Goal: Task Accomplishment & Management: Use online tool/utility

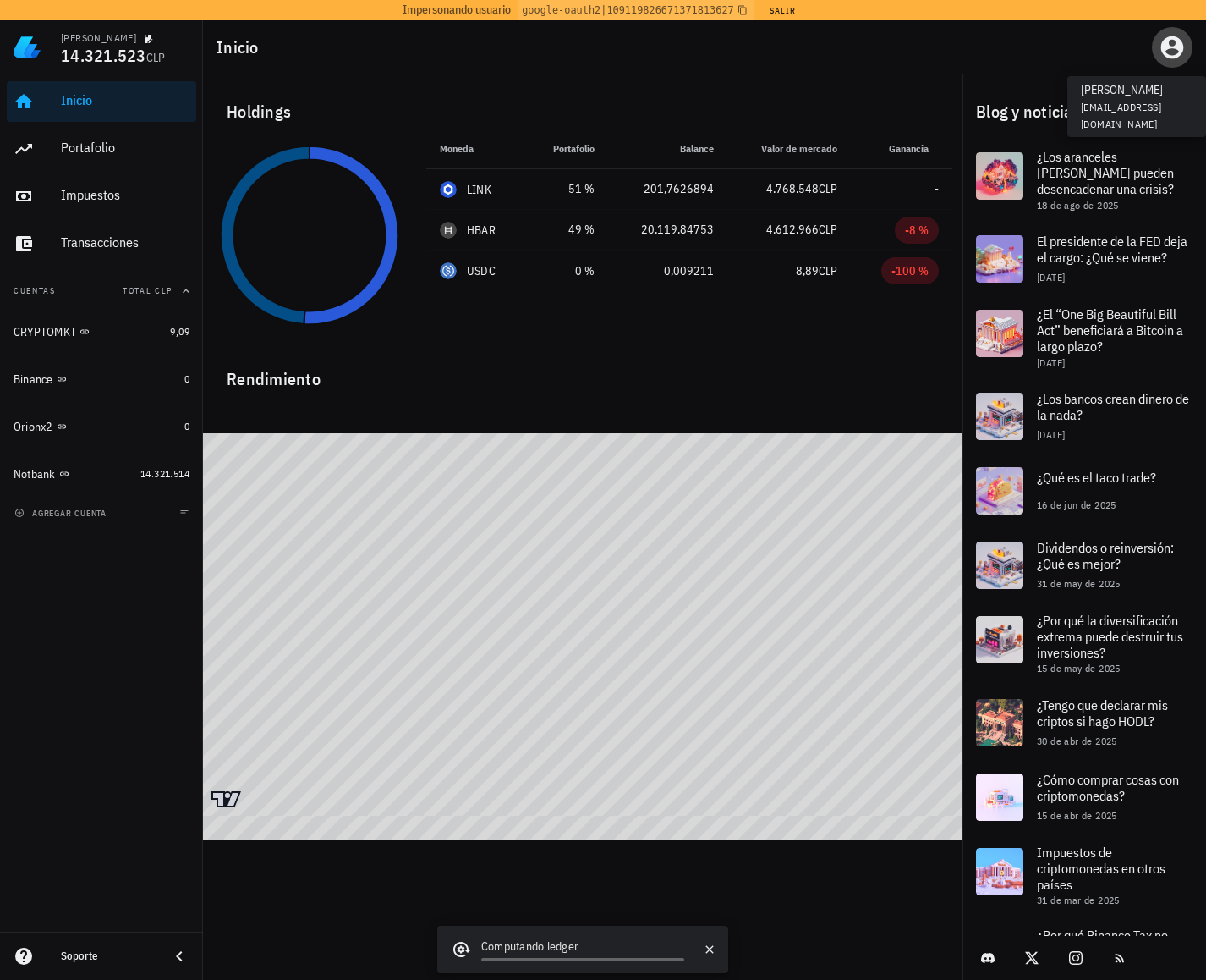
click at [1179, 48] on icon "button" at bounding box center [1173, 48] width 23 height 23
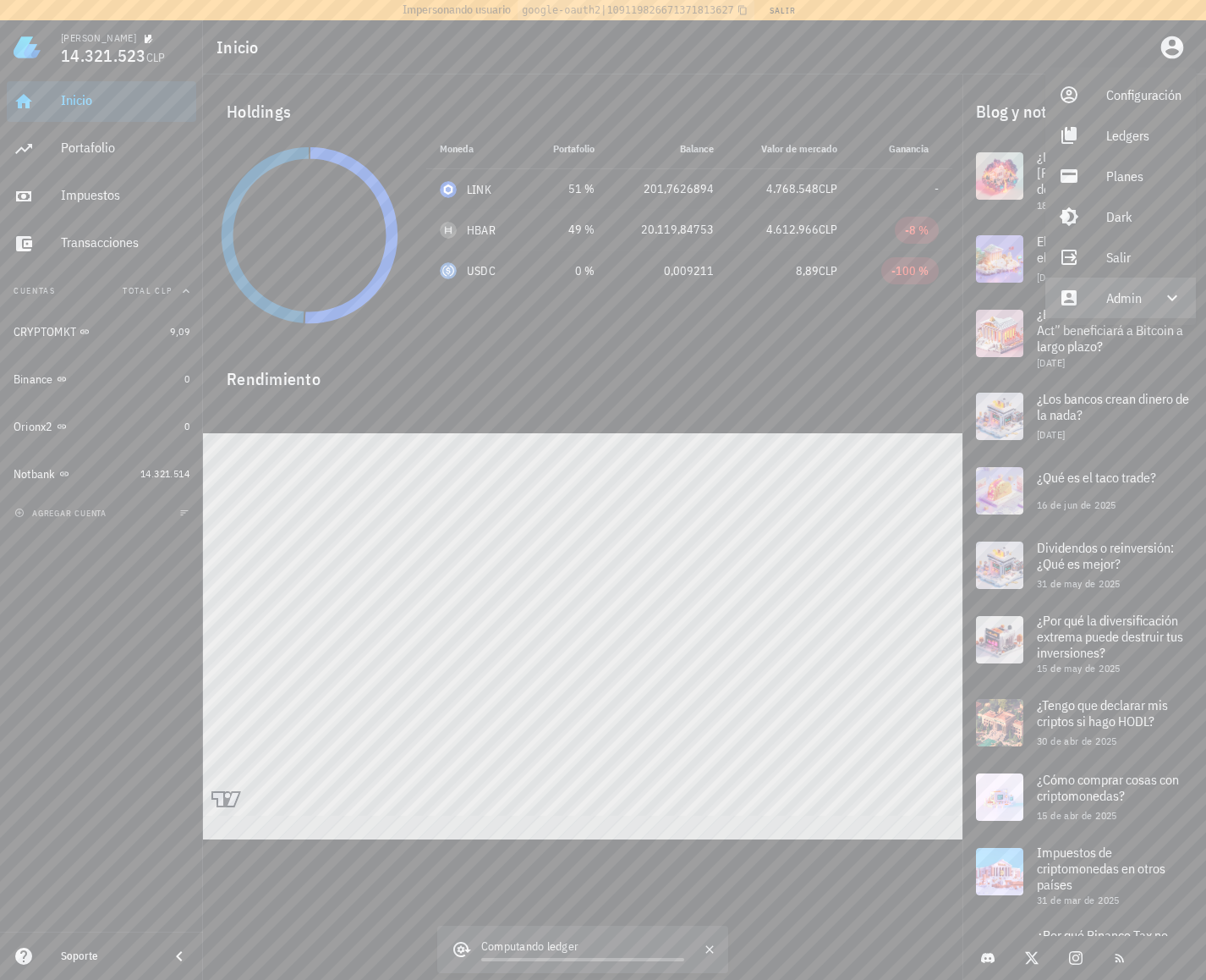
click at [1113, 295] on div "Admin" at bounding box center [1124, 298] width 36 height 34
click at [1105, 333] on link "Impersonar" at bounding box center [1121, 338] width 152 height 40
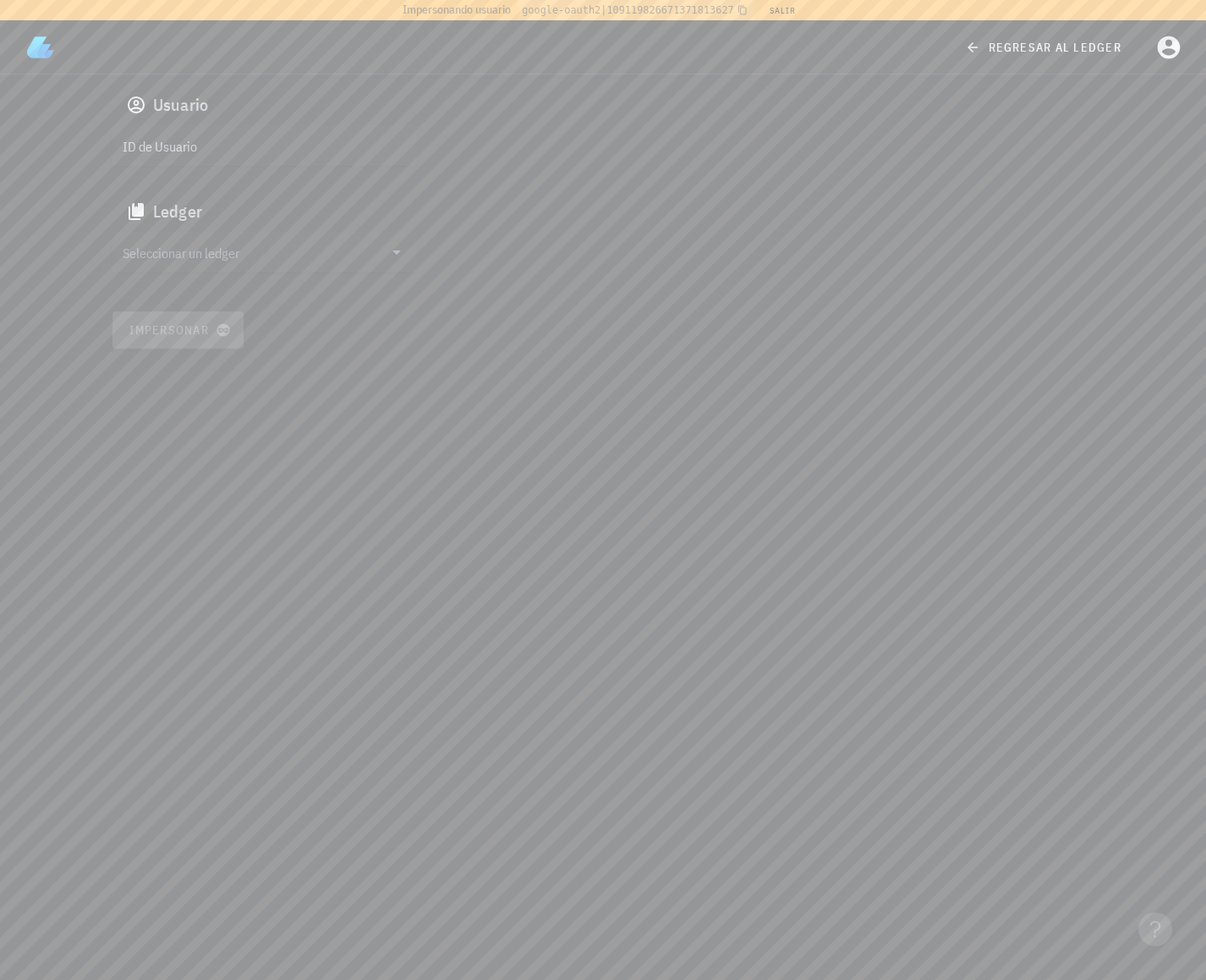
click at [201, 159] on div "ID de Usuario" at bounding box center [265, 145] width 305 height 40
paste input "auth0|657e57cf585a3c362d365ab4"
type input "auth0|657e57cf585a3c362d365ab4"
click at [197, 264] on input "Seleccionar un ledger" at bounding box center [254, 252] width 261 height 27
click at [195, 265] on div "clq8uljzp0011at130sp9c8dq" at bounding box center [278, 268] width 251 height 12
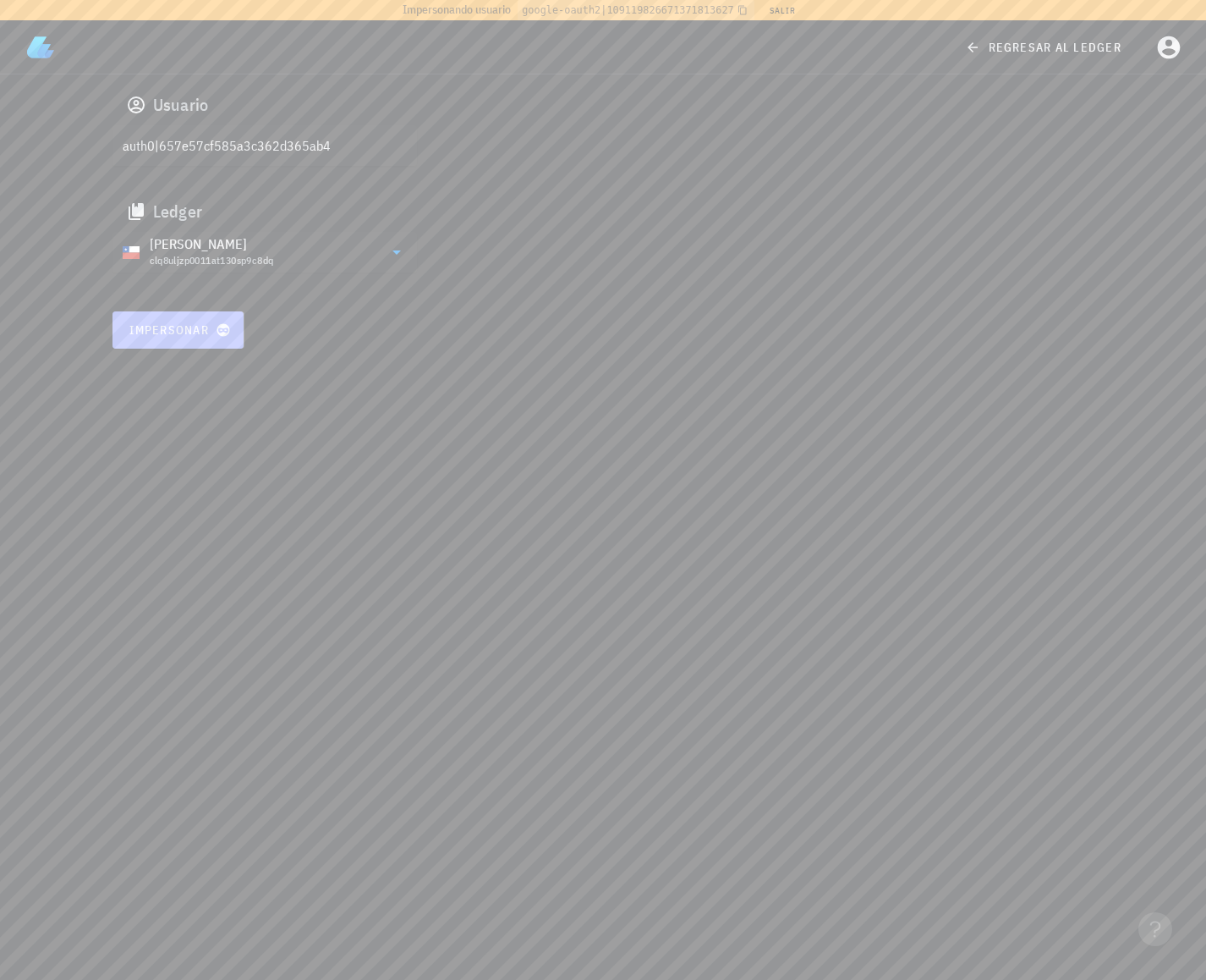
click at [175, 332] on span "Impersonar" at bounding box center [178, 330] width 99 height 16
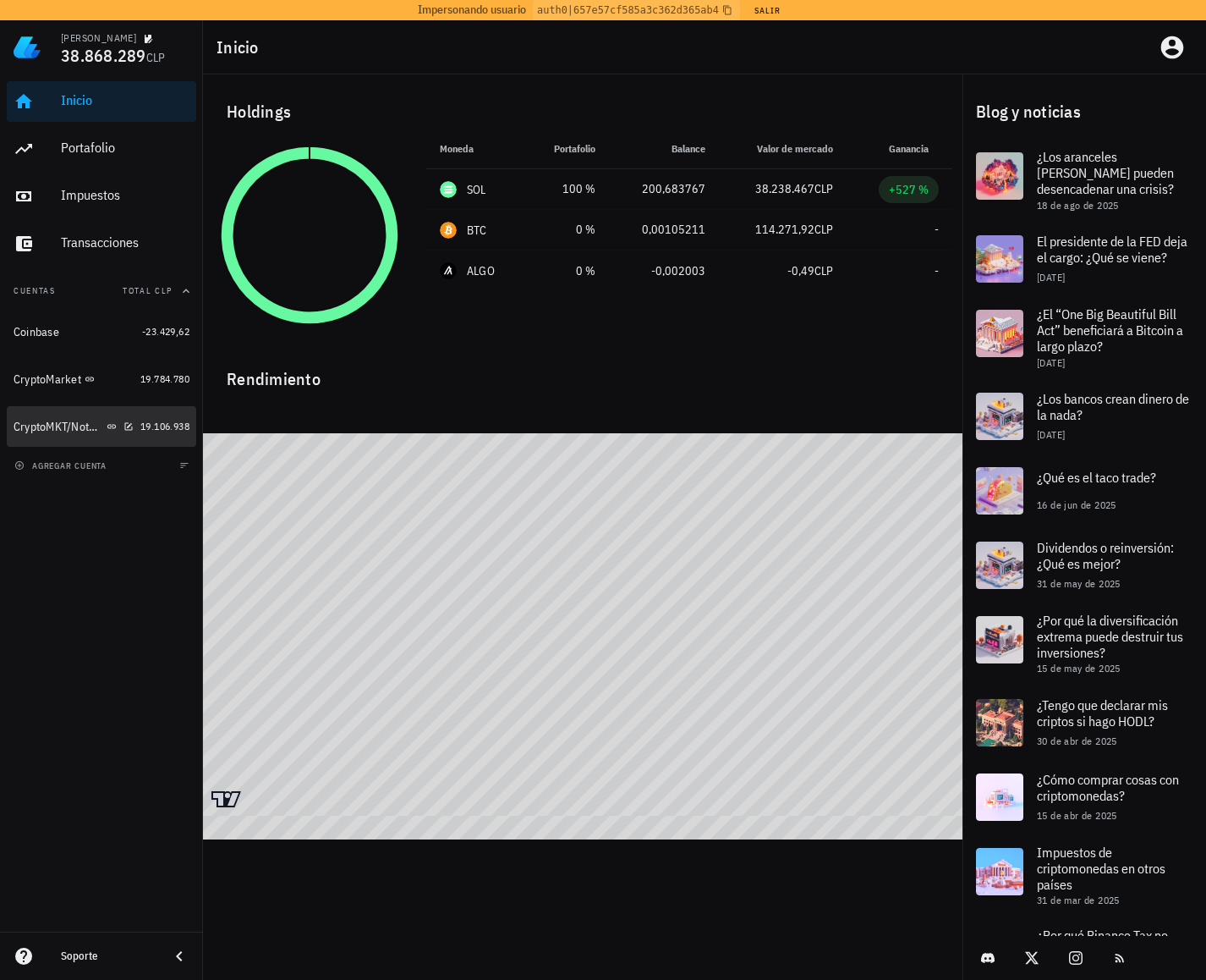
click at [65, 420] on div "CryptoMKT/NotBank" at bounding box center [59, 427] width 90 height 15
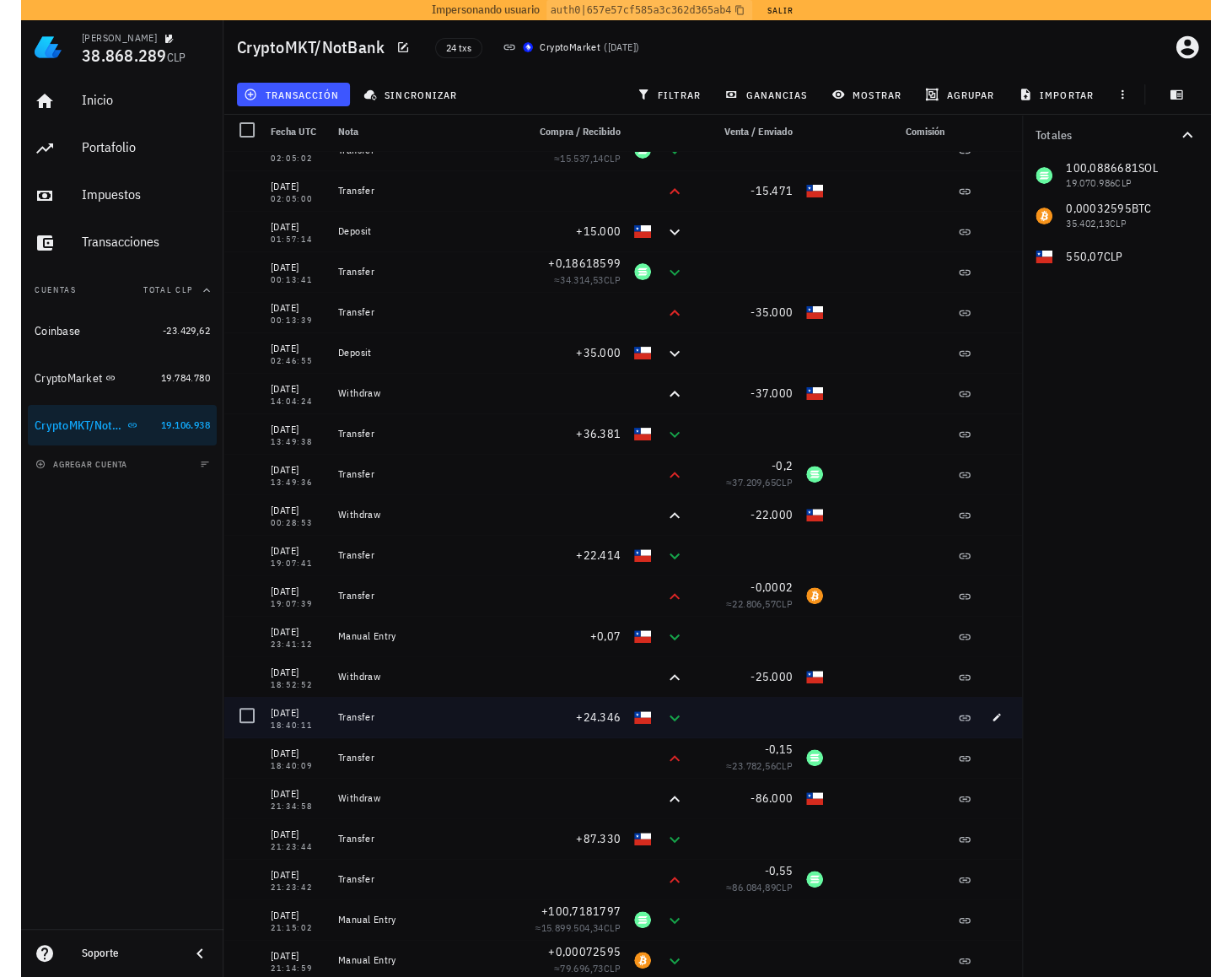
scroll to position [6, 0]
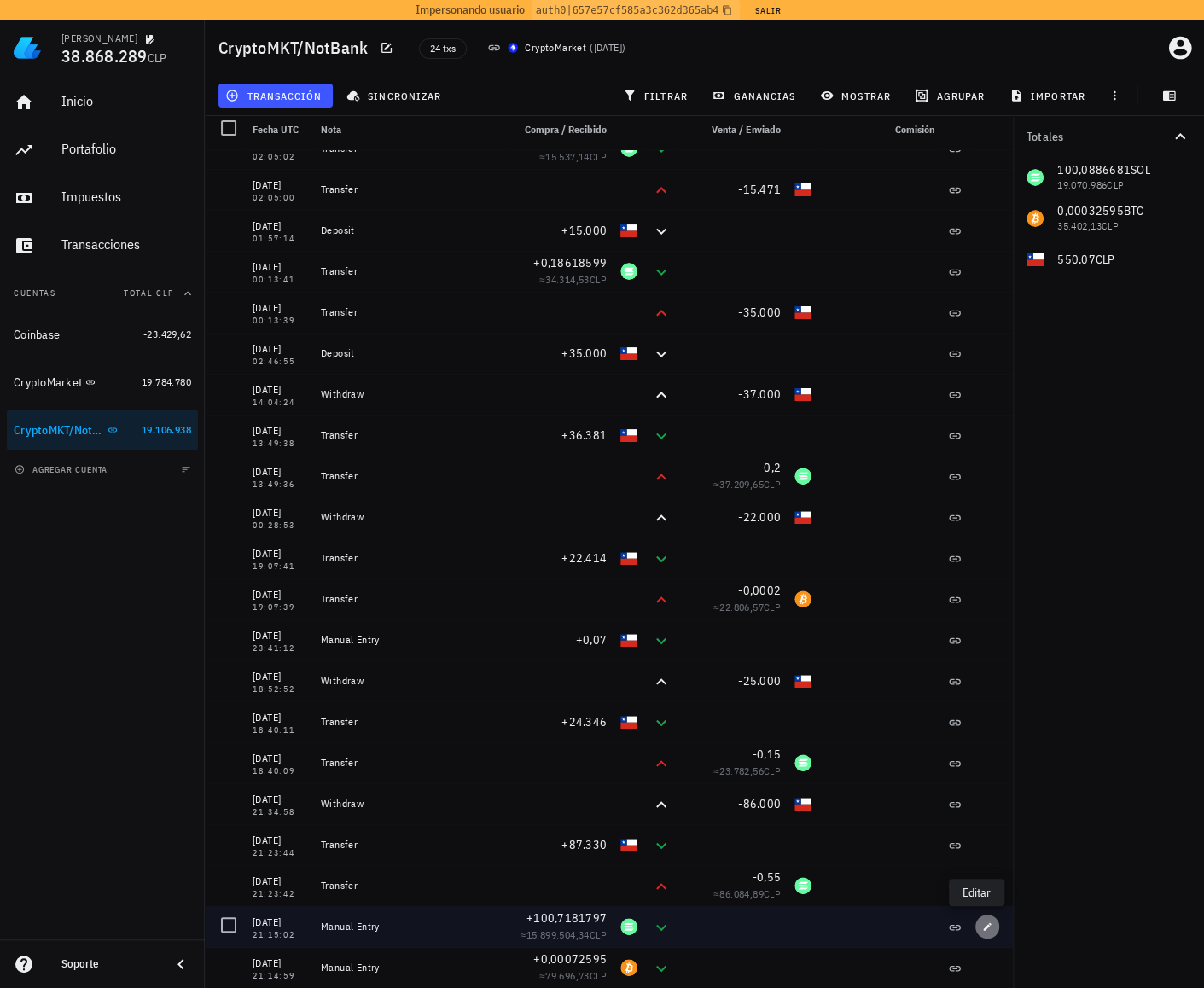
click at [982, 921] on icon "button" at bounding box center [986, 926] width 10 height 10
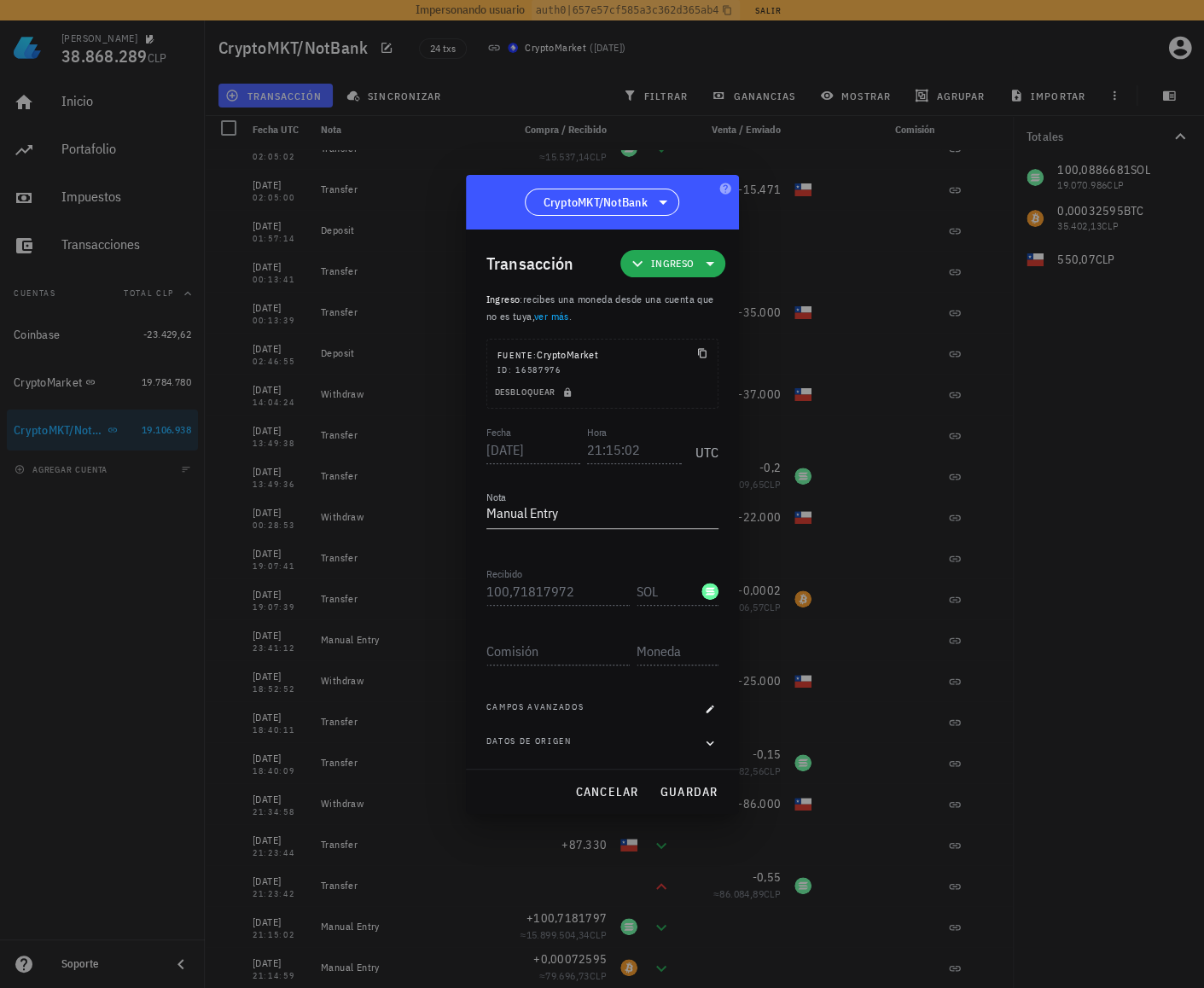
click at [691, 262] on span "Ingreso" at bounding box center [672, 263] width 44 height 17
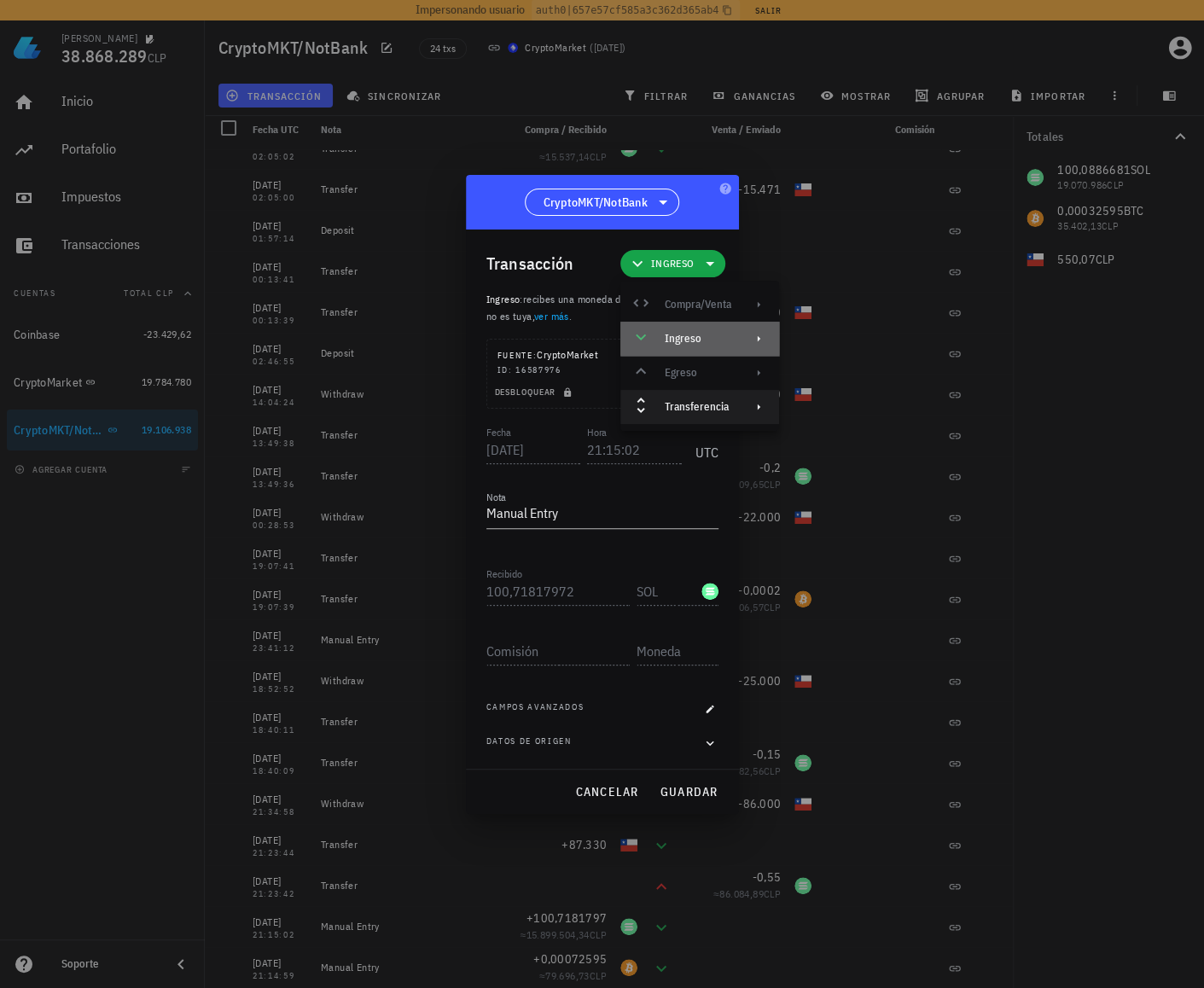
drag, startPoint x: 662, startPoint y: 337, endPoint x: 690, endPoint y: 403, distance: 71.7
click at [689, 400] on div "Compra/Venta Ingreso Egreso Transferencia" at bounding box center [699, 355] width 158 height 136
drag, startPoint x: 692, startPoint y: 406, endPoint x: 696, endPoint y: 418, distance: 12.6
click at [692, 406] on div "Transferencia" at bounding box center [697, 406] width 67 height 14
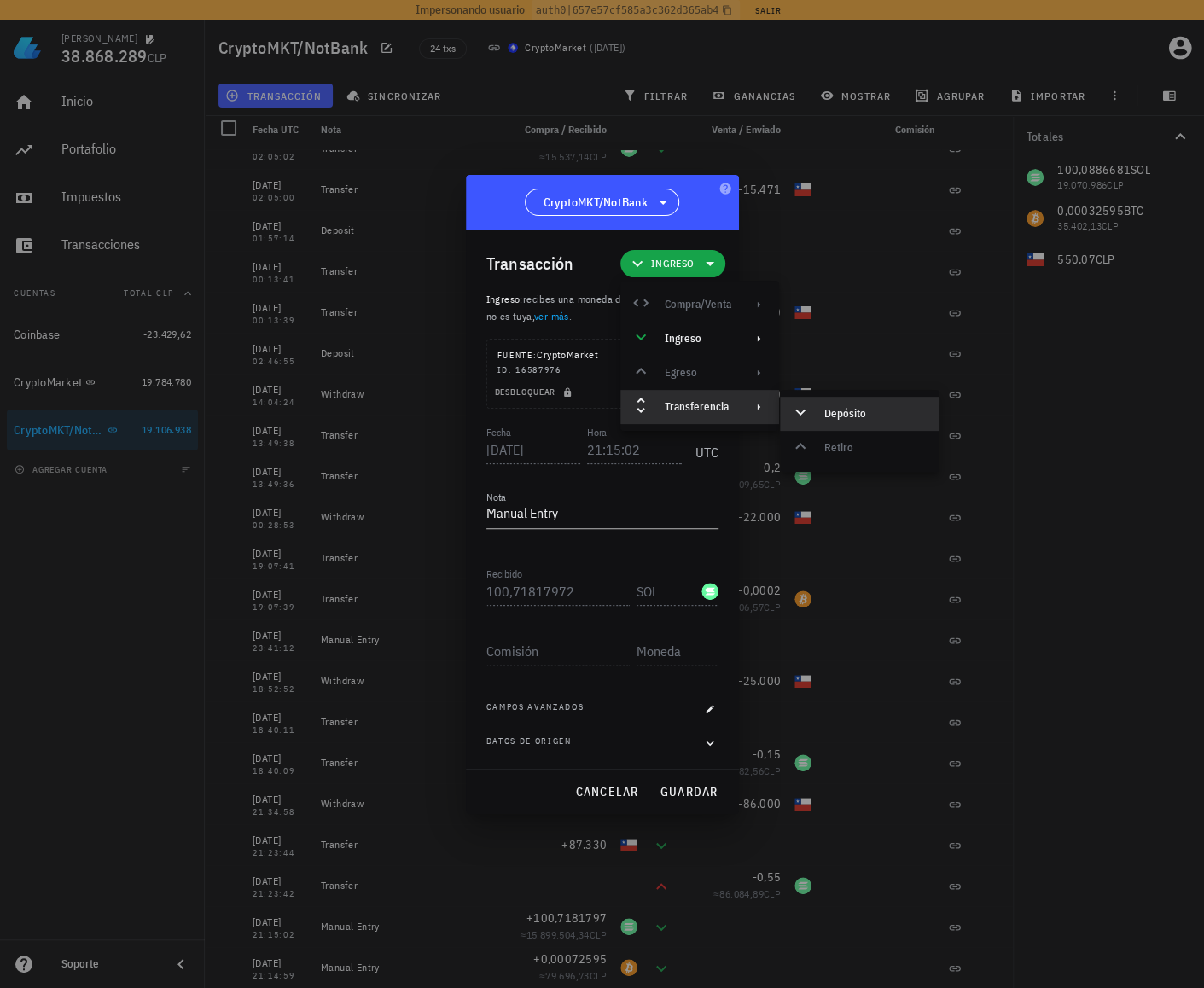
drag, startPoint x: 880, startPoint y: 405, endPoint x: 869, endPoint y: 420, distance: 18.6
click at [880, 405] on div "Depósito" at bounding box center [859, 413] width 159 height 34
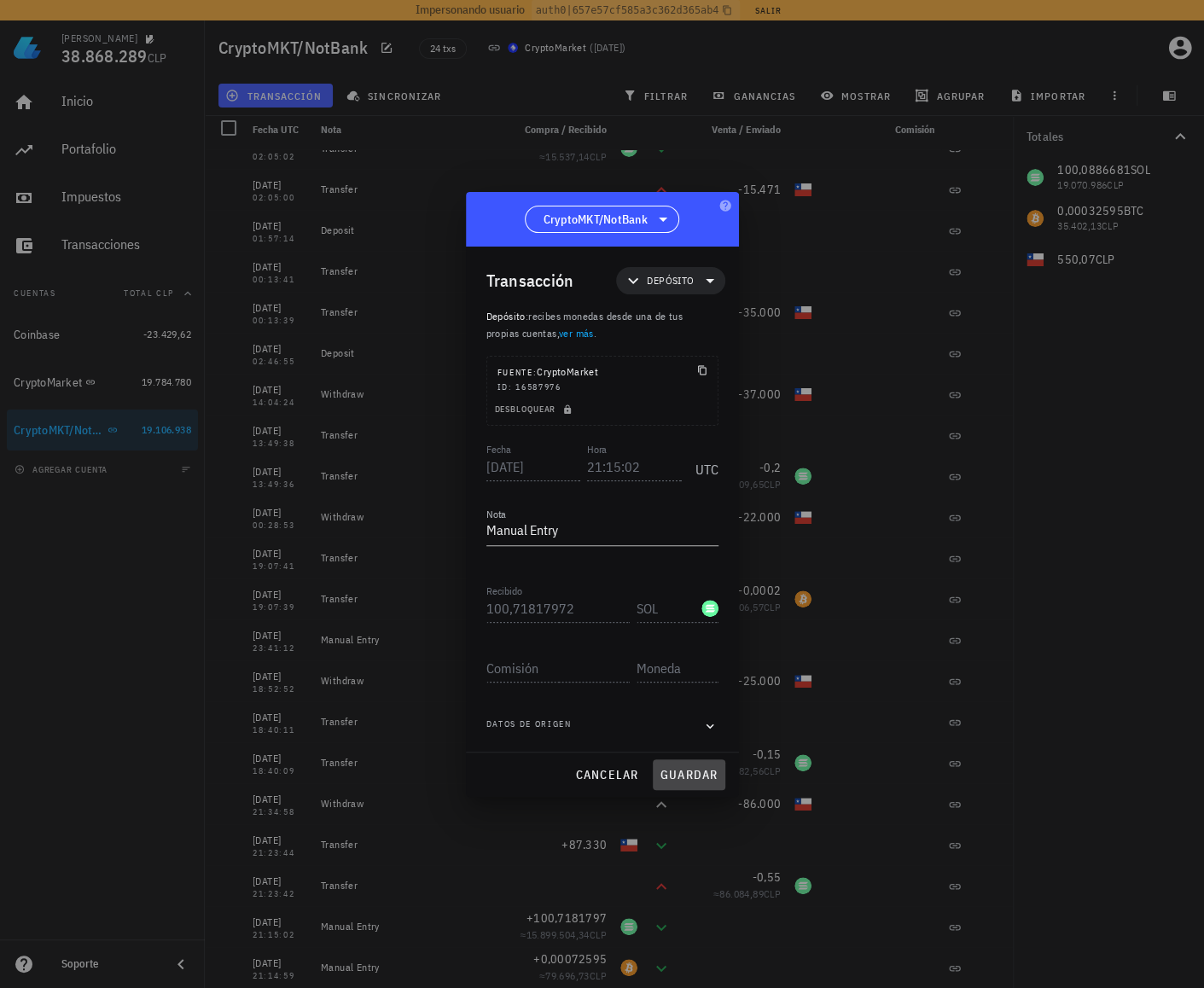
click at [691, 769] on span "guardar" at bounding box center [689, 774] width 59 height 16
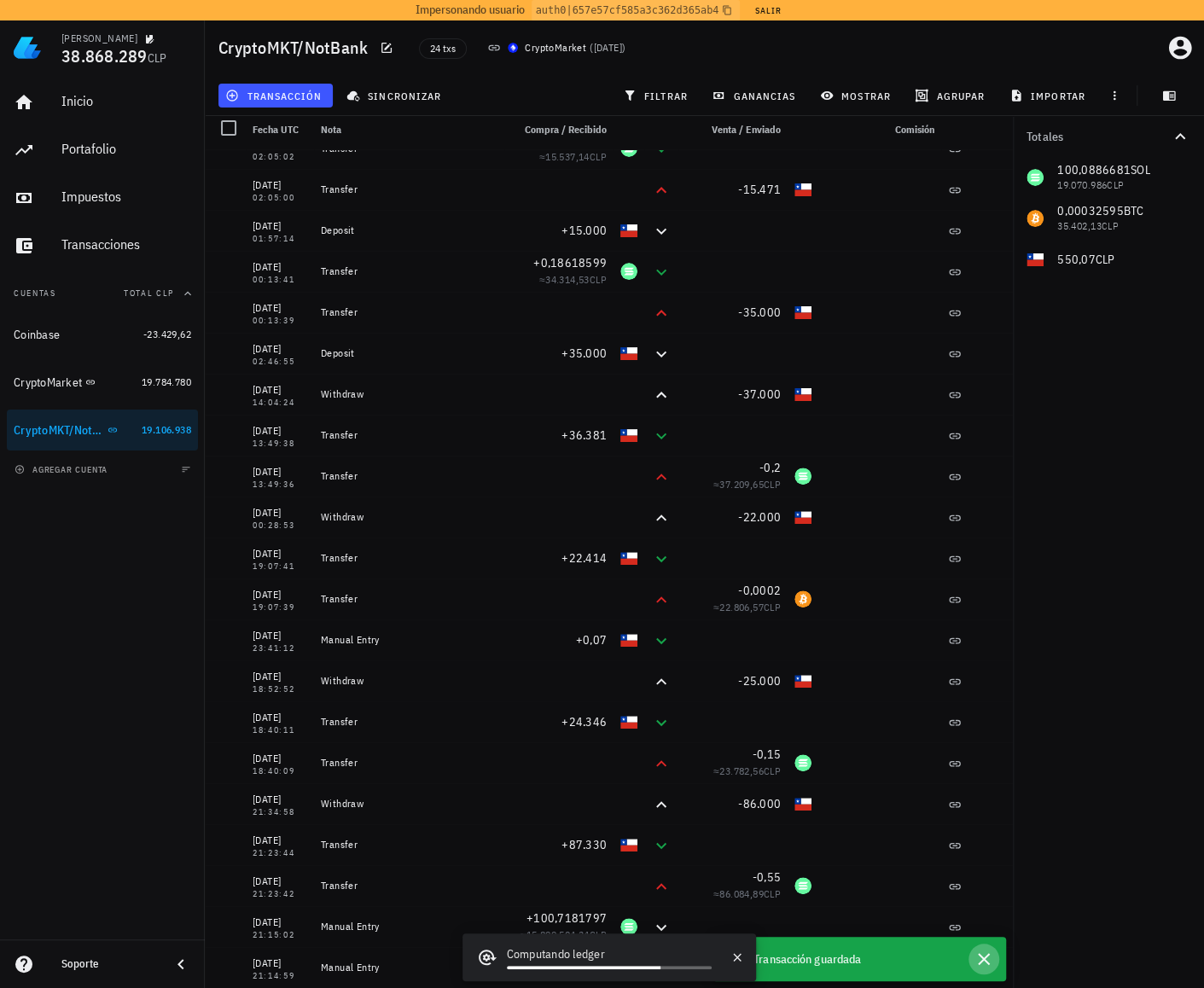
click at [985, 955] on icon "button" at bounding box center [984, 958] width 20 height 20
click at [971, 969] on div "Ledger computado" at bounding box center [859, 958] width 294 height 44
click at [988, 963] on icon "button" at bounding box center [984, 958] width 20 height 20
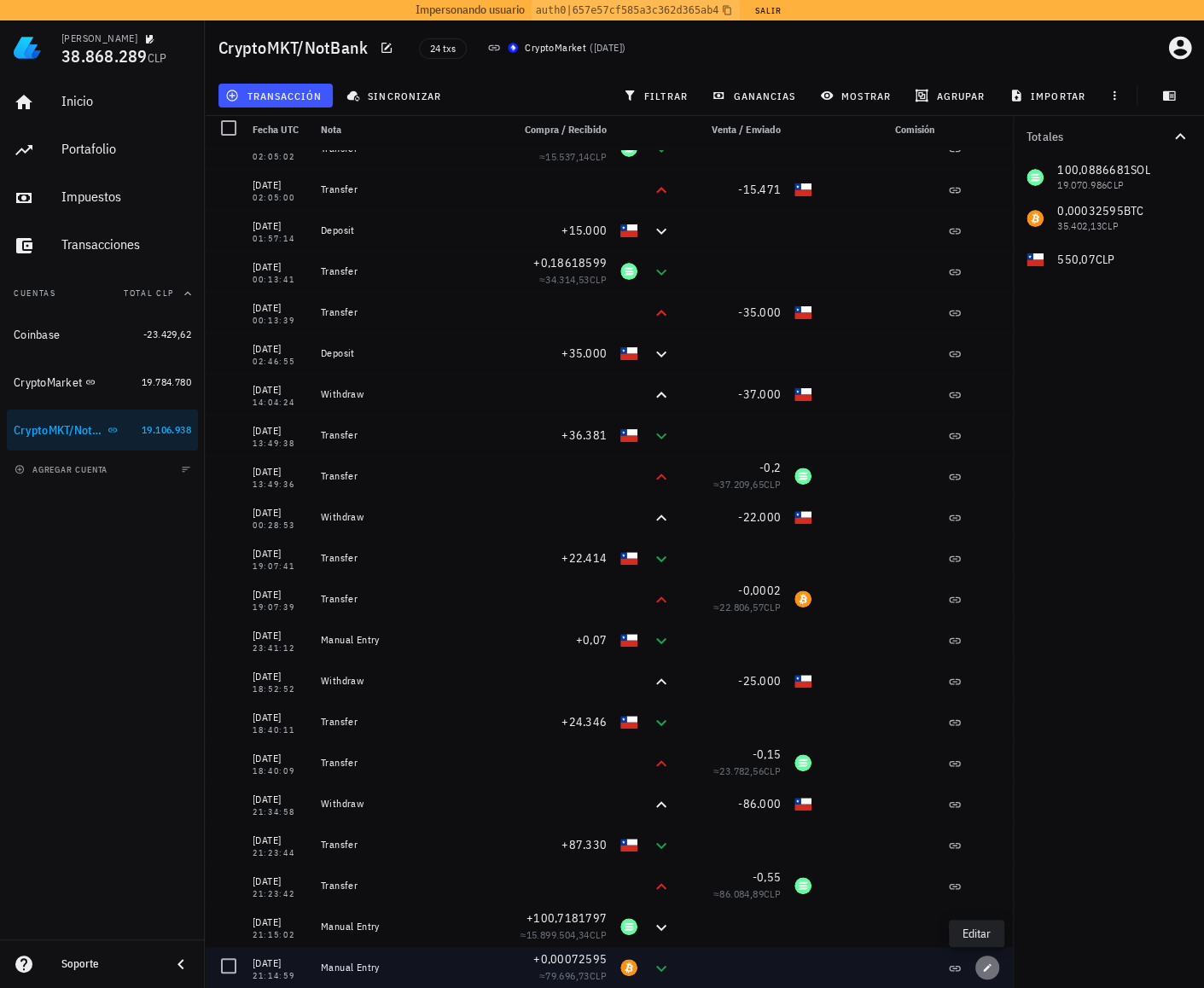
click at [975, 962] on span "button" at bounding box center [987, 967] width 24 height 10
type input "21:14:59"
type input "0,00072595"
type input "BTC"
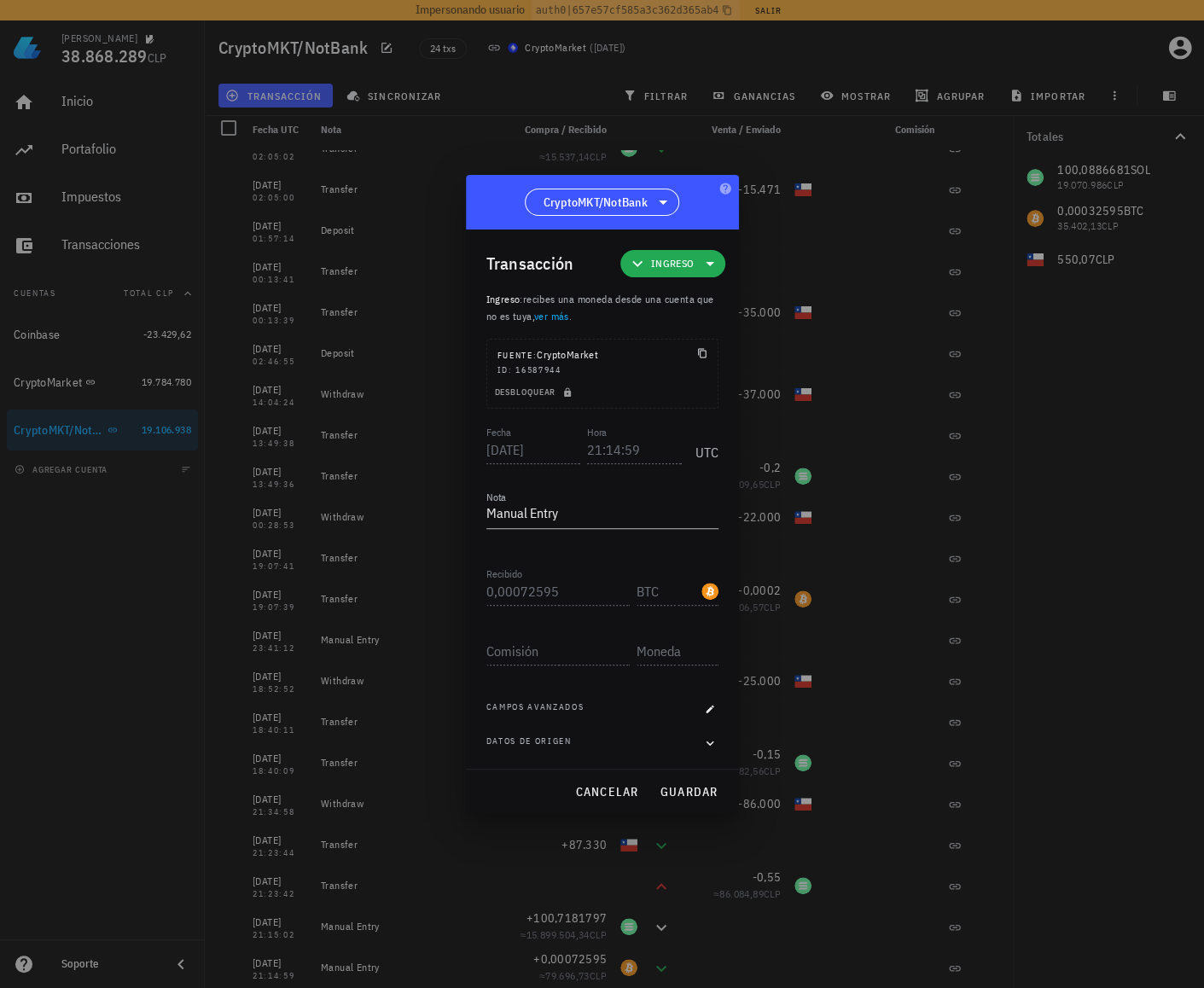
click at [677, 265] on span "Ingreso" at bounding box center [672, 263] width 44 height 17
click at [684, 408] on div "Transferencia" at bounding box center [697, 406] width 67 height 14
click at [854, 410] on div "Depósito" at bounding box center [875, 413] width 102 height 14
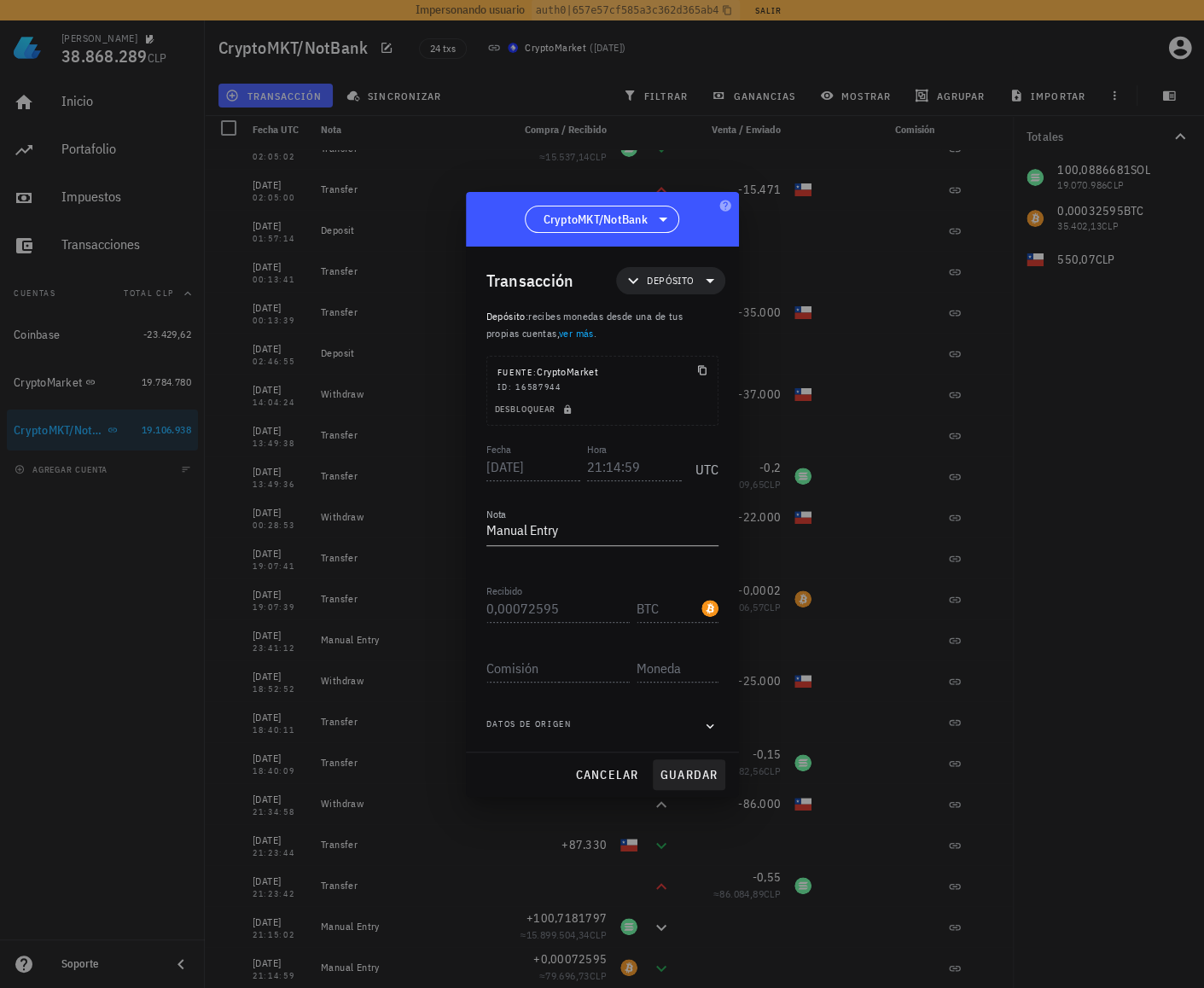
click at [696, 788] on div "cancelar guardar" at bounding box center [602, 774] width 273 height 44
click at [696, 776] on span "guardar" at bounding box center [689, 774] width 59 height 16
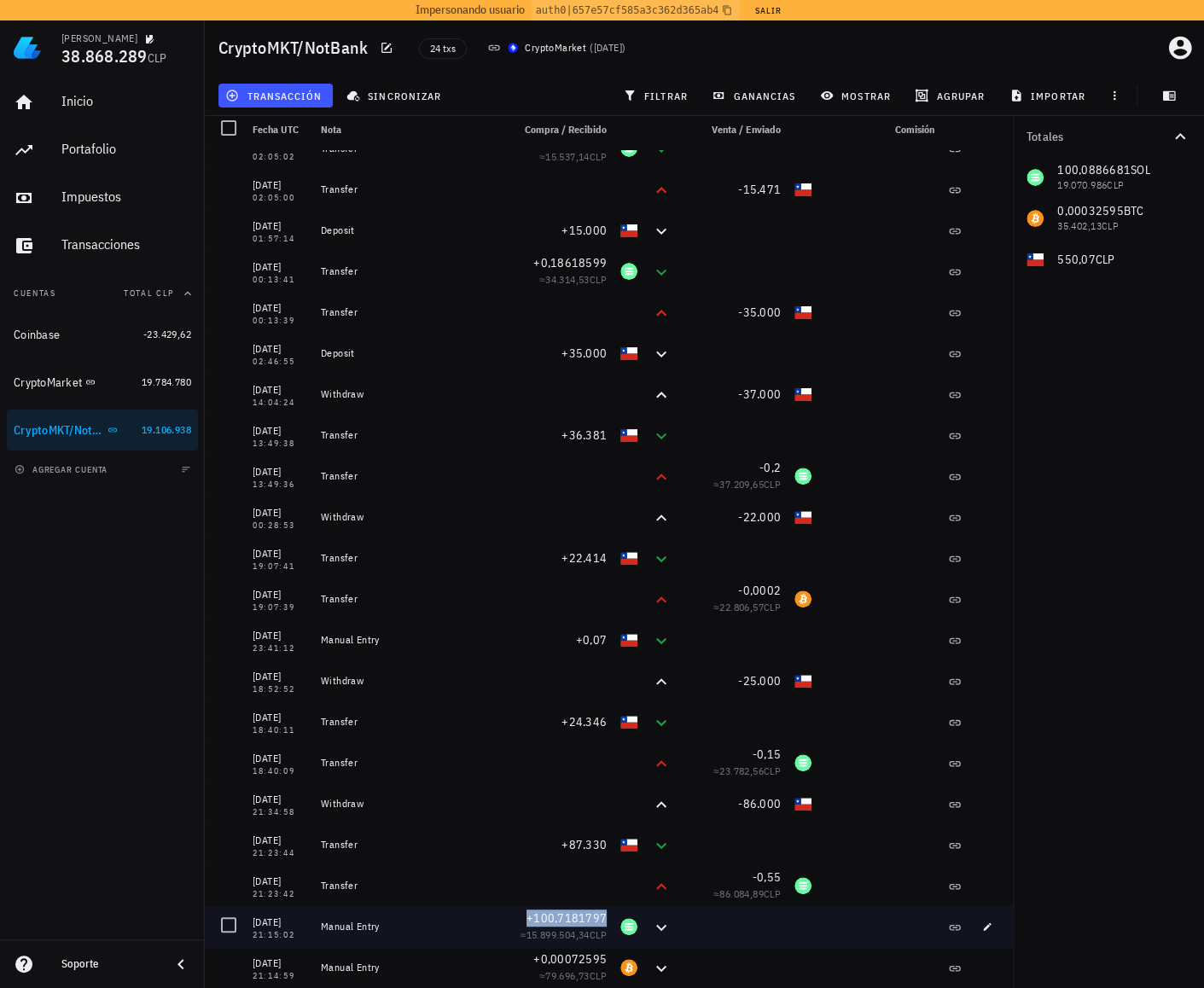
click at [565, 919] on span "+100,7181797" at bounding box center [566, 918] width 81 height 16
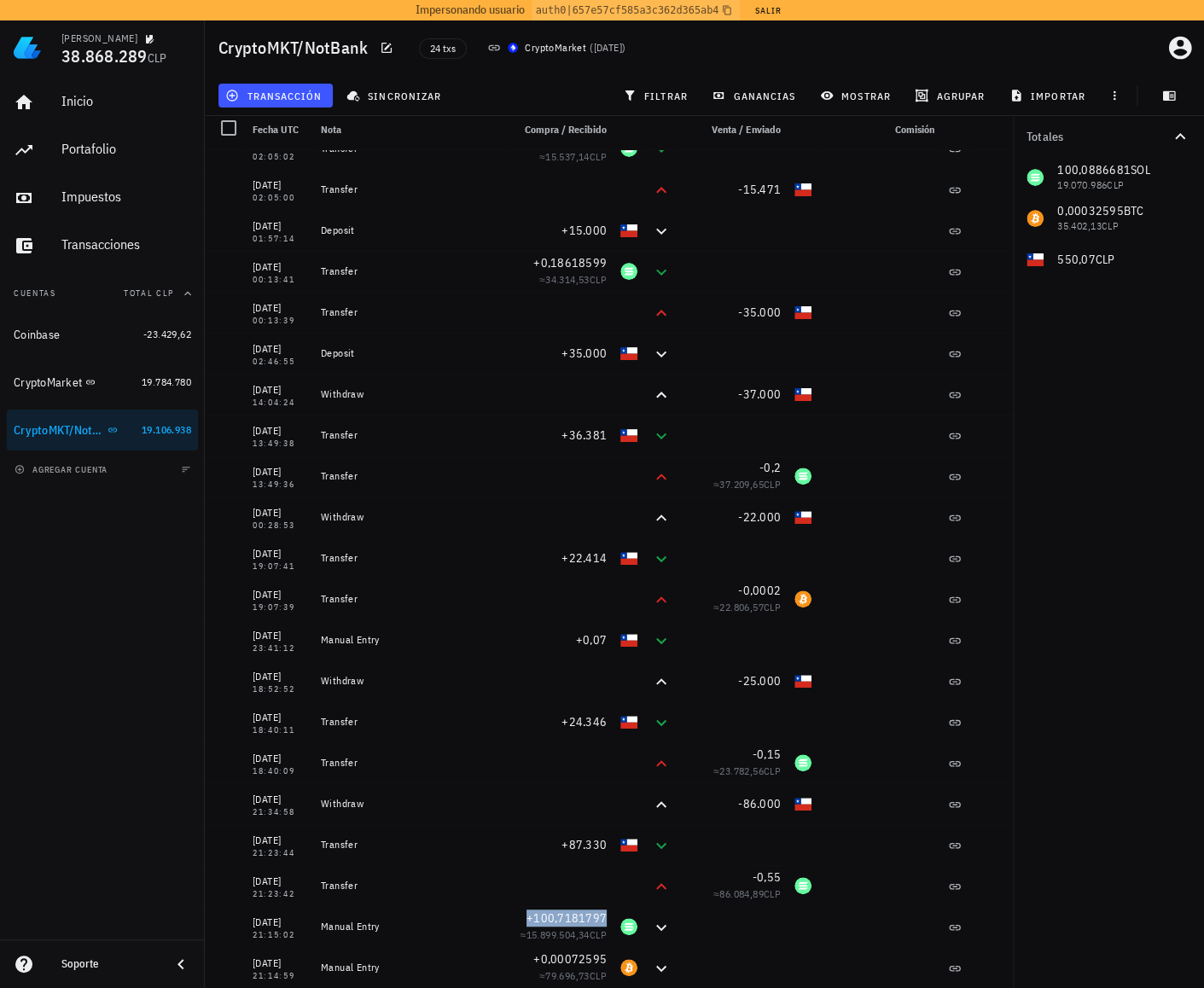
copy span "+100,7181797"
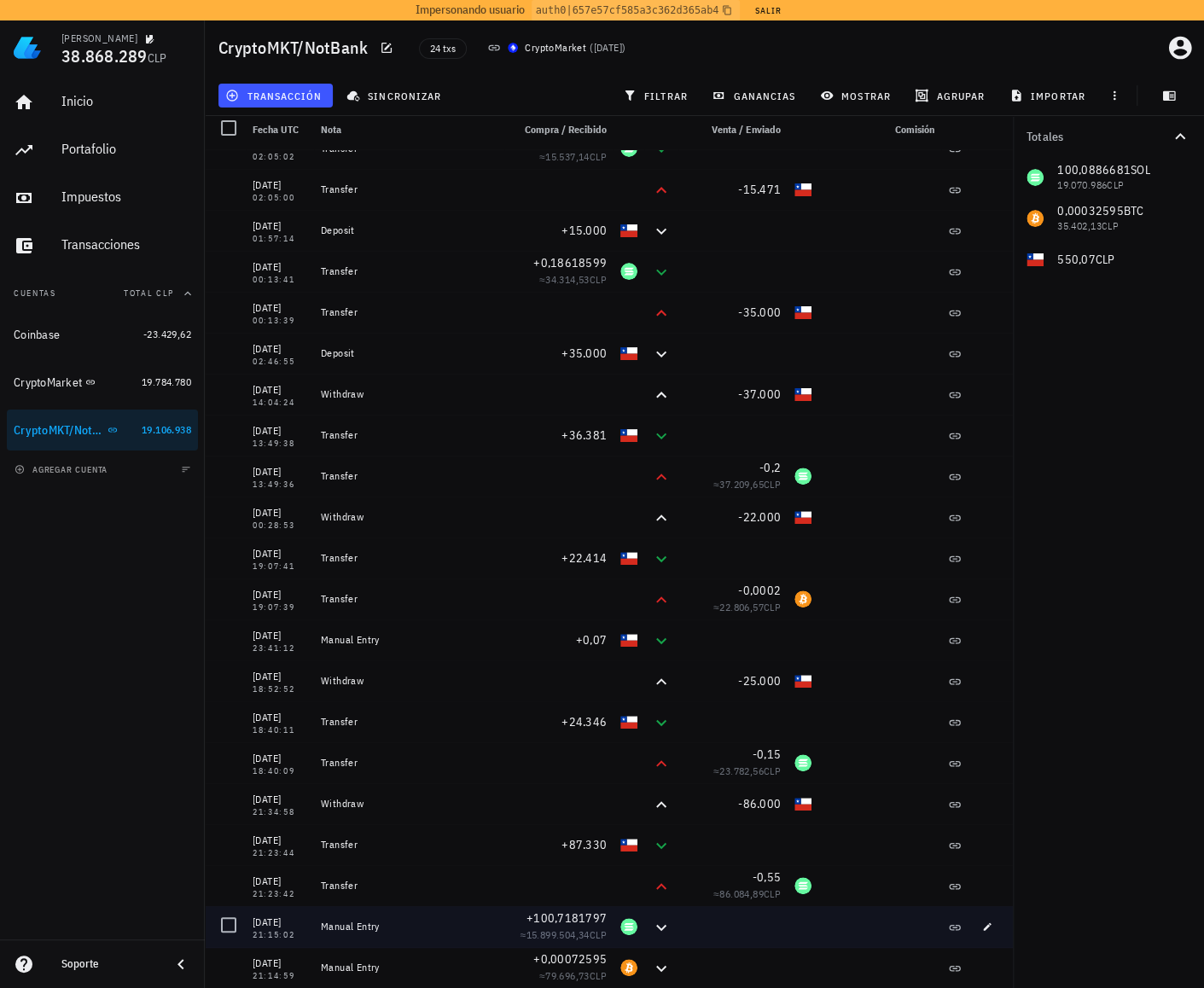
click at [263, 934] on div "21:15:02" at bounding box center [280, 934] width 55 height 8
click at [267, 935] on div "21:15:02" at bounding box center [280, 934] width 55 height 8
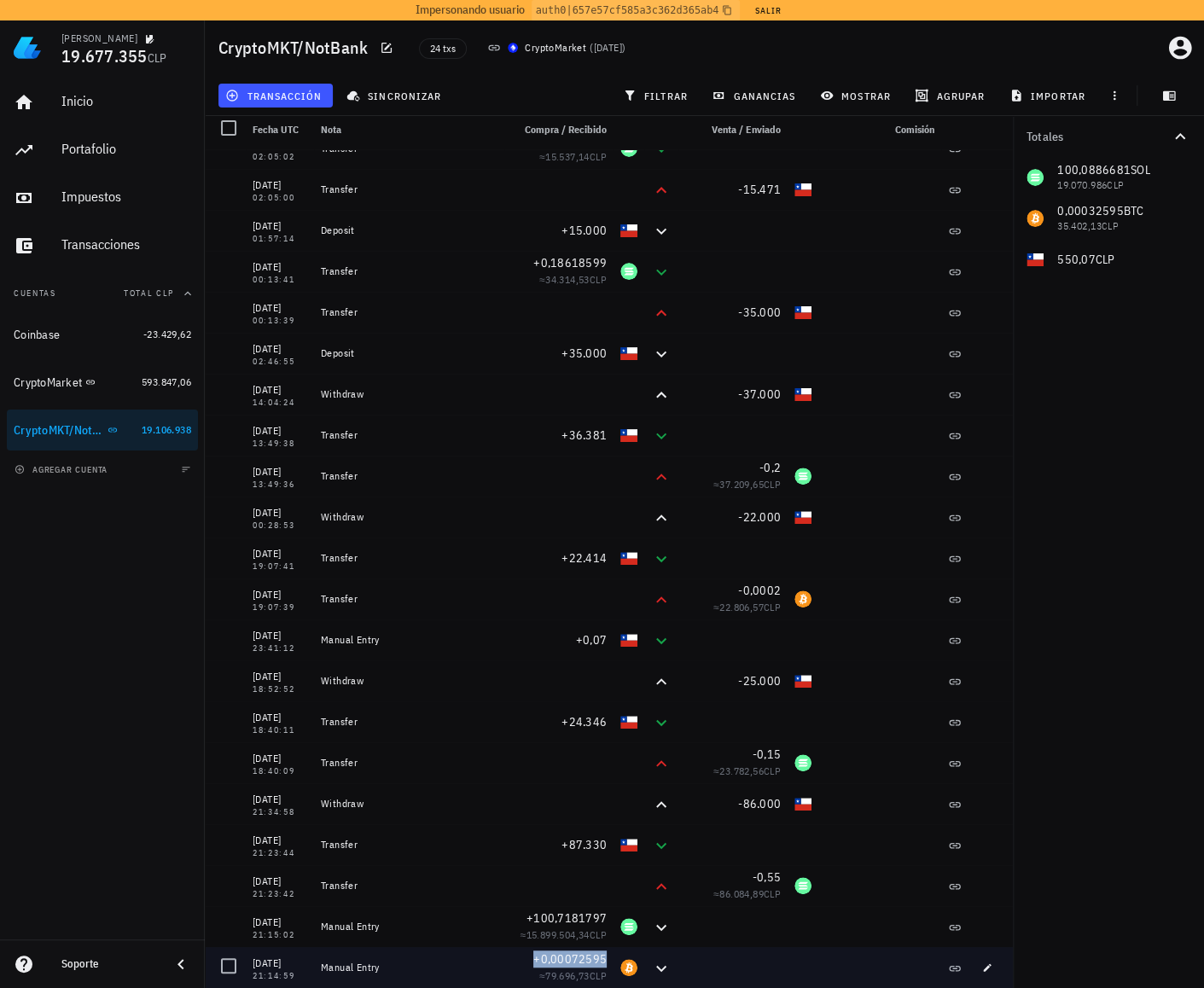
click at [540, 959] on span "+0,00072595" at bounding box center [570, 958] width 73 height 16
click at [542, 959] on span "+0,00072595" at bounding box center [570, 958] width 73 height 16
click at [281, 975] on div "21:14:59" at bounding box center [280, 975] width 55 height 8
click at [274, 971] on div "21:14:59" at bounding box center [280, 975] width 55 height 8
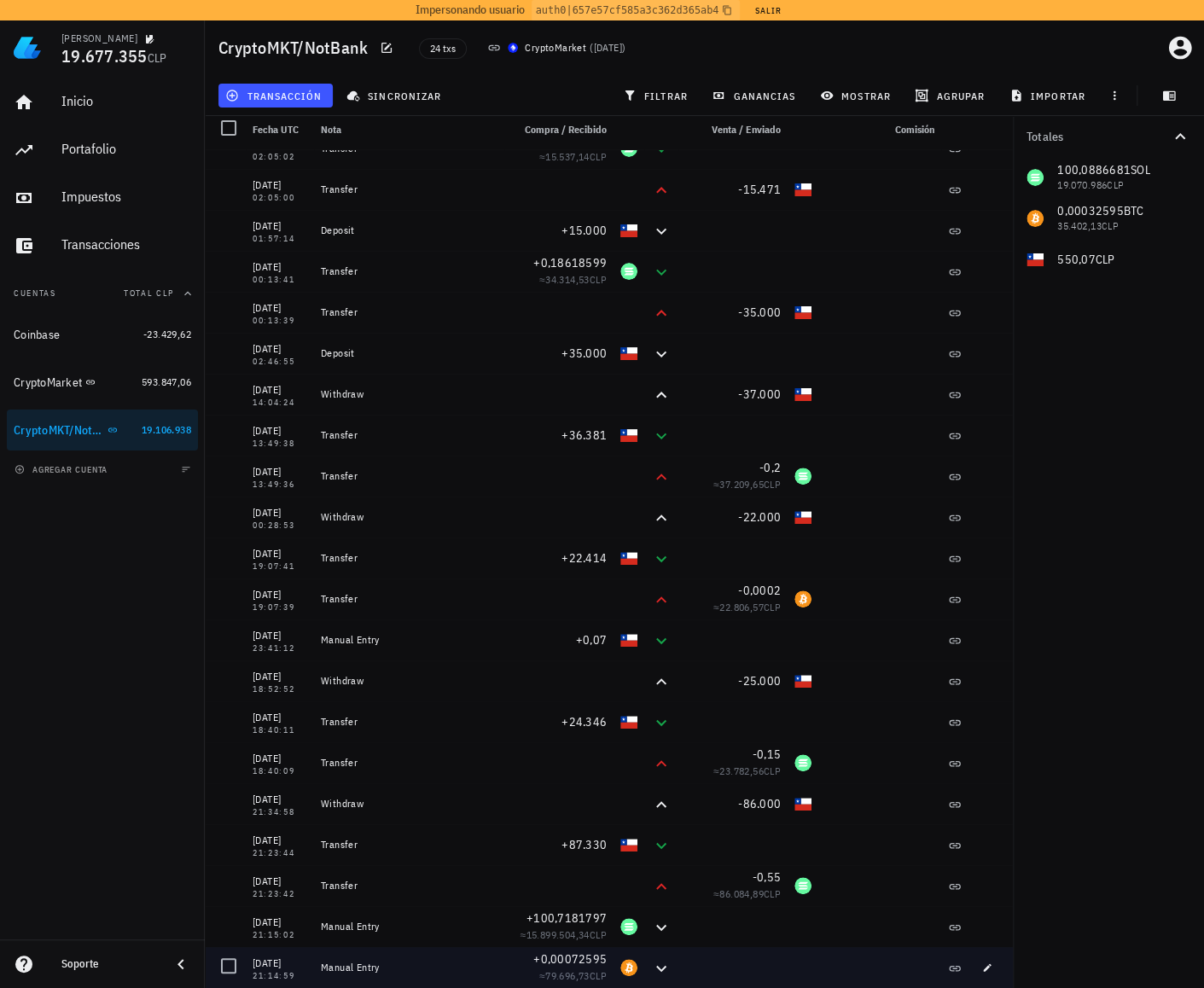
click at [275, 971] on div "21:14:59" at bounding box center [280, 975] width 55 height 8
click at [276, 971] on div "21:14:59" at bounding box center [280, 975] width 55 height 8
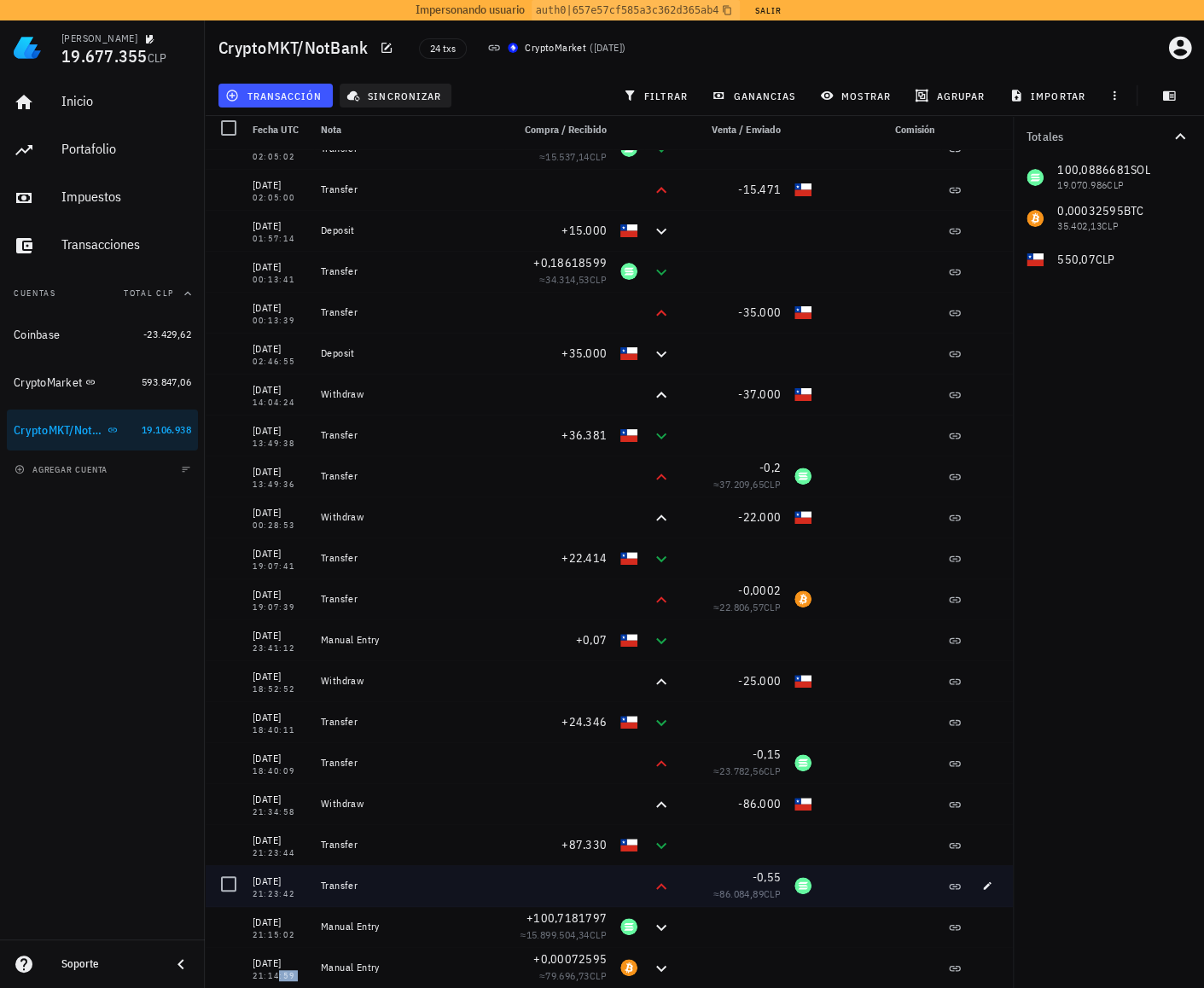
copy div "21:14:59"
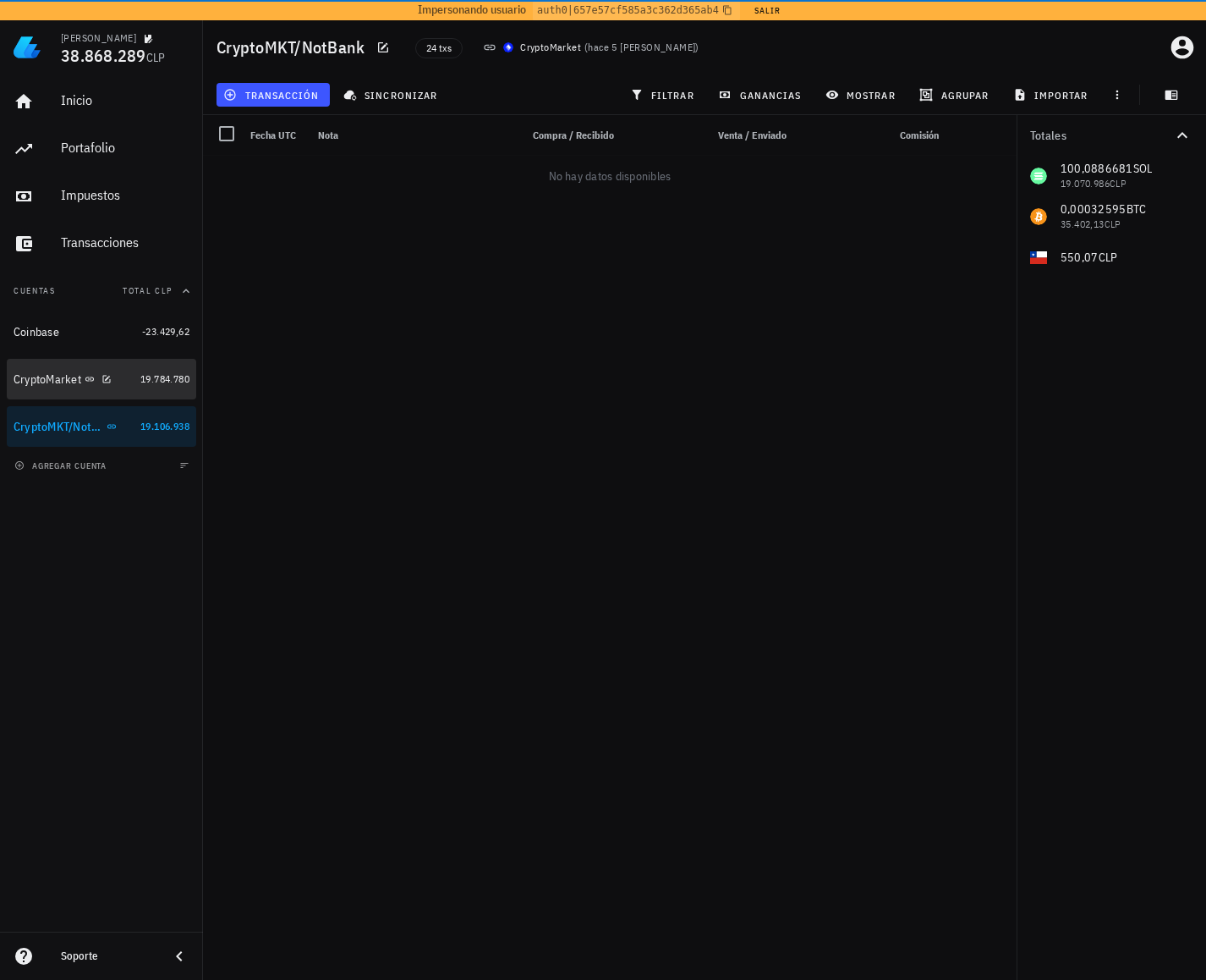
click at [132, 377] on link "CryptoMarket 19.784.780" at bounding box center [101, 379] width 189 height 40
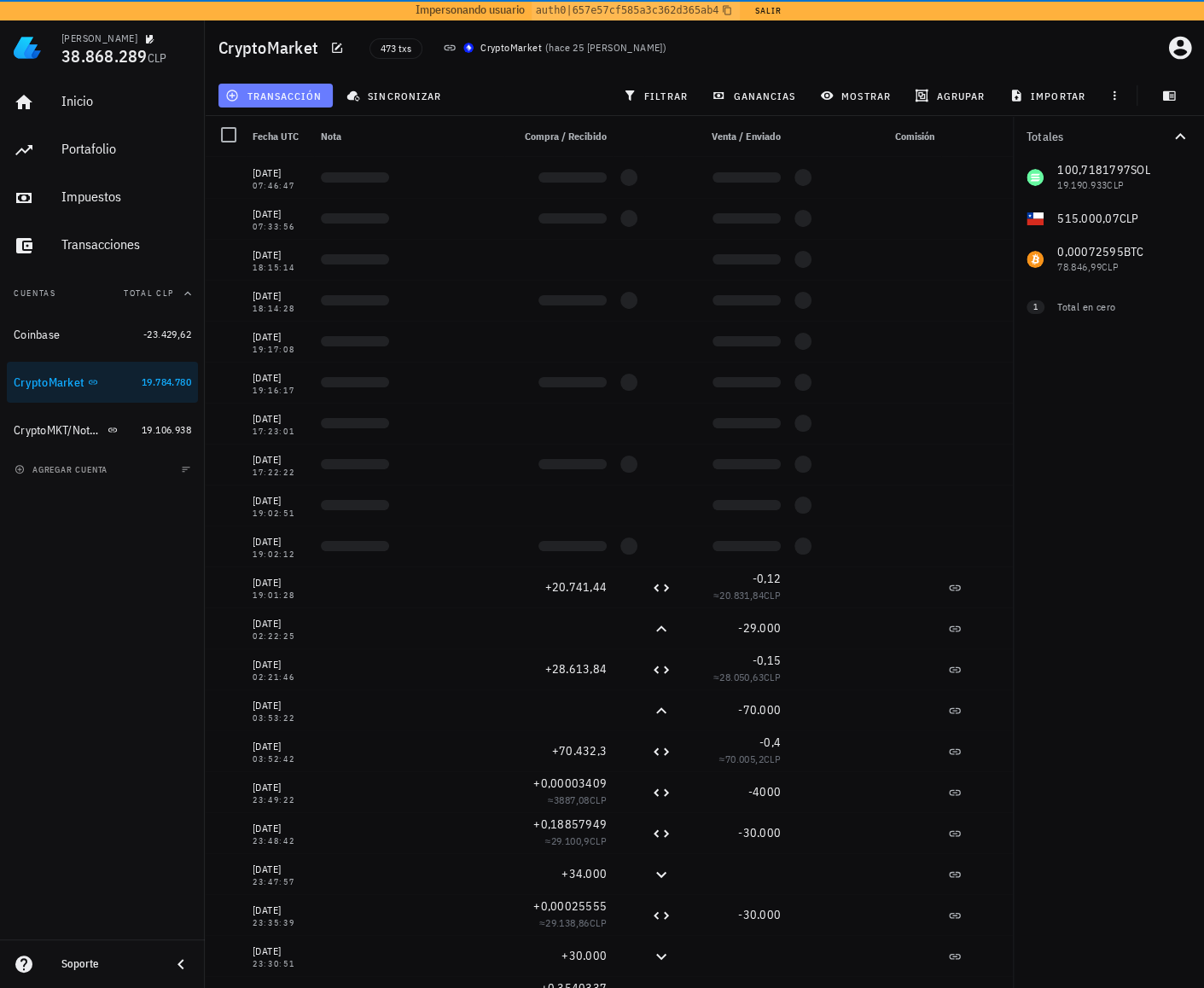
click at [272, 102] on span "transacción" at bounding box center [275, 95] width 93 height 14
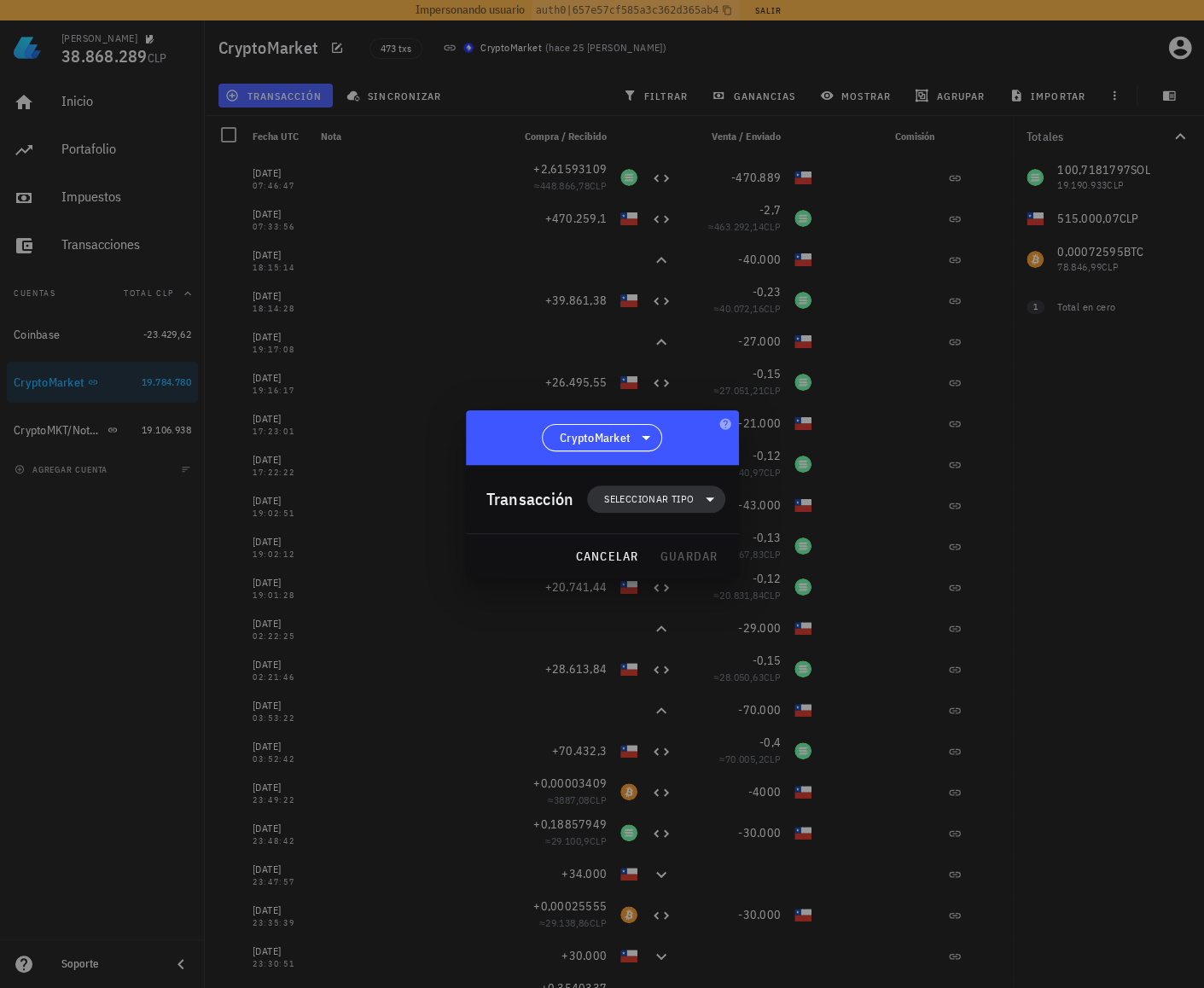
click at [681, 501] on span "Seleccionar tipo" at bounding box center [648, 499] width 90 height 17
click at [696, 645] on div "Transferencia" at bounding box center [665, 642] width 67 height 14
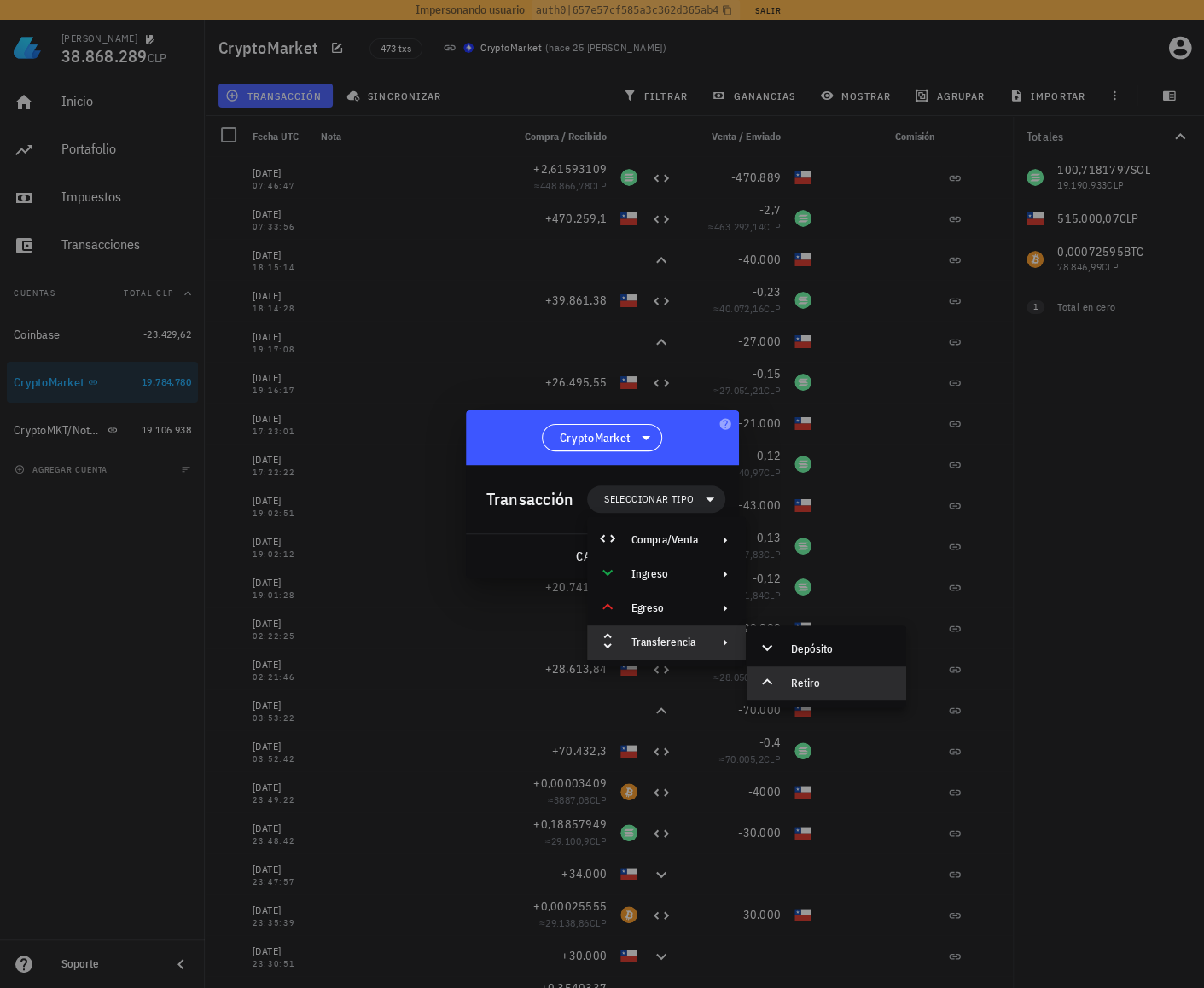
click at [863, 686] on div "Retiro" at bounding box center [842, 682] width 102 height 14
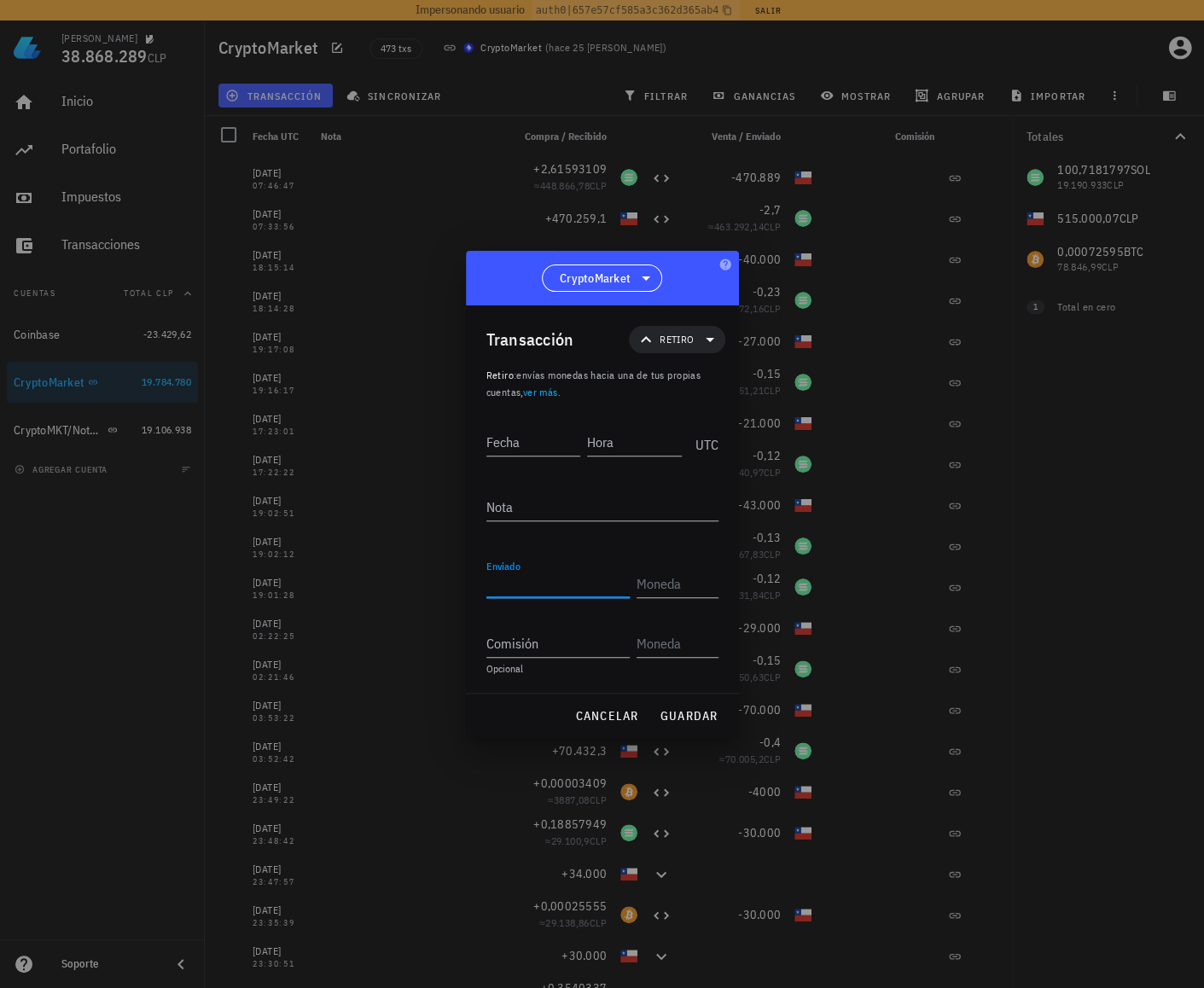
click at [543, 577] on input "Enviado" at bounding box center [558, 582] width 144 height 27
paste input "100,7181797"
type input "100,7181797"
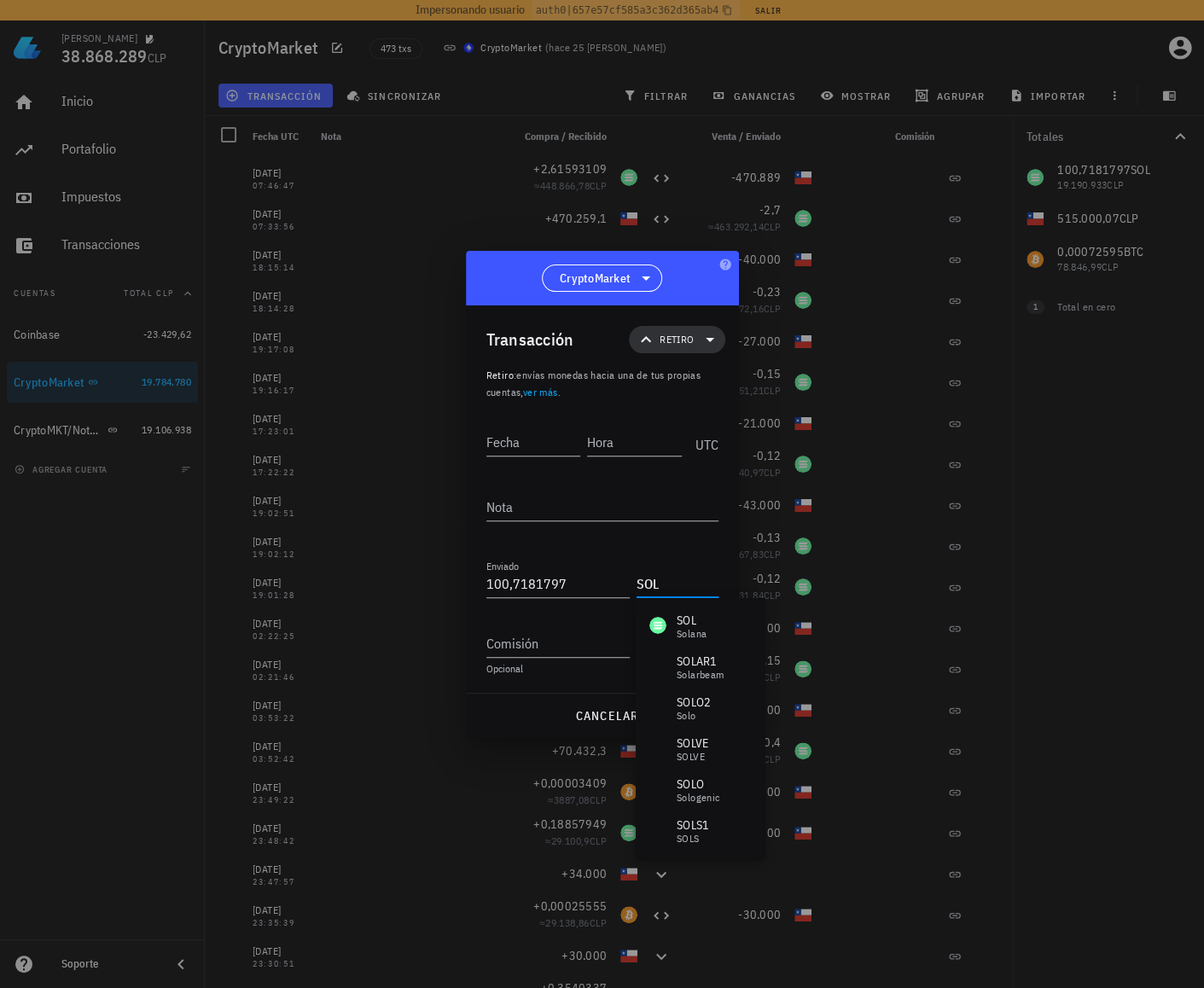
type input "SOL"
click at [691, 335] on span "Retiro" at bounding box center [676, 339] width 34 height 17
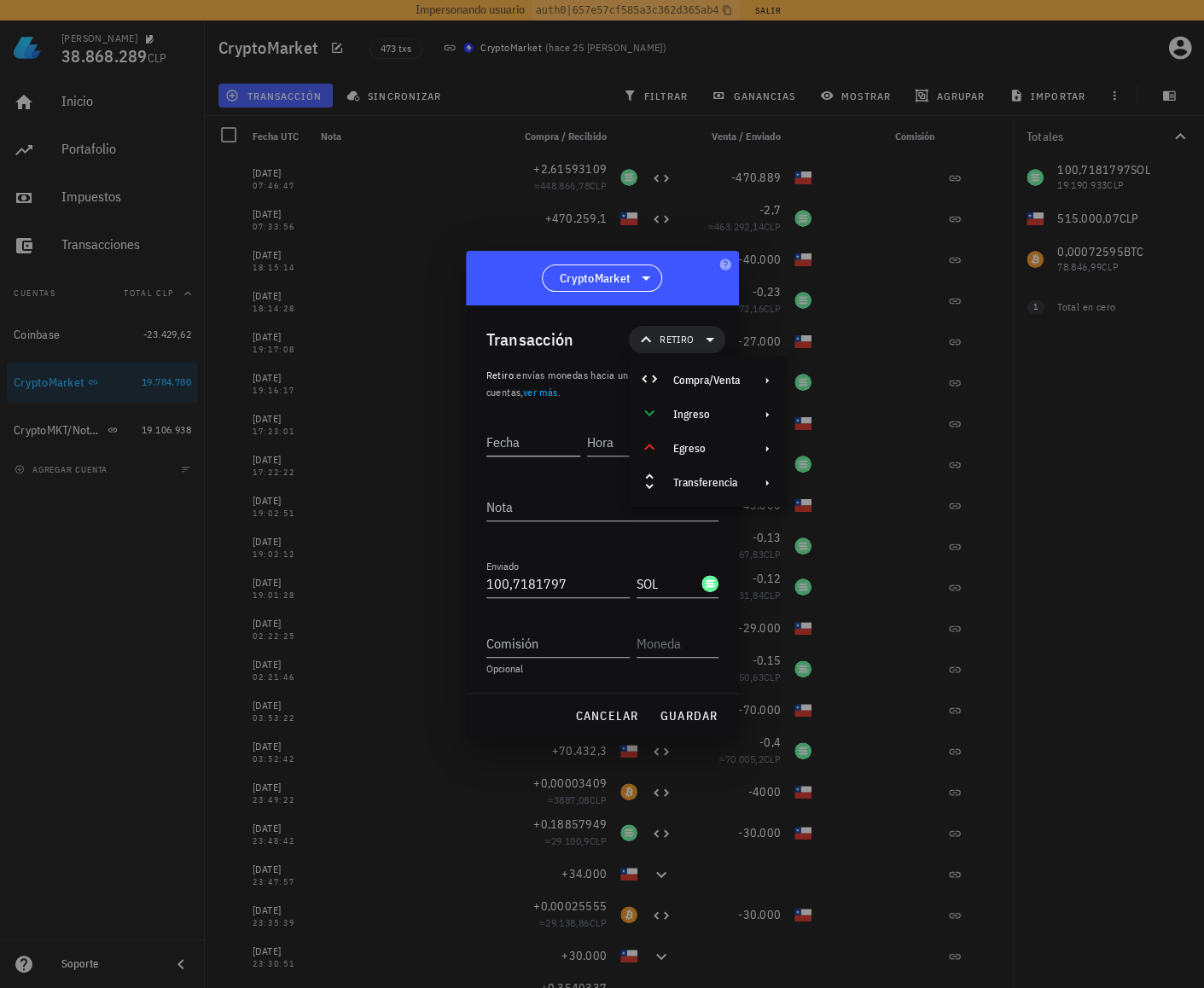
click at [544, 431] on input "Fecha" at bounding box center [533, 441] width 94 height 27
click at [622, 431] on div "Hora" at bounding box center [638, 439] width 102 height 43
click at [622, 451] on input "Hora" at bounding box center [634, 441] width 94 height 27
paste input "21:15:02"
type input "21:15:01"
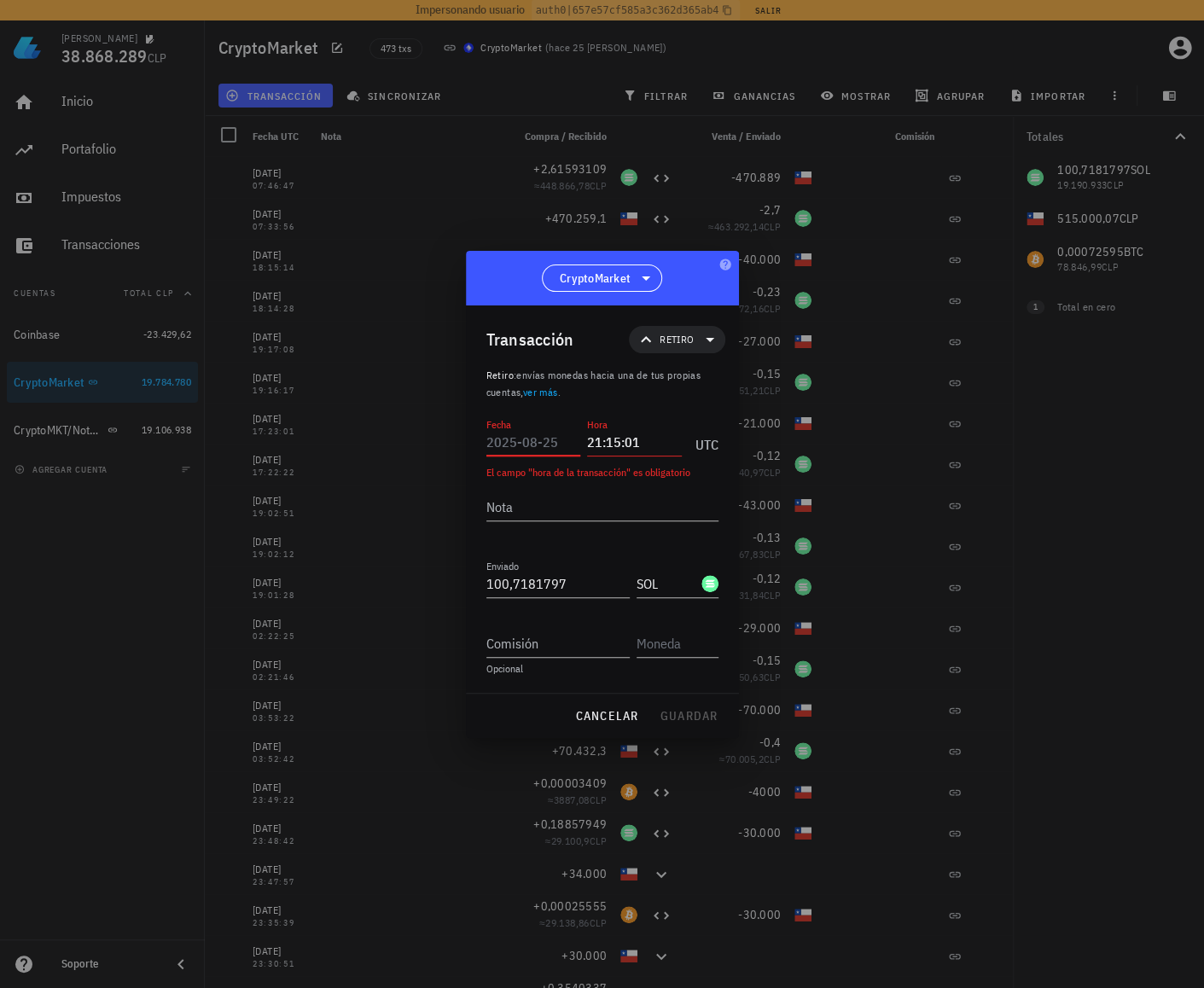
click at [517, 448] on input "Fecha" at bounding box center [533, 441] width 94 height 27
type input "[DATE]"
click at [581, 503] on textarea "Nota" at bounding box center [602, 506] width 232 height 27
type textarea "Migracion a Notbank"
click at [703, 710] on span "guardar" at bounding box center [689, 715] width 59 height 16
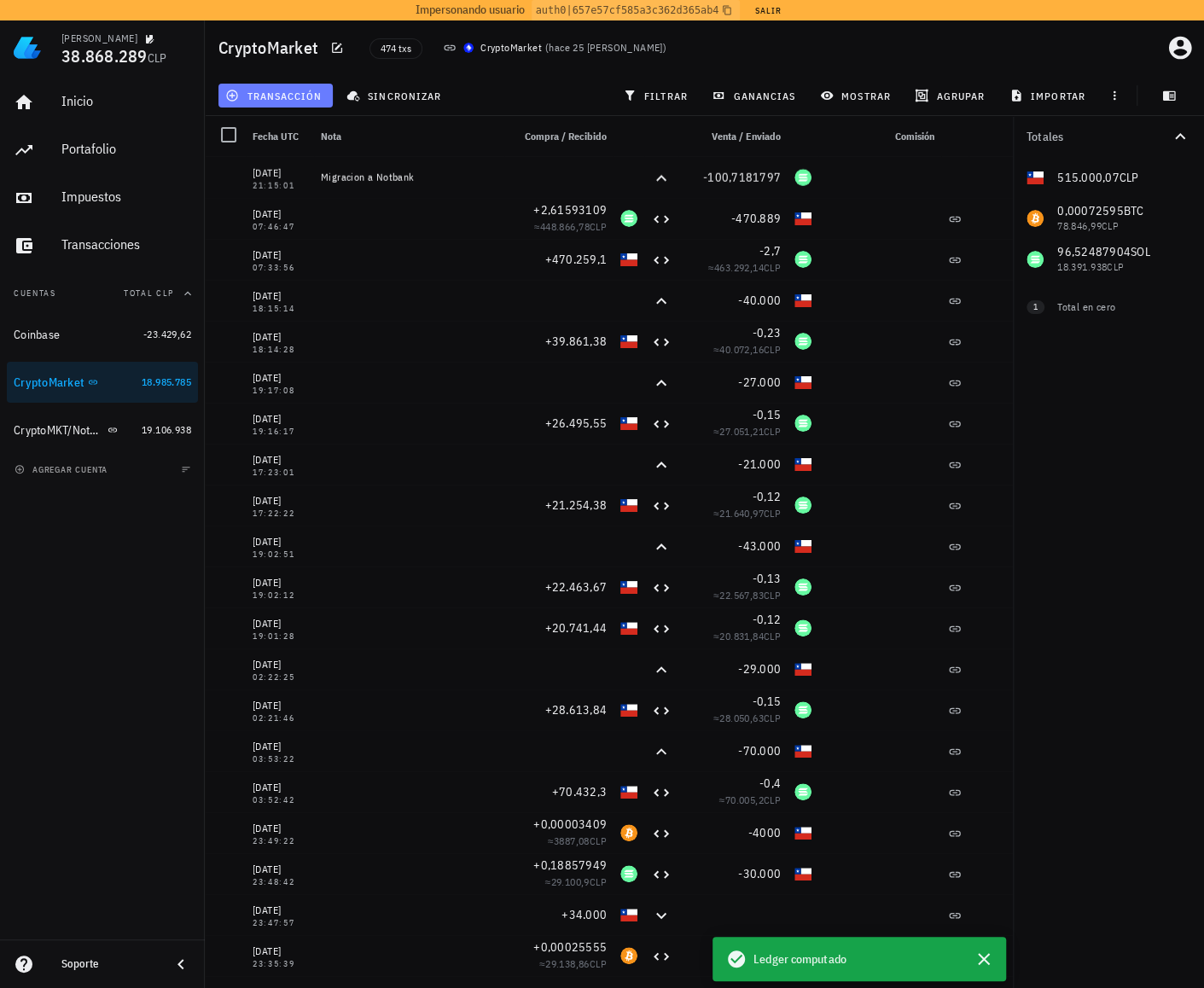
click at [255, 97] on span "transacción" at bounding box center [275, 95] width 93 height 14
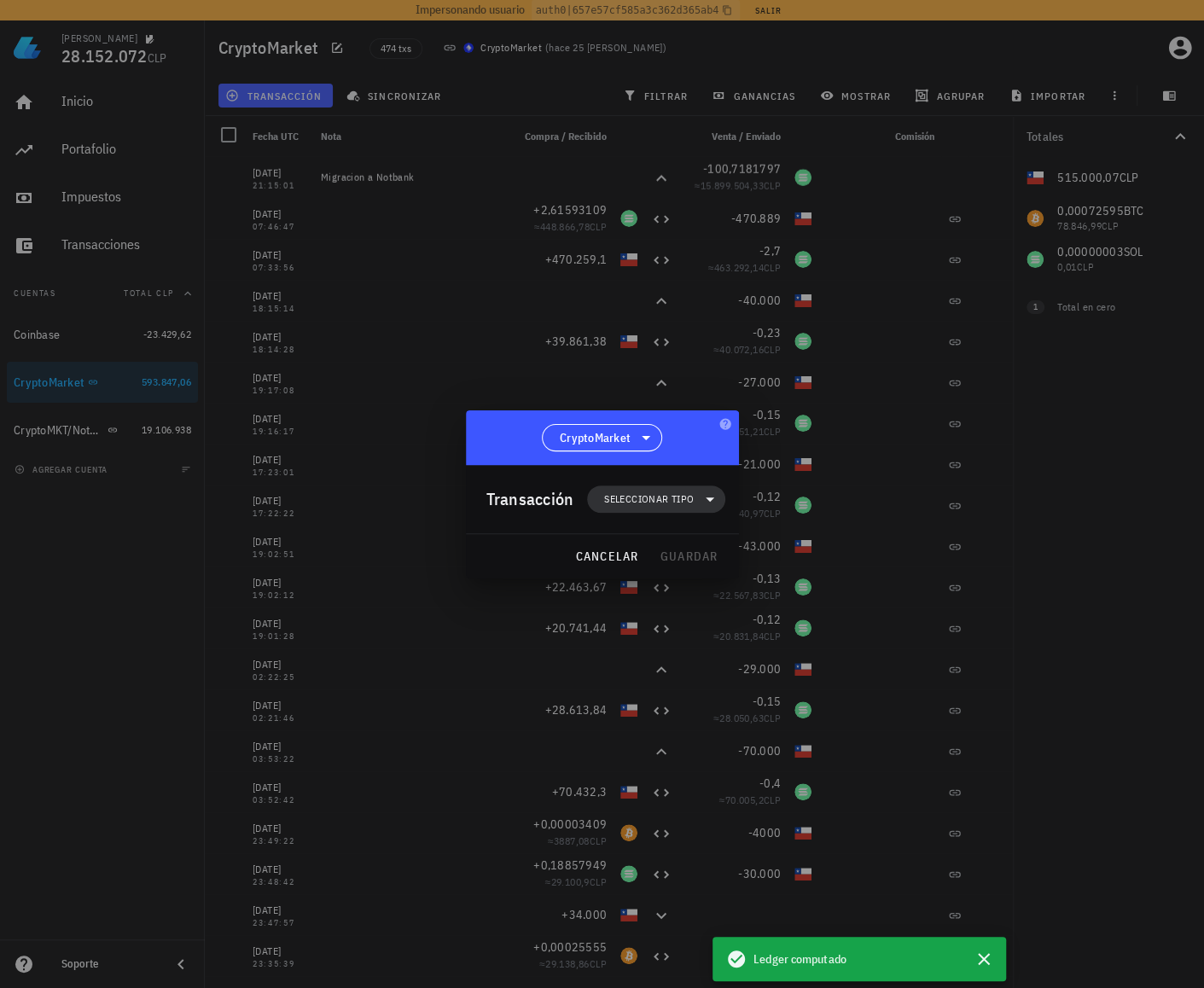
click at [657, 494] on span "Seleccionar tipo" at bounding box center [648, 499] width 90 height 17
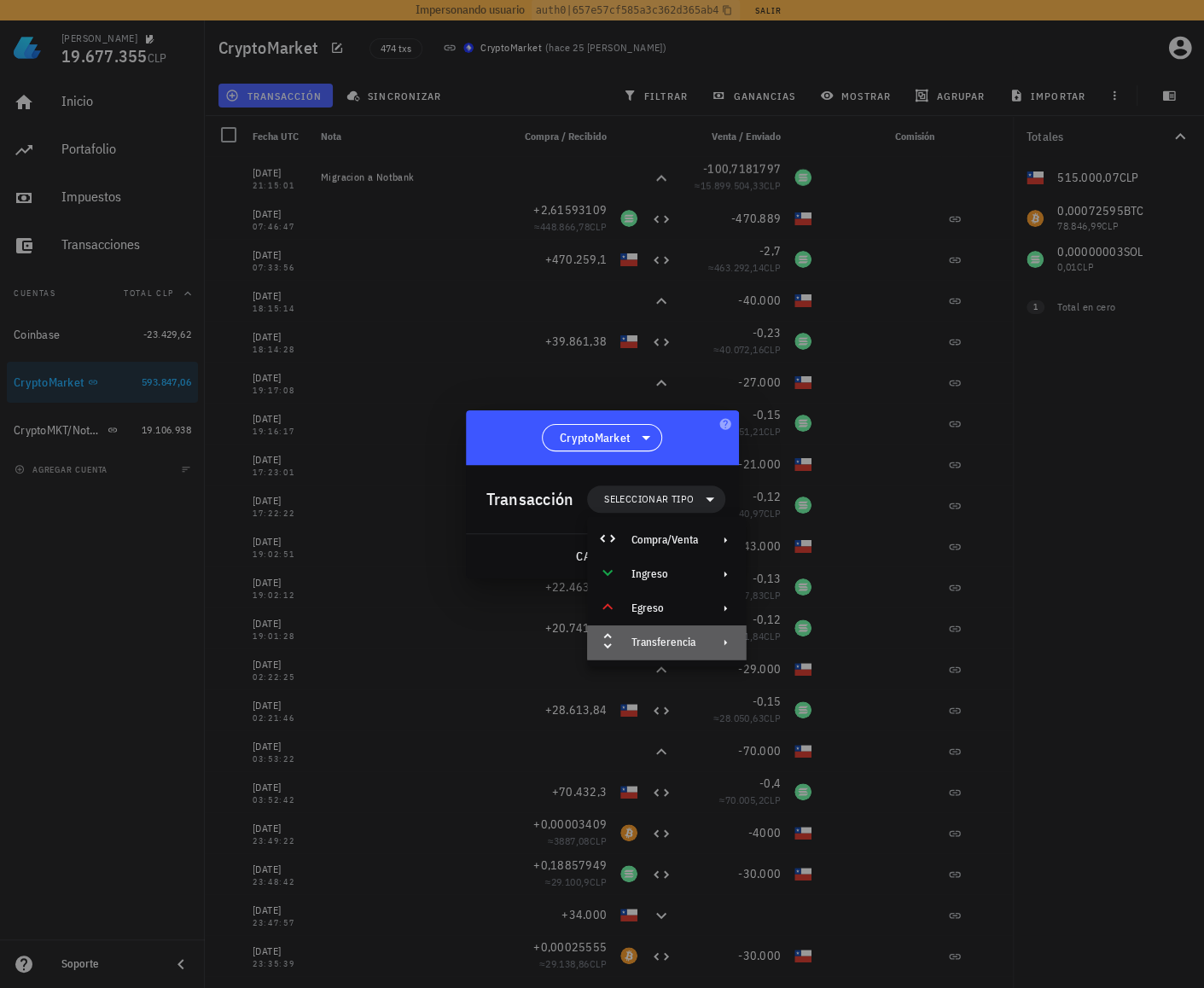
click at [686, 643] on div "Transferencia" at bounding box center [665, 642] width 67 height 14
click at [815, 690] on div "Retiro" at bounding box center [842, 682] width 102 height 14
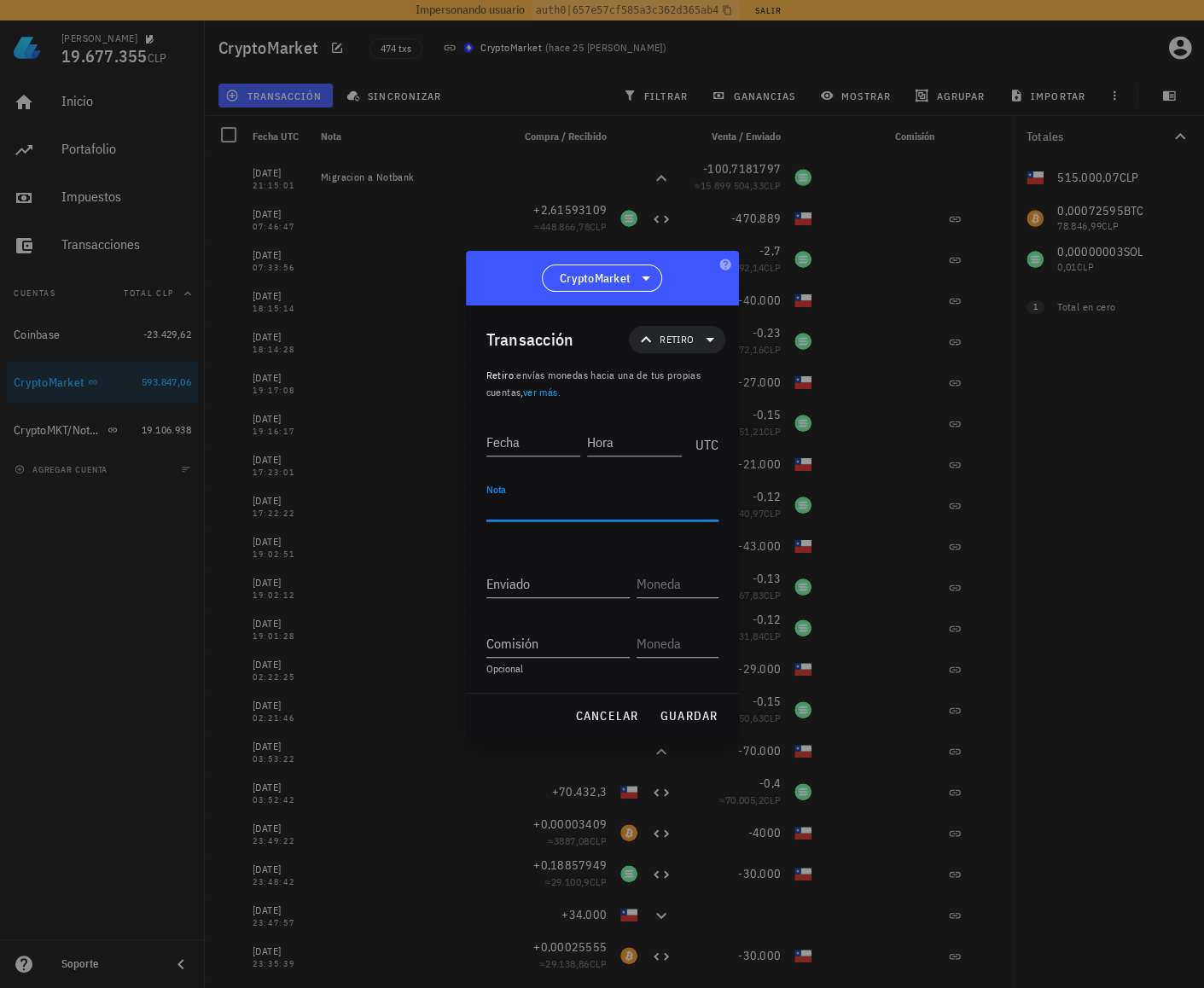
click at [546, 504] on textarea "Nota" at bounding box center [602, 506] width 232 height 27
paste textarea "Migracion a Notbank"
type textarea "Migracion a Notbank"
click at [555, 587] on input "Enviado" at bounding box center [558, 582] width 144 height 27
paste input "0,00072595"
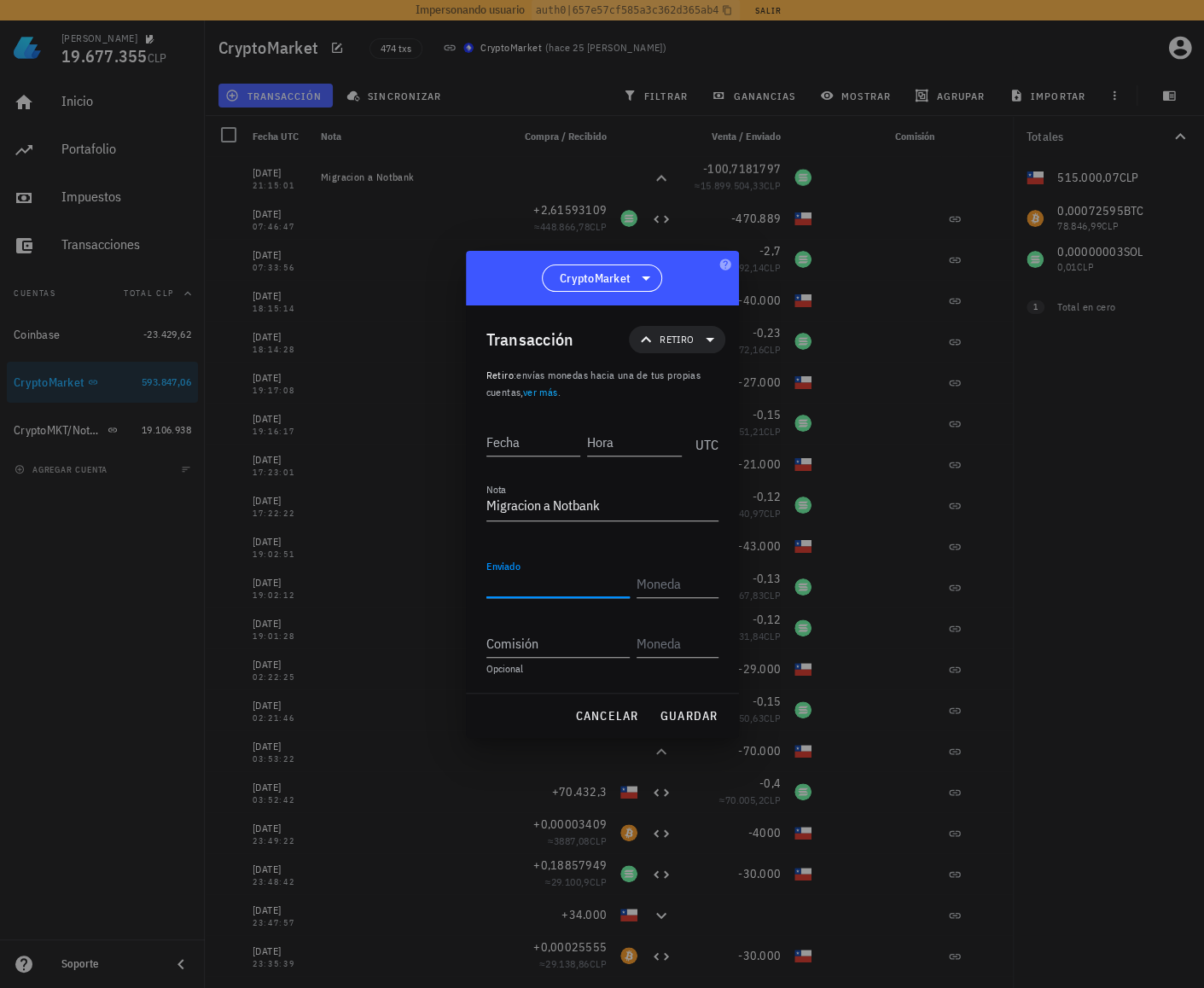
type input "0,00072595"
click at [664, 584] on input "text" at bounding box center [675, 582] width 79 height 27
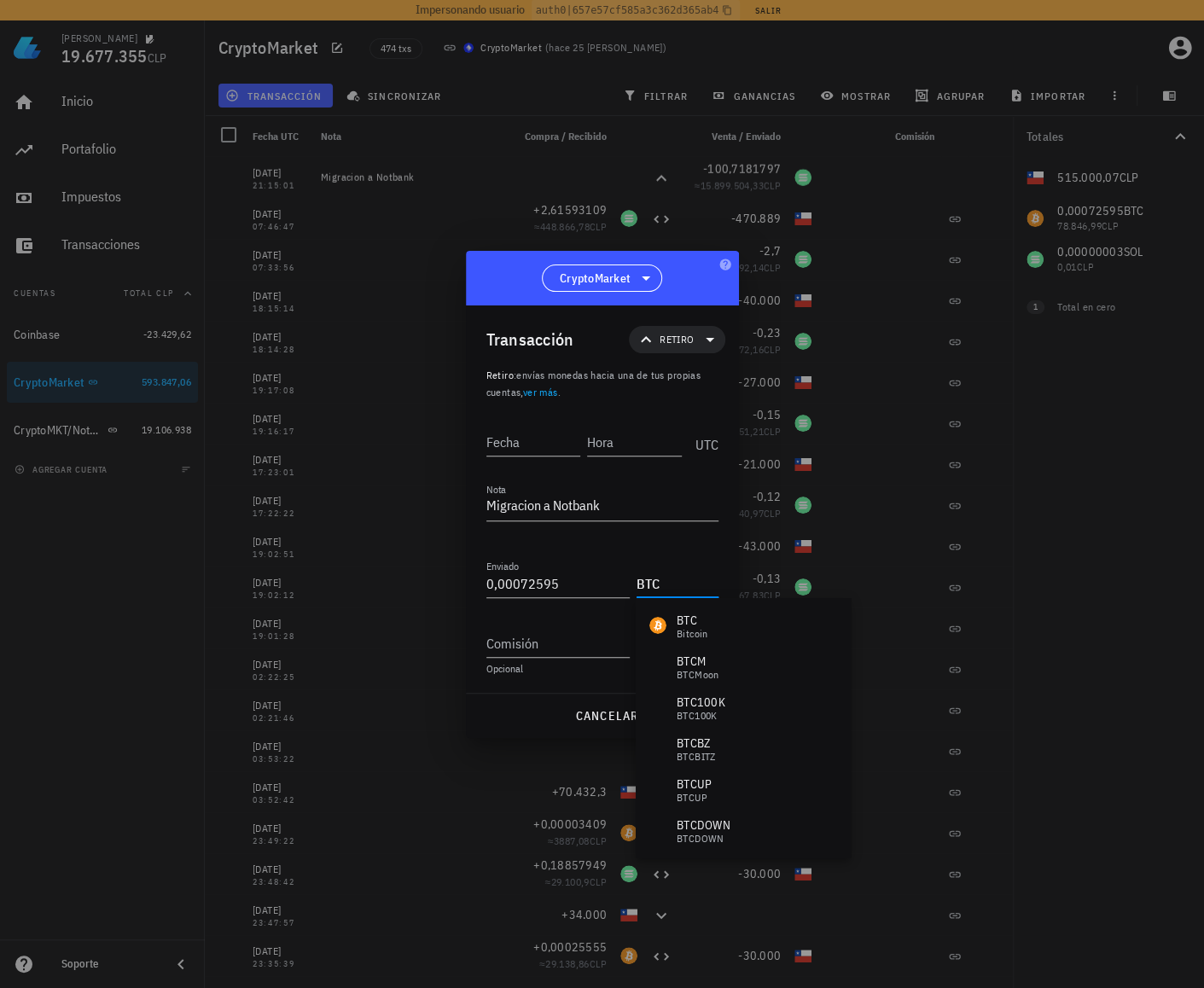
type input "BTC"
click at [612, 422] on div "Hora" at bounding box center [638, 439] width 102 height 43
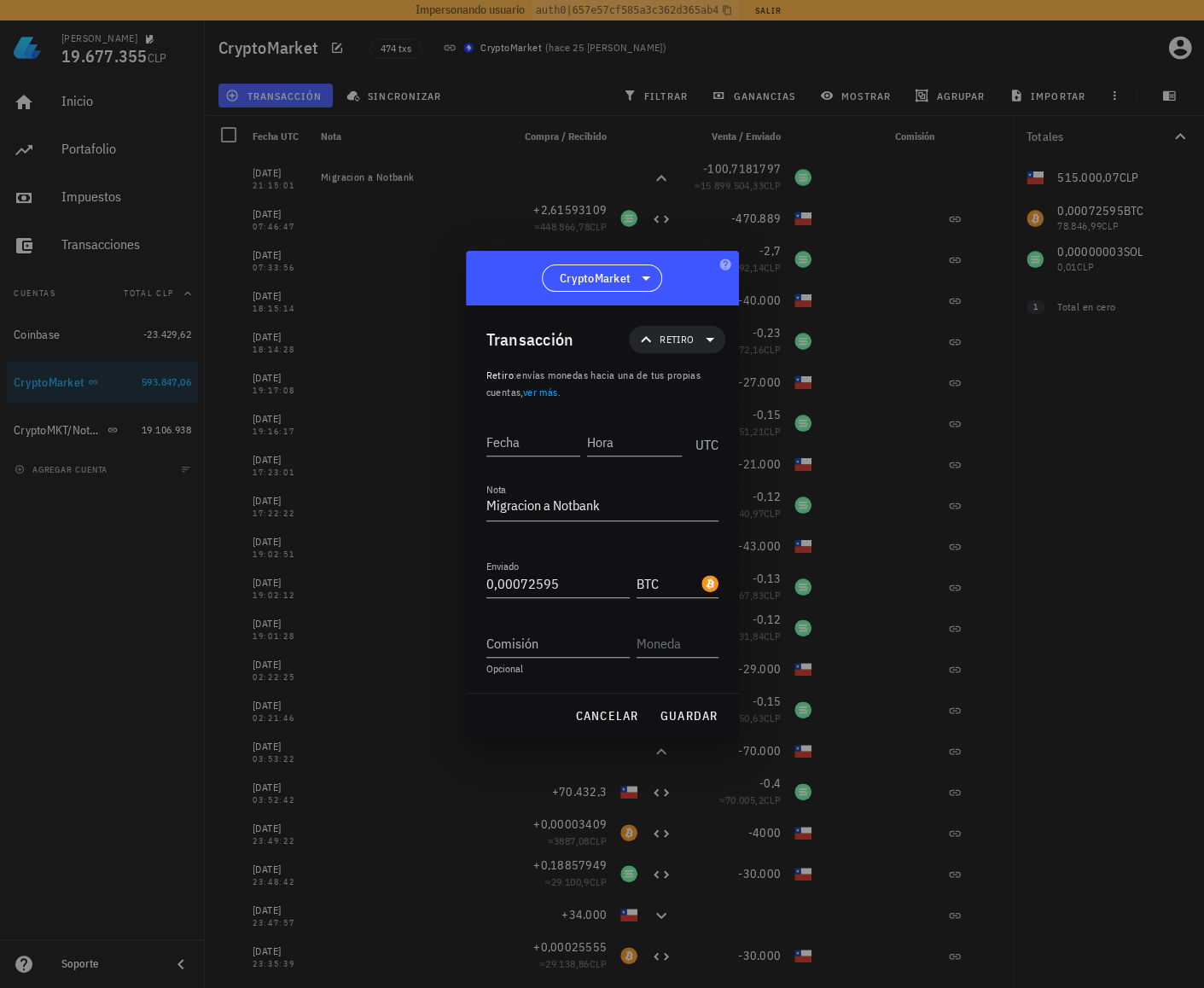
drag, startPoint x: 617, startPoint y: 443, endPoint x: 620, endPoint y: 479, distance: 36.1
click at [617, 444] on input "Hora" at bounding box center [634, 441] width 94 height 27
paste input "21:14:59"
type input "21:14:58"
click at [522, 429] on input "Fecha" at bounding box center [534, 441] width 97 height 27
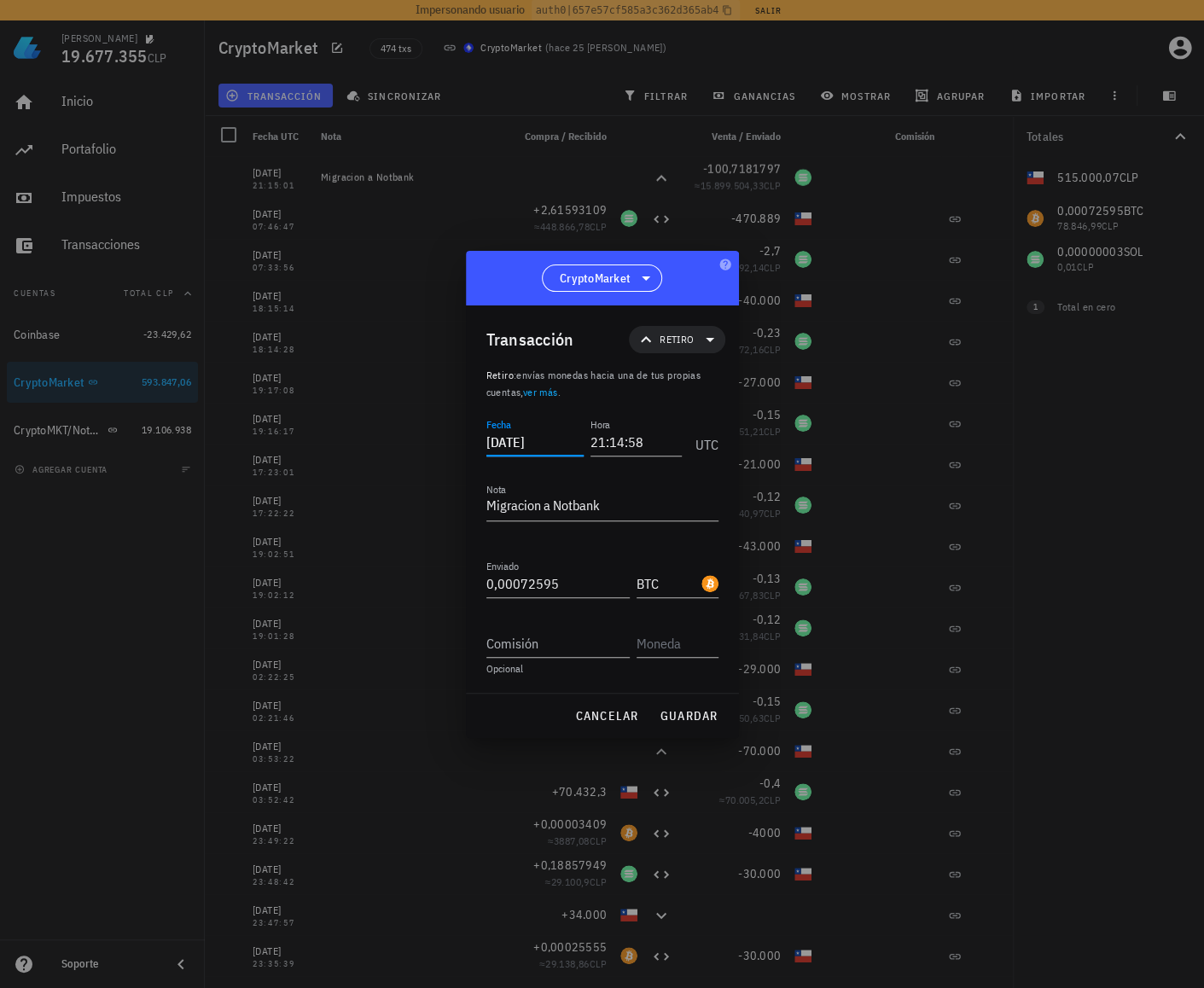
type input "[DATE]"
click at [604, 675] on div "Fecha [DATE] Hora 21:14:58 UTC Nota Migracion a Notbank Recibido Enviado 0,0007…" at bounding box center [602, 554] width 232 height 278
click at [704, 711] on span "guardar" at bounding box center [689, 715] width 59 height 16
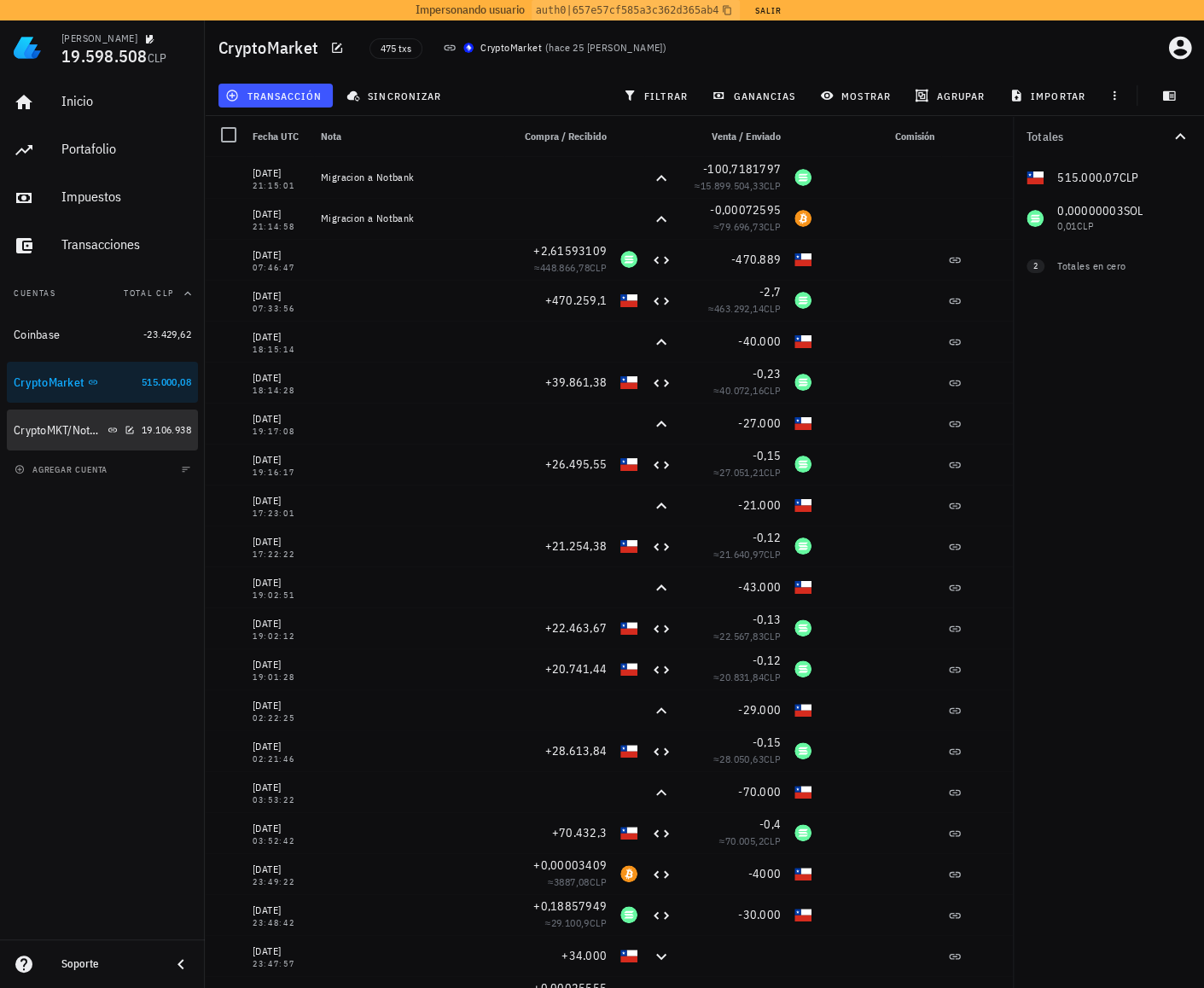
click at [70, 427] on div "CryptoMKT/NotBank" at bounding box center [59, 431] width 91 height 15
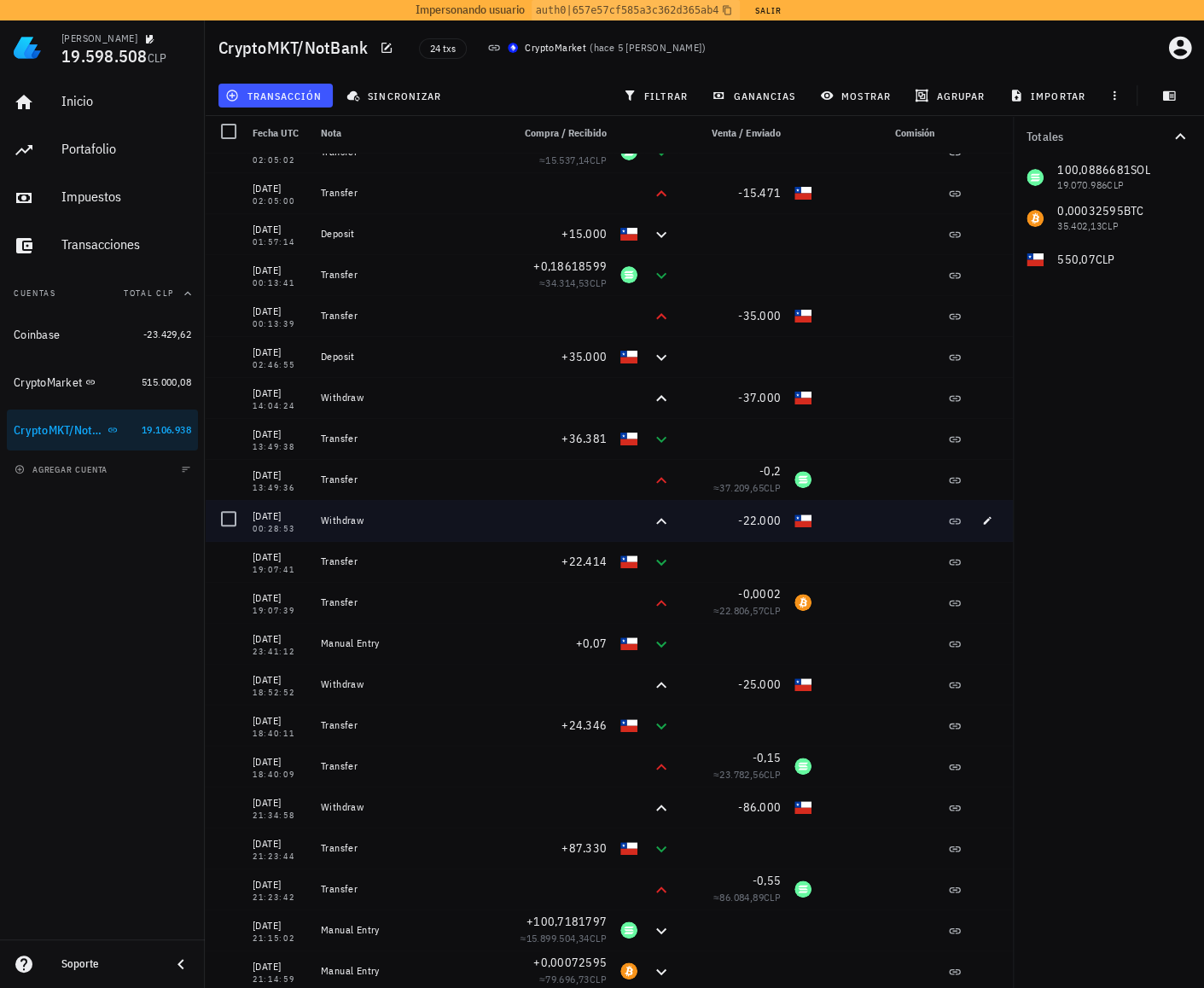
scroll to position [6, 0]
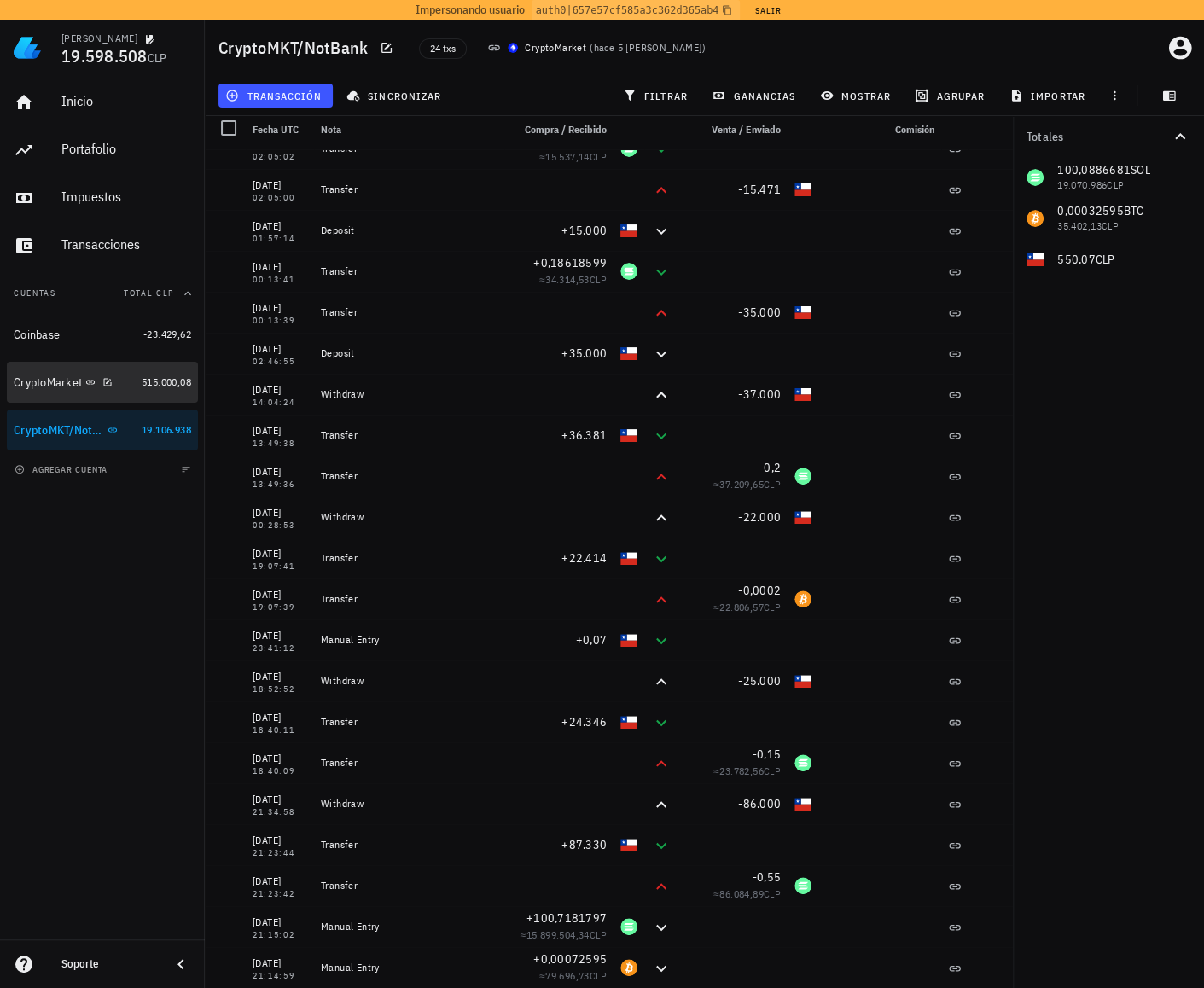
click at [130, 386] on div "CryptoMarket" at bounding box center [74, 381] width 121 height 16
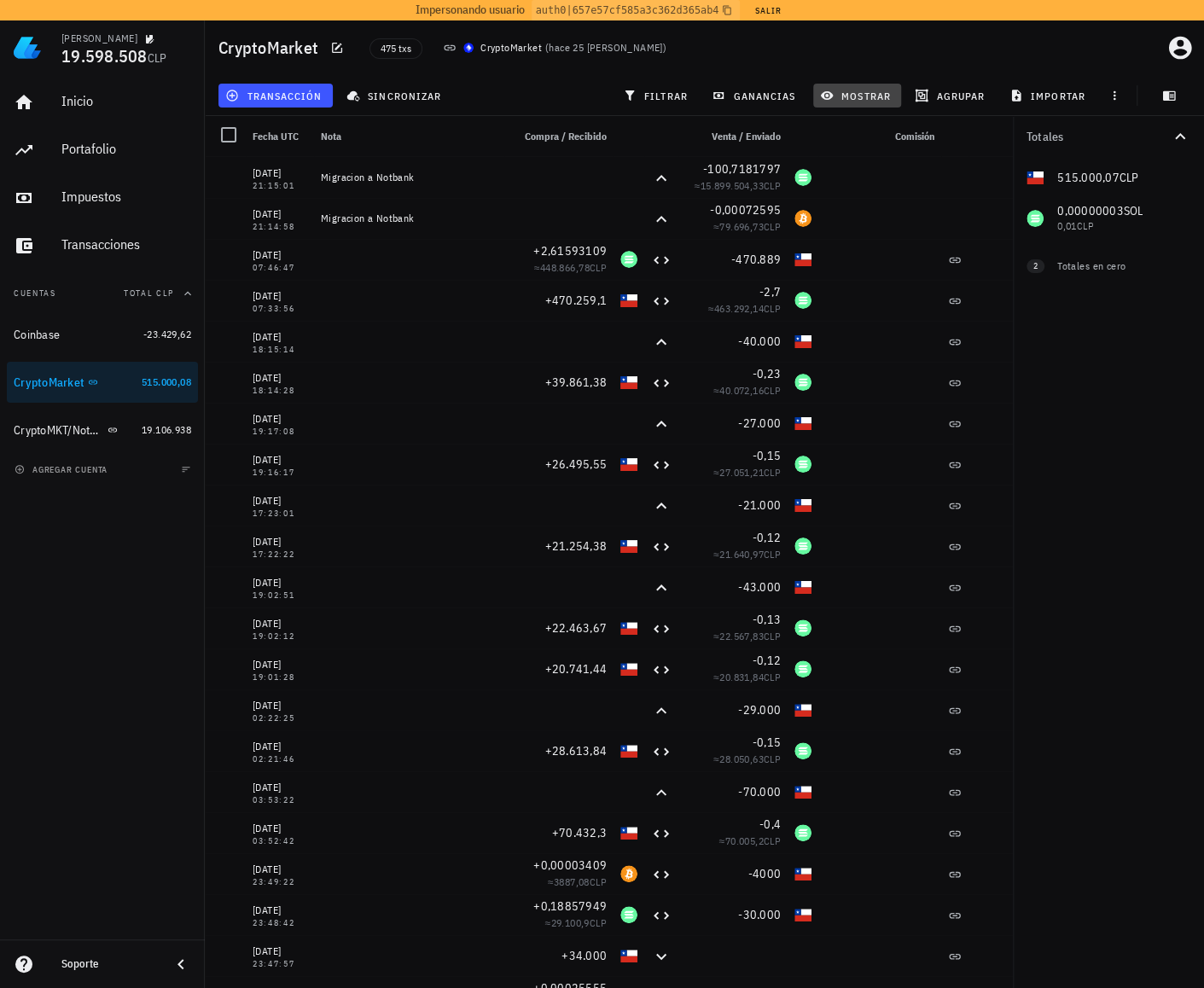
click at [847, 92] on span "mostrar" at bounding box center [857, 95] width 68 height 14
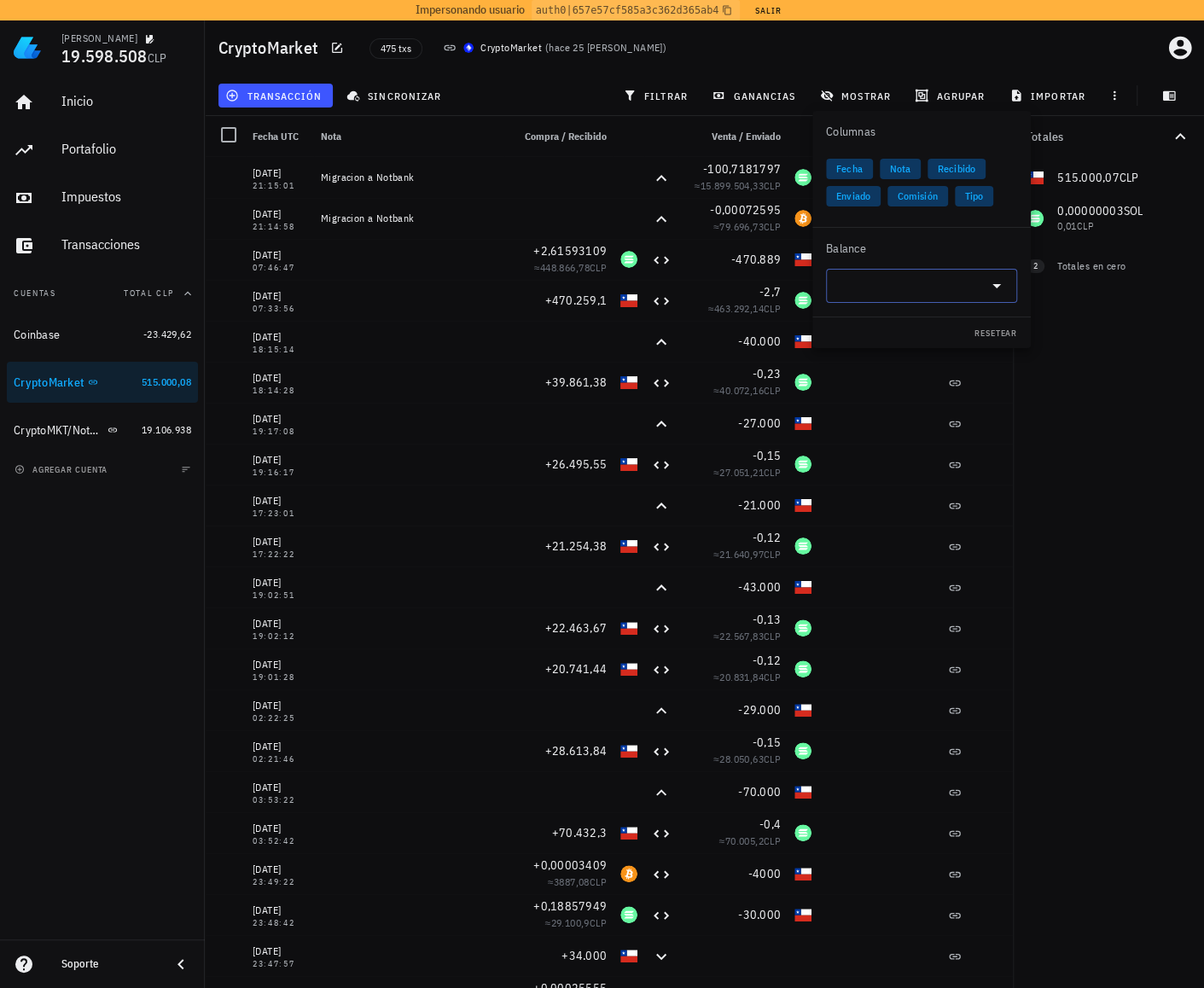
click at [882, 280] on input "text" at bounding box center [908, 285] width 144 height 27
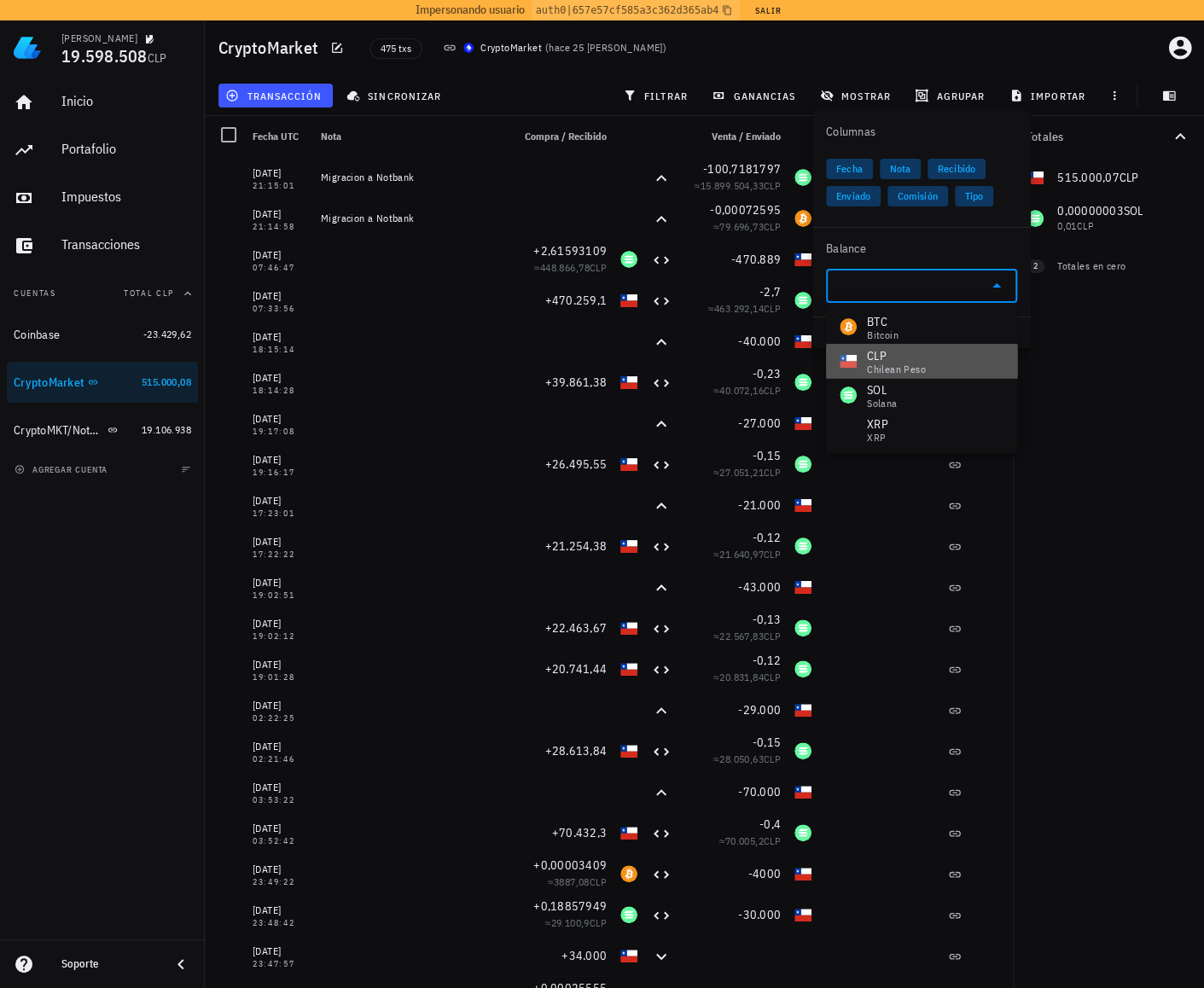
click at [892, 371] on div "Chilean Peso" at bounding box center [897, 369] width 59 height 10
type input "CLP"
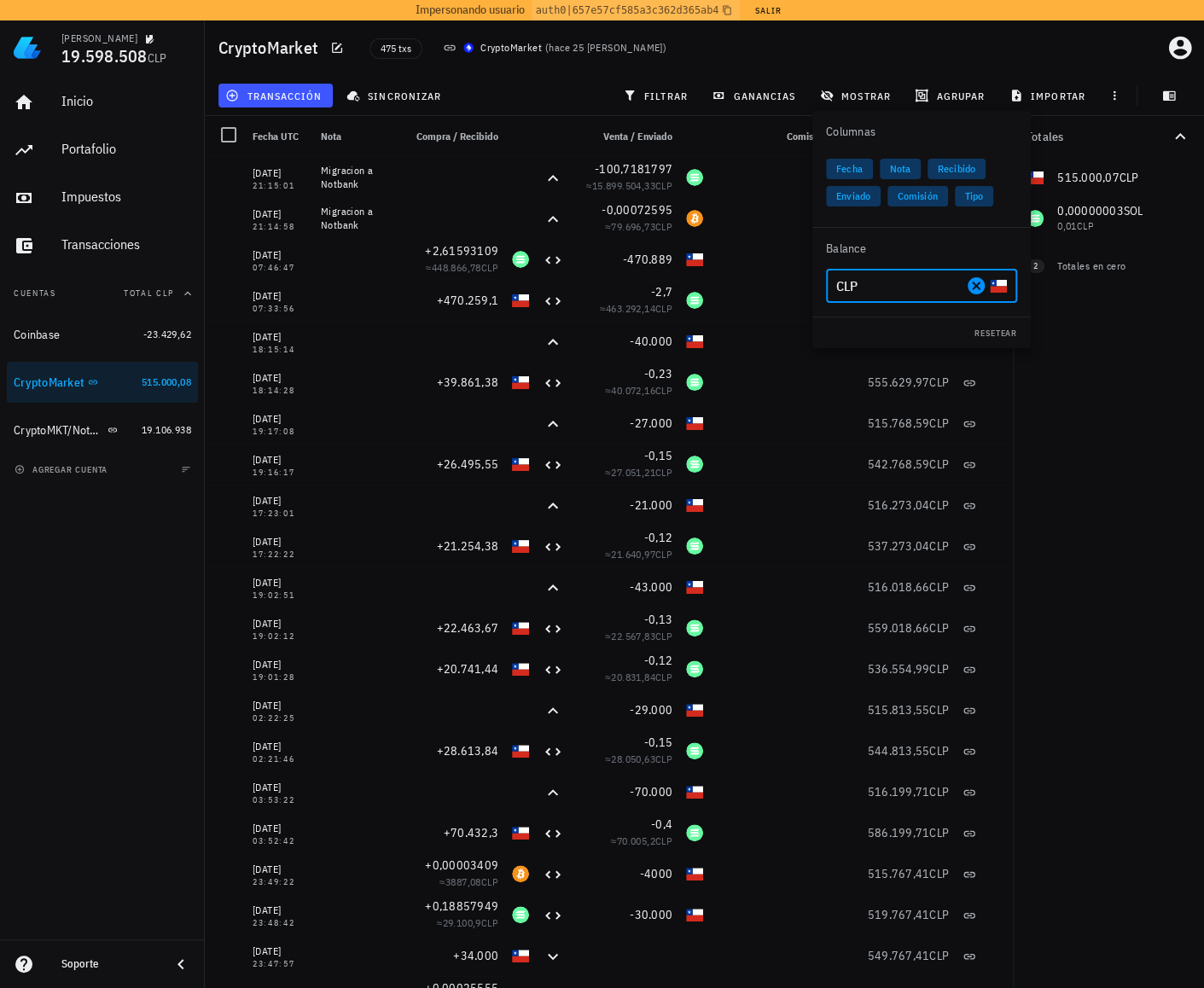
click at [1044, 417] on div "Totales 515.000,07 CLP 0,00000003 SOL 0,01 CLP 0 BTC 0 CLP 0 XRP 0 CLP 2 Totale…" at bounding box center [1108, 551] width 191 height 871
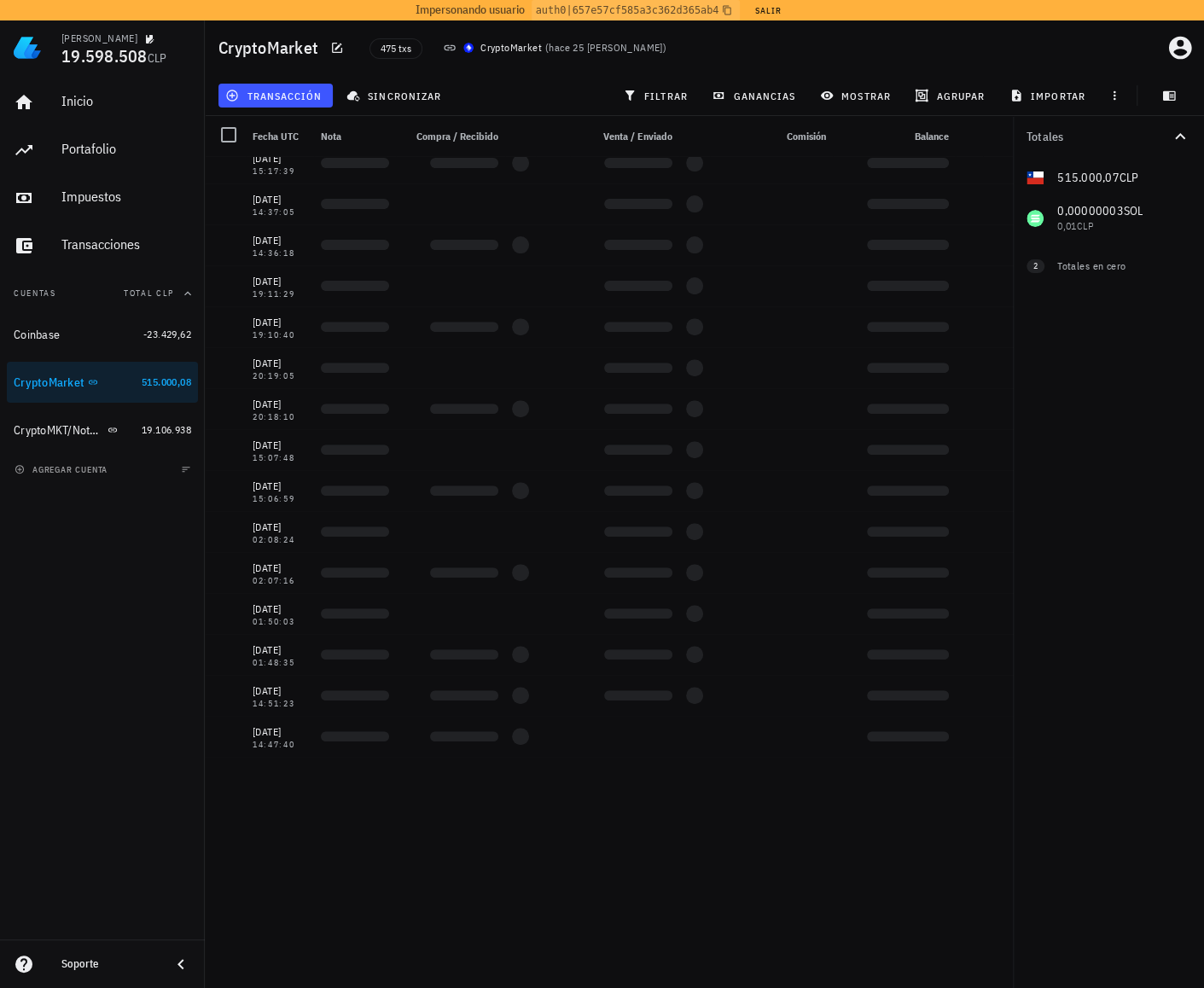
scroll to position [3923, 0]
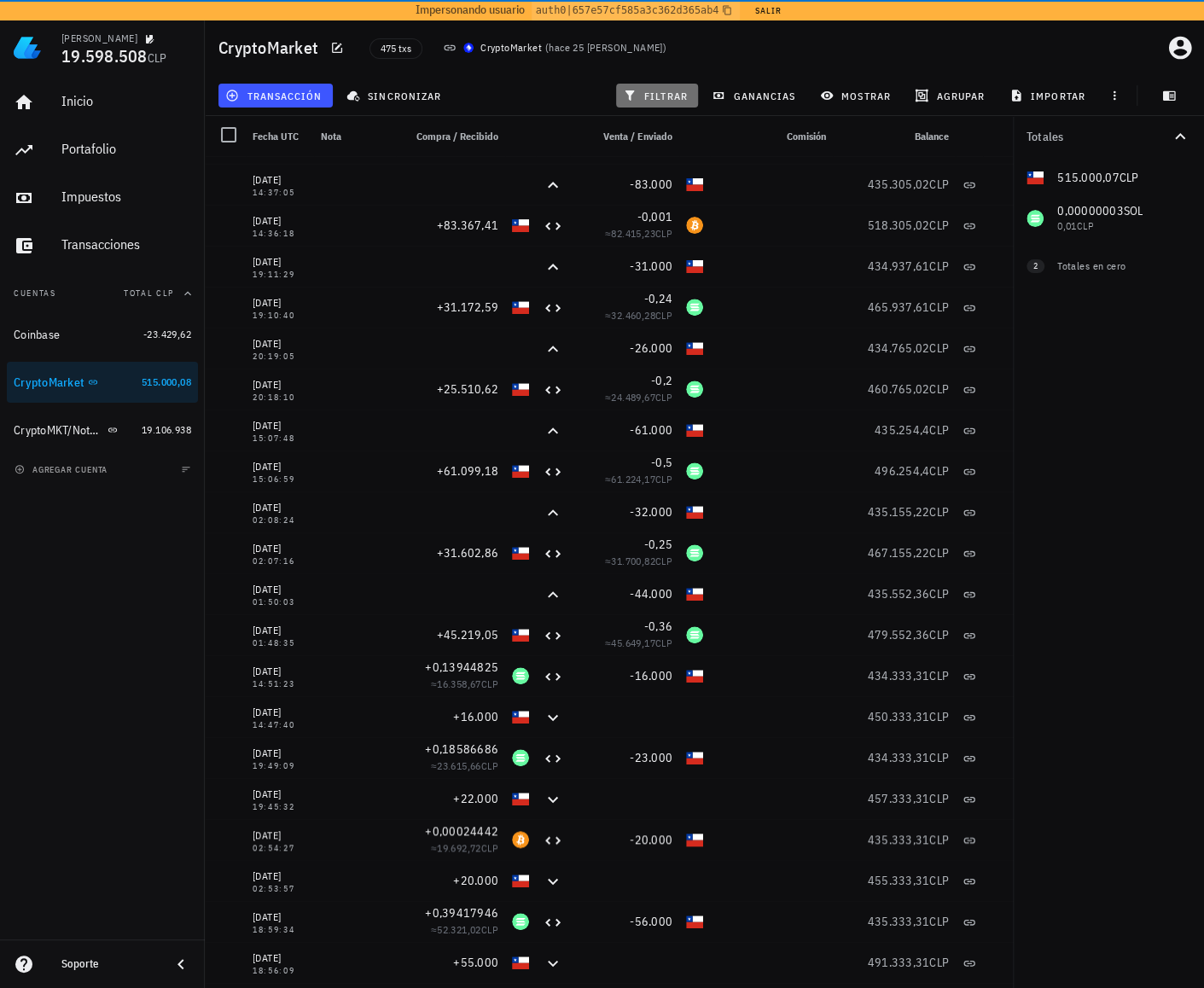
click at [654, 88] on button "filtrar" at bounding box center [657, 95] width 82 height 24
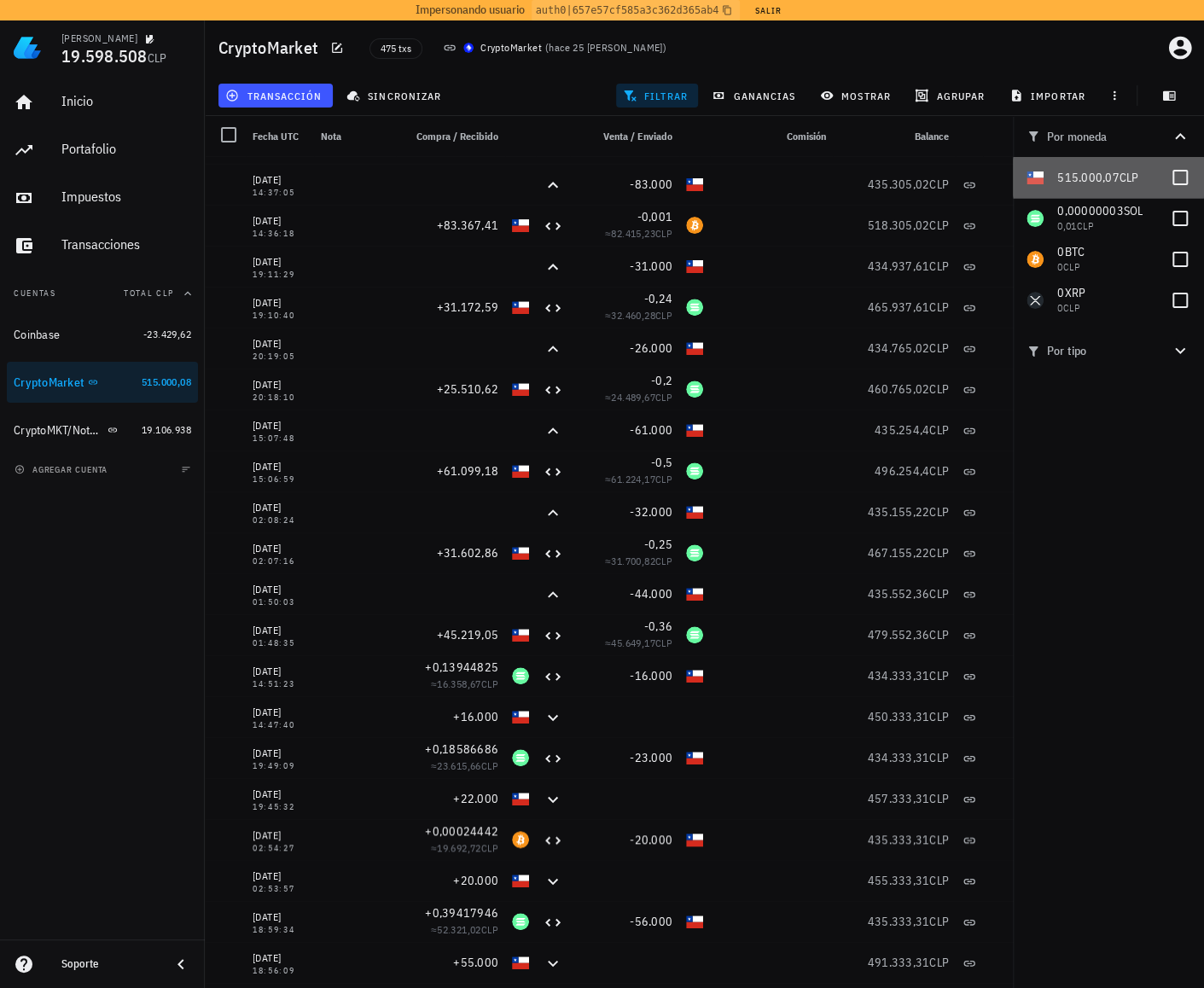
click at [1151, 180] on div "515.000,07 CLP" at bounding box center [1106, 178] width 99 height 15
checkbox input "true"
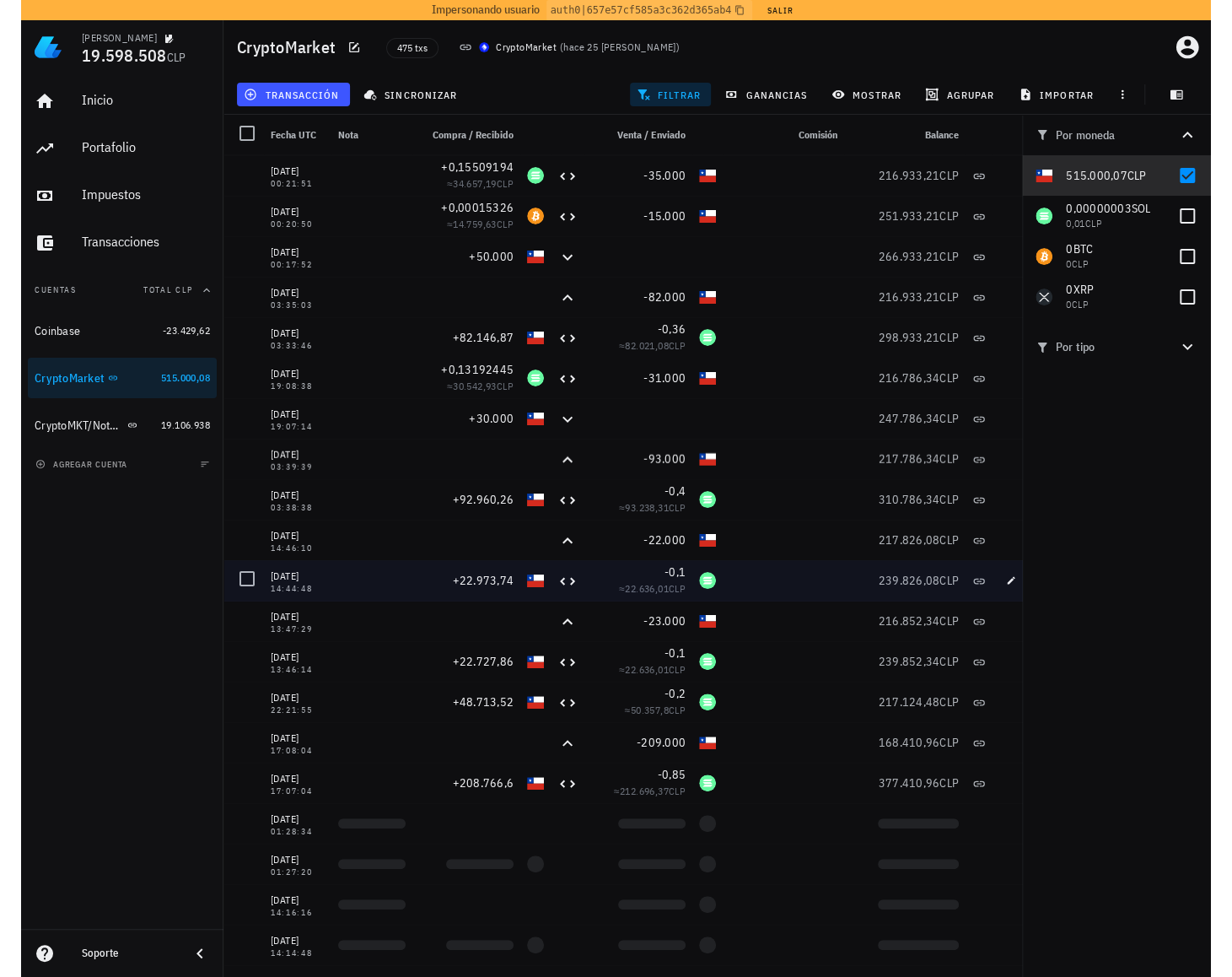
scroll to position [7337, 0]
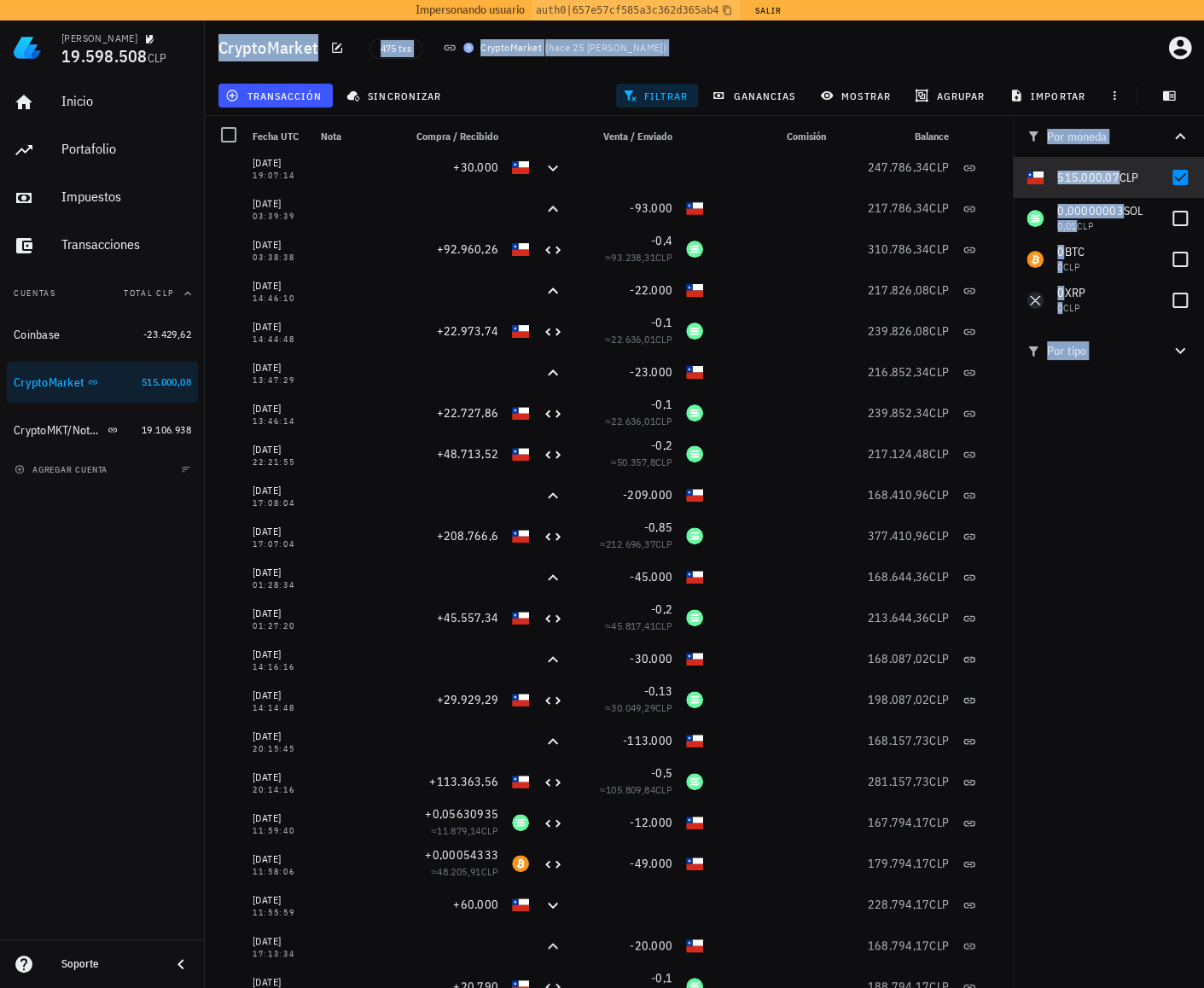
drag, startPoint x: 0, startPoint y: 640, endPoint x: -15, endPoint y: 640, distance: 15.0
click at [0, 640] on html "[PERSON_NAME] 19.598.508 CLP Inicio [GEOGRAPHIC_DATA] Impuestos [GEOGRAPHIC_DAT…" at bounding box center [602, 497] width 1204 height 994
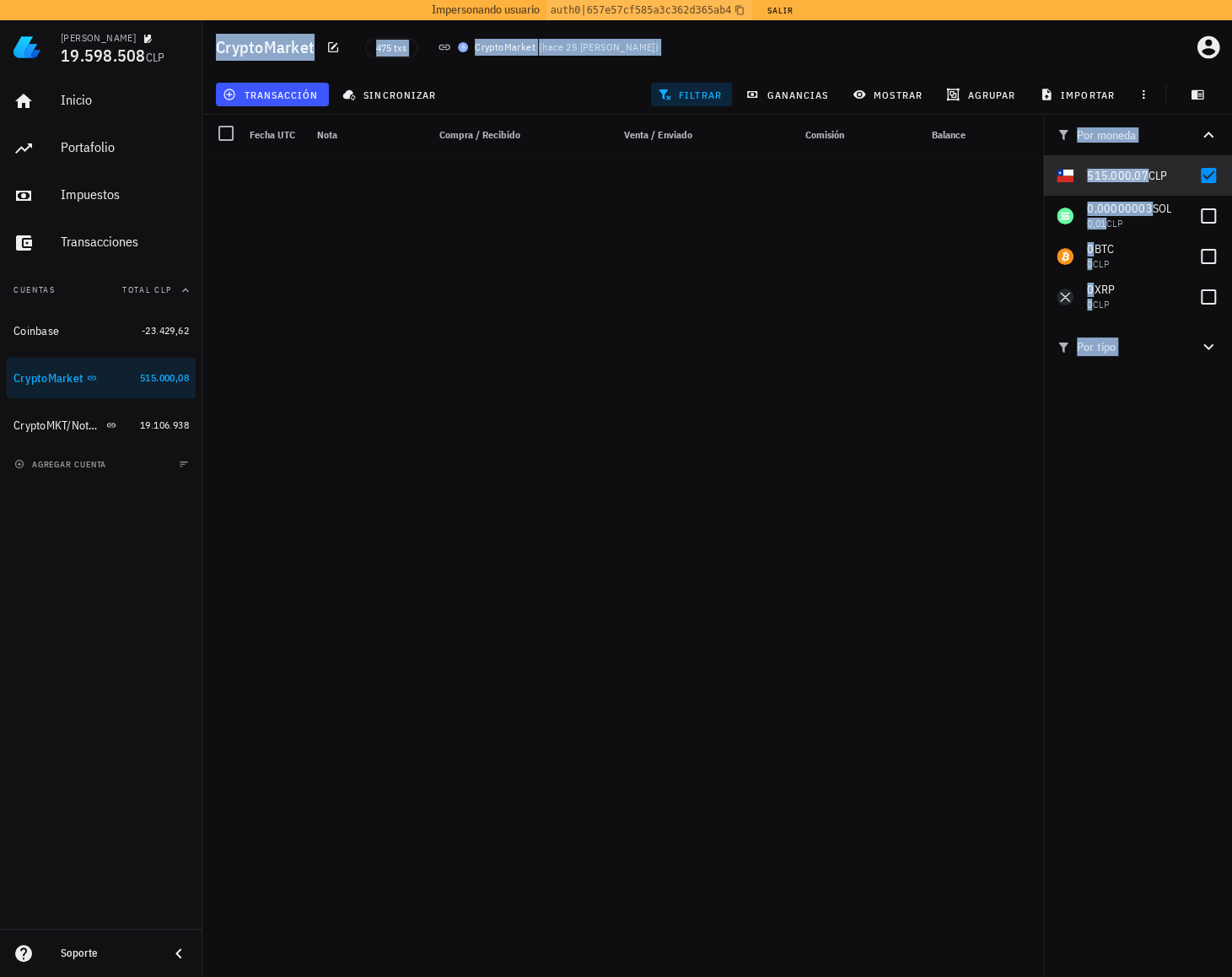
scroll to position [6267, 0]
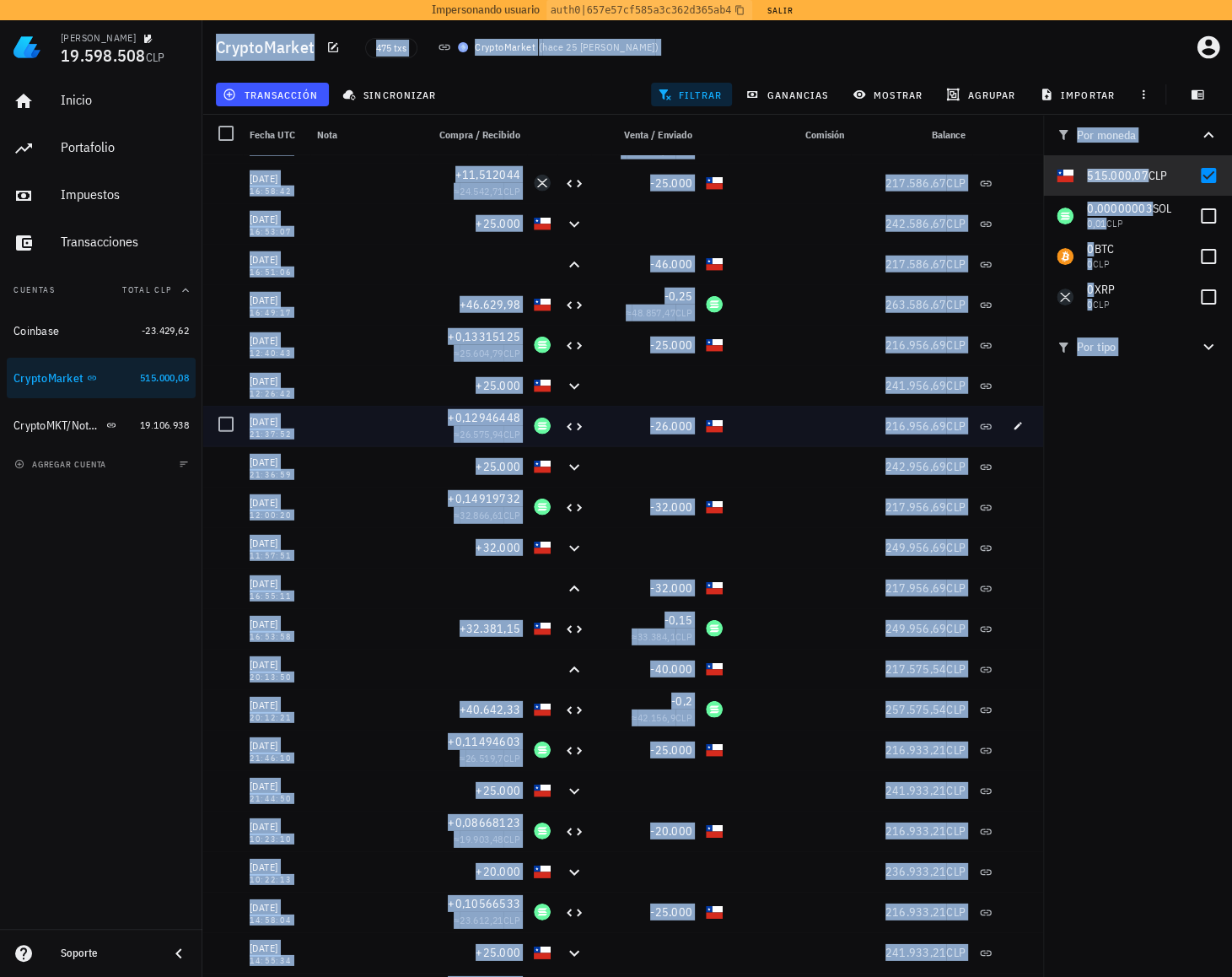
click at [855, 440] on div "216.956,69 CLP" at bounding box center [911, 426] width 122 height 40
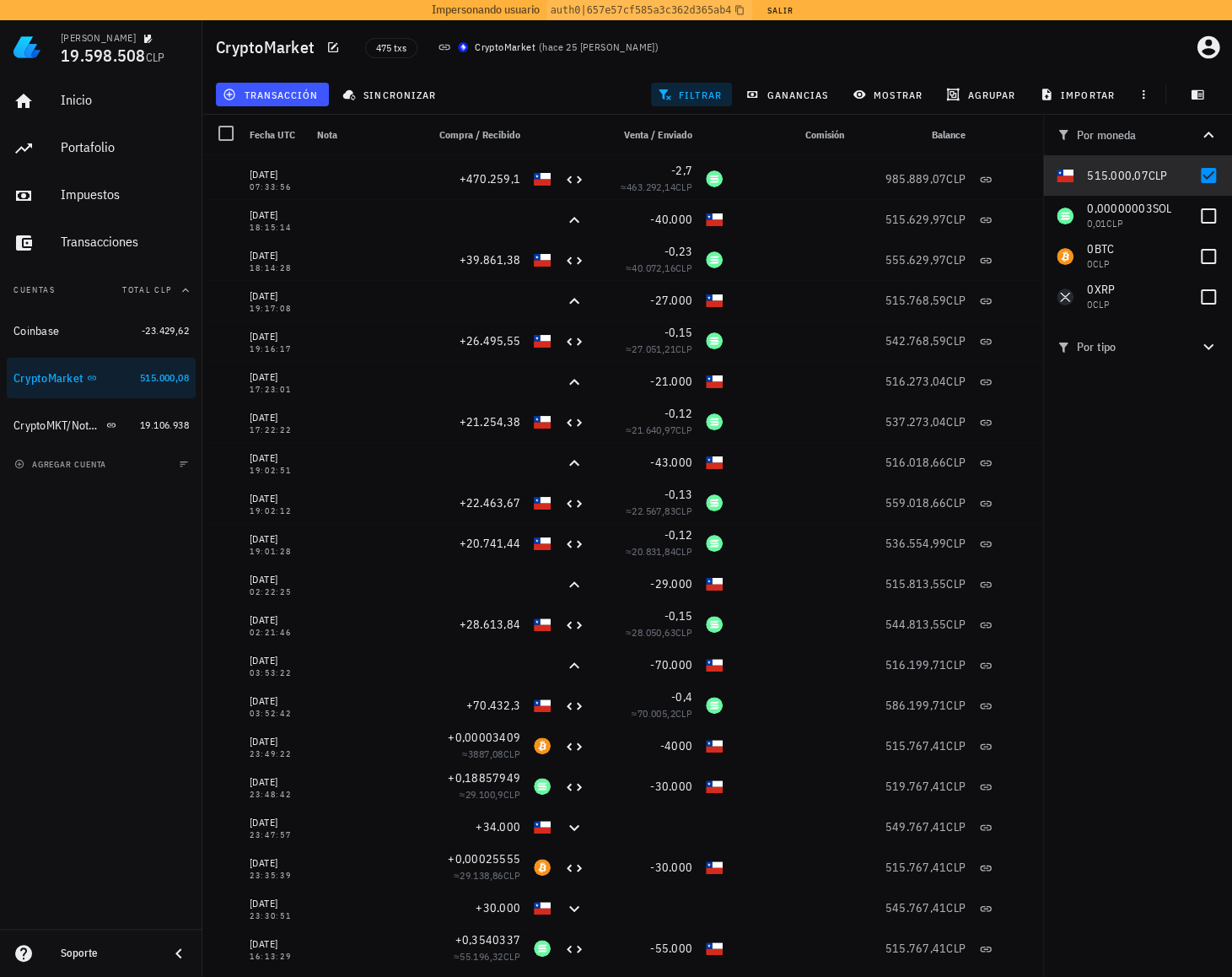
scroll to position [0, 0]
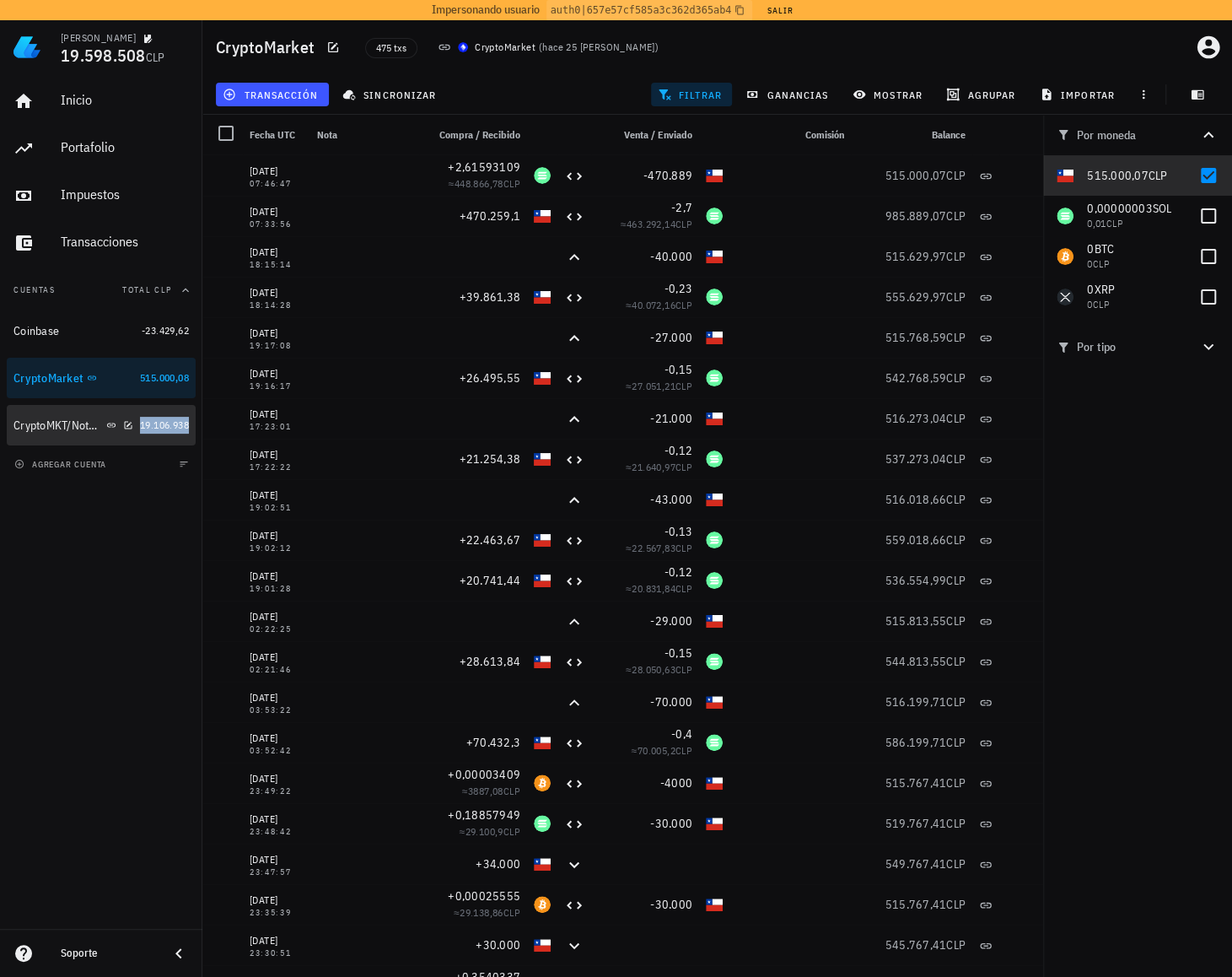
click at [144, 429] on span "19.106.938" at bounding box center [164, 425] width 49 height 13
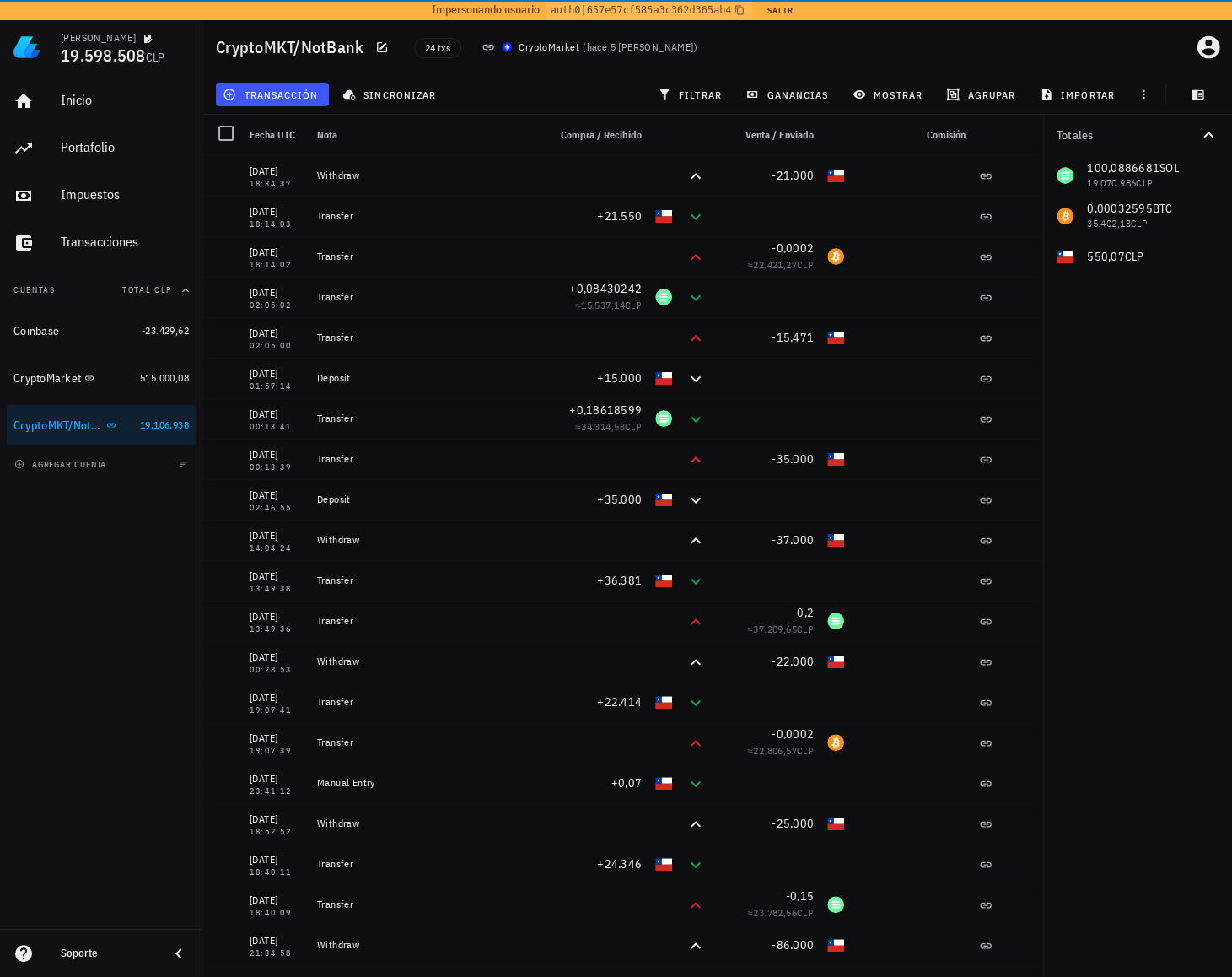
click at [1126, 473] on div "Totales 100,0886681 SOL 19.070.986 CLP 0,00032595 BTC 35.402,13 CLP 550,07 CLP" at bounding box center [1137, 545] width 189 height 862
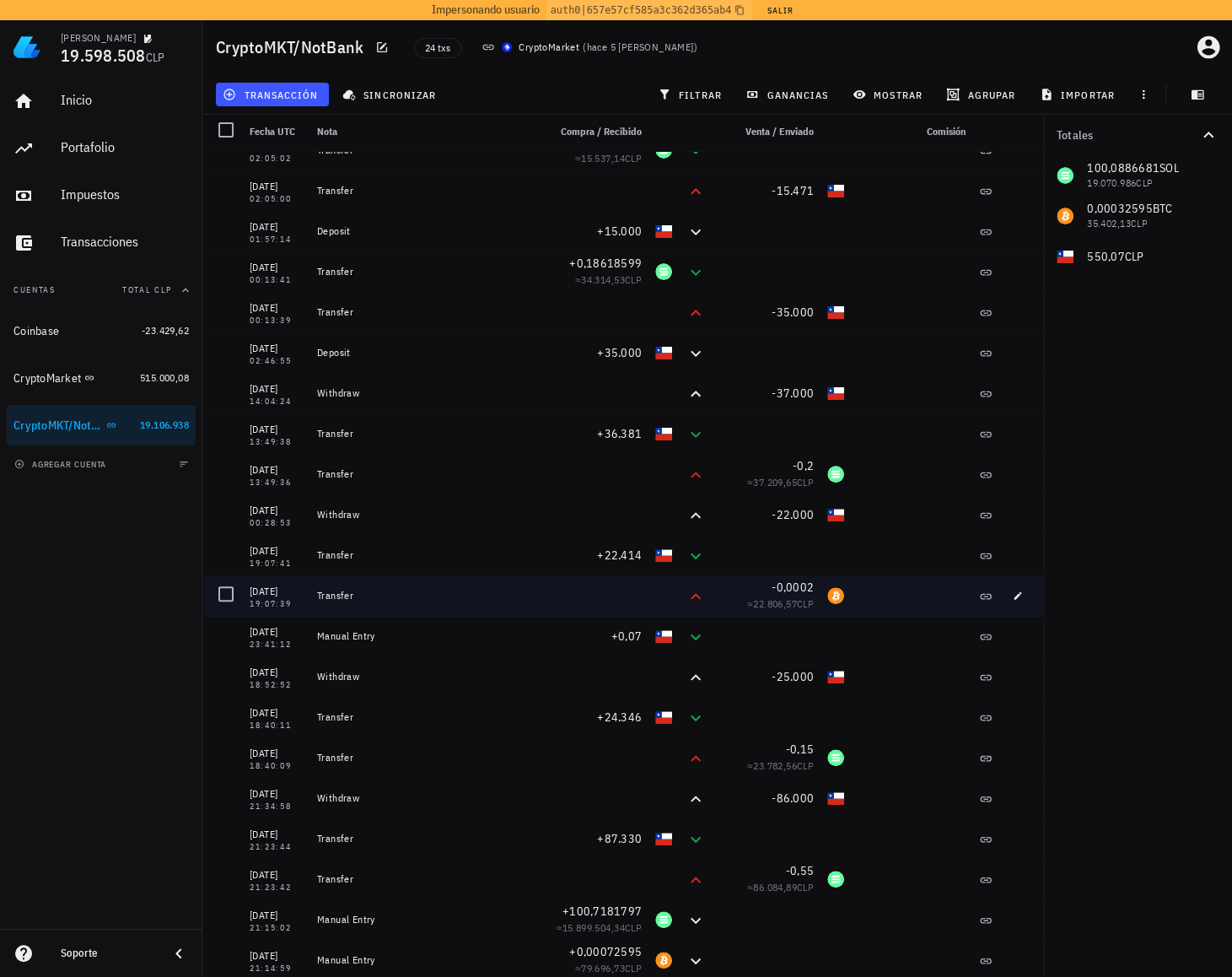
scroll to position [6, 0]
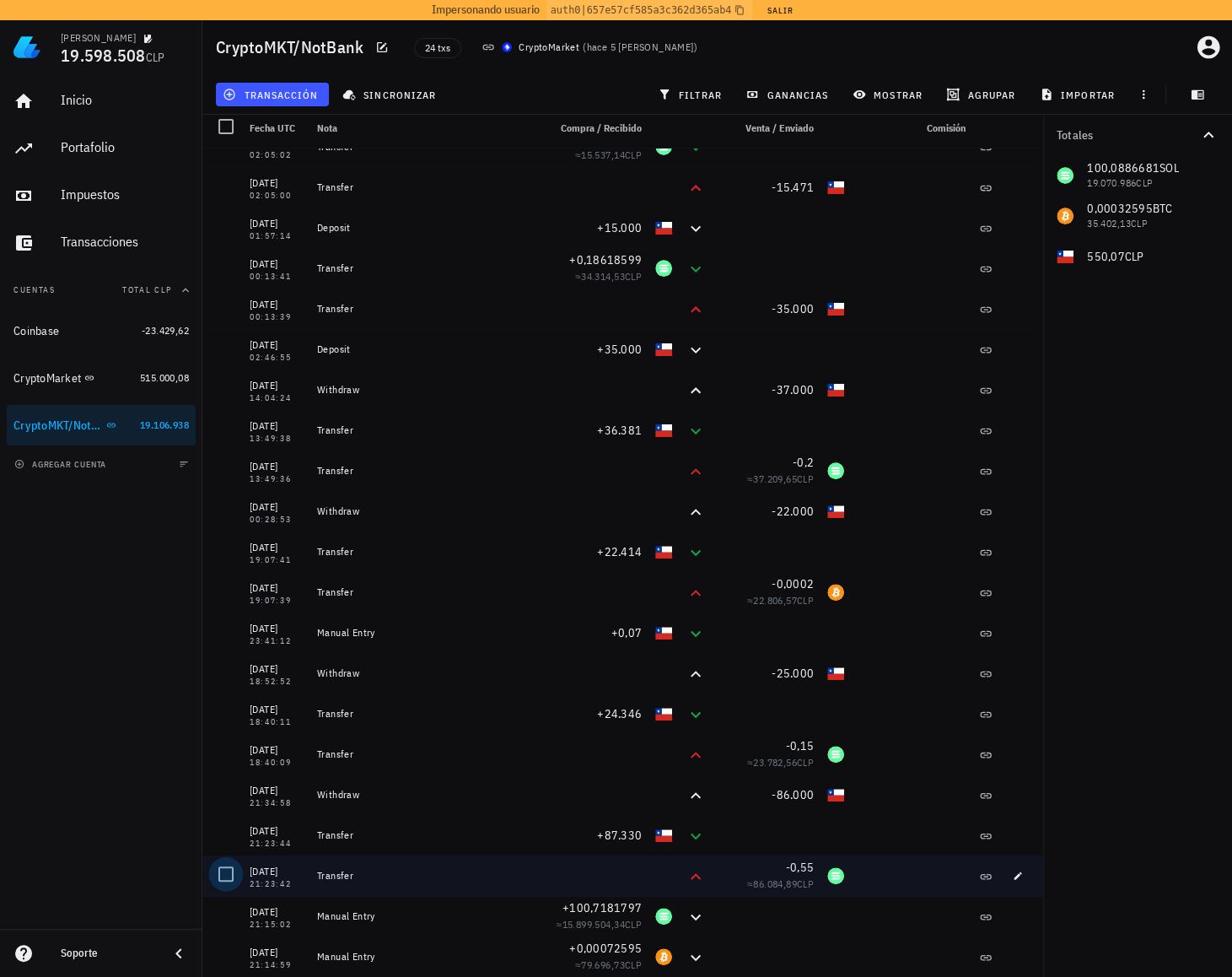
click at [227, 879] on div at bounding box center [225, 874] width 28 height 28
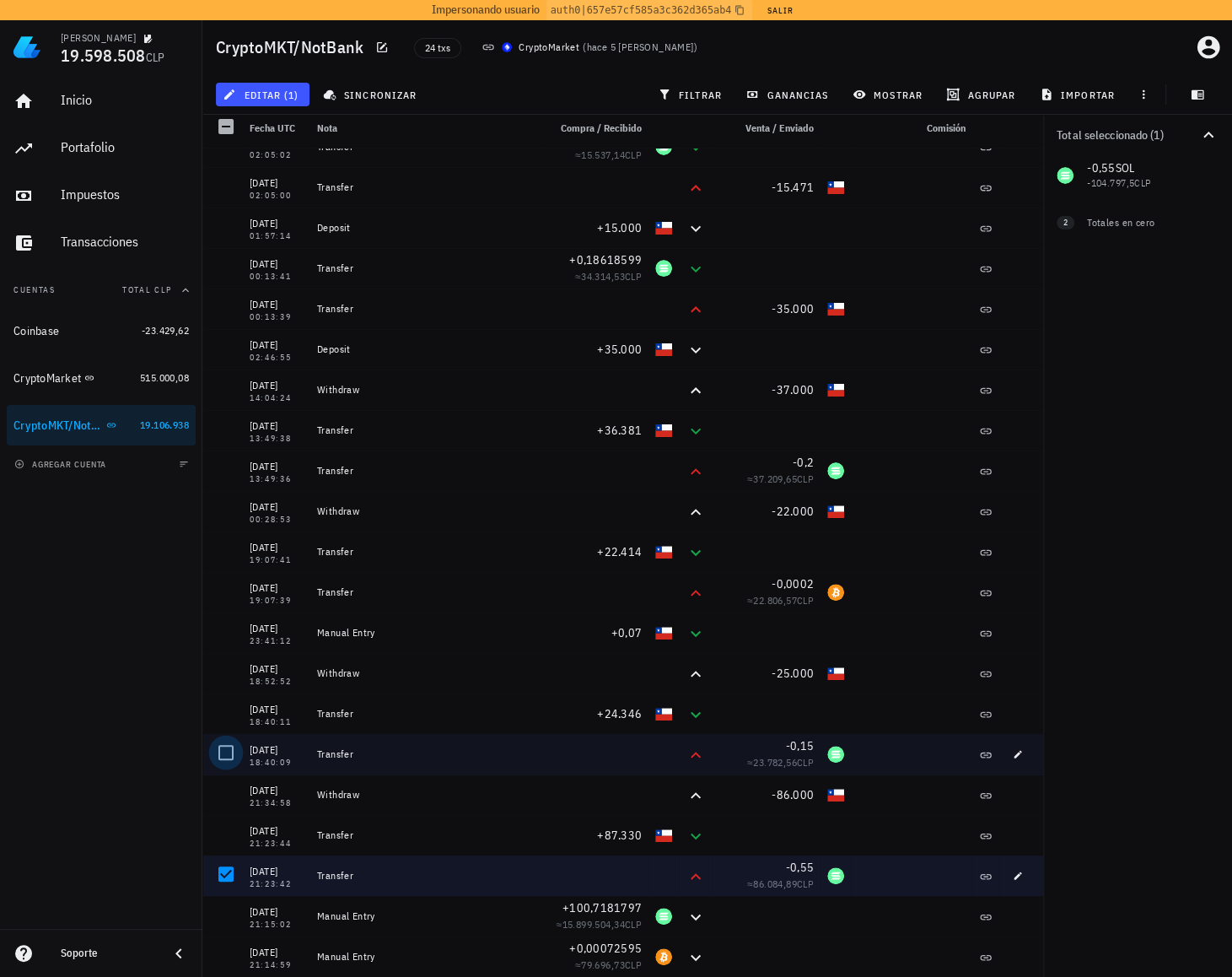
click at [233, 751] on div at bounding box center [225, 752] width 28 height 28
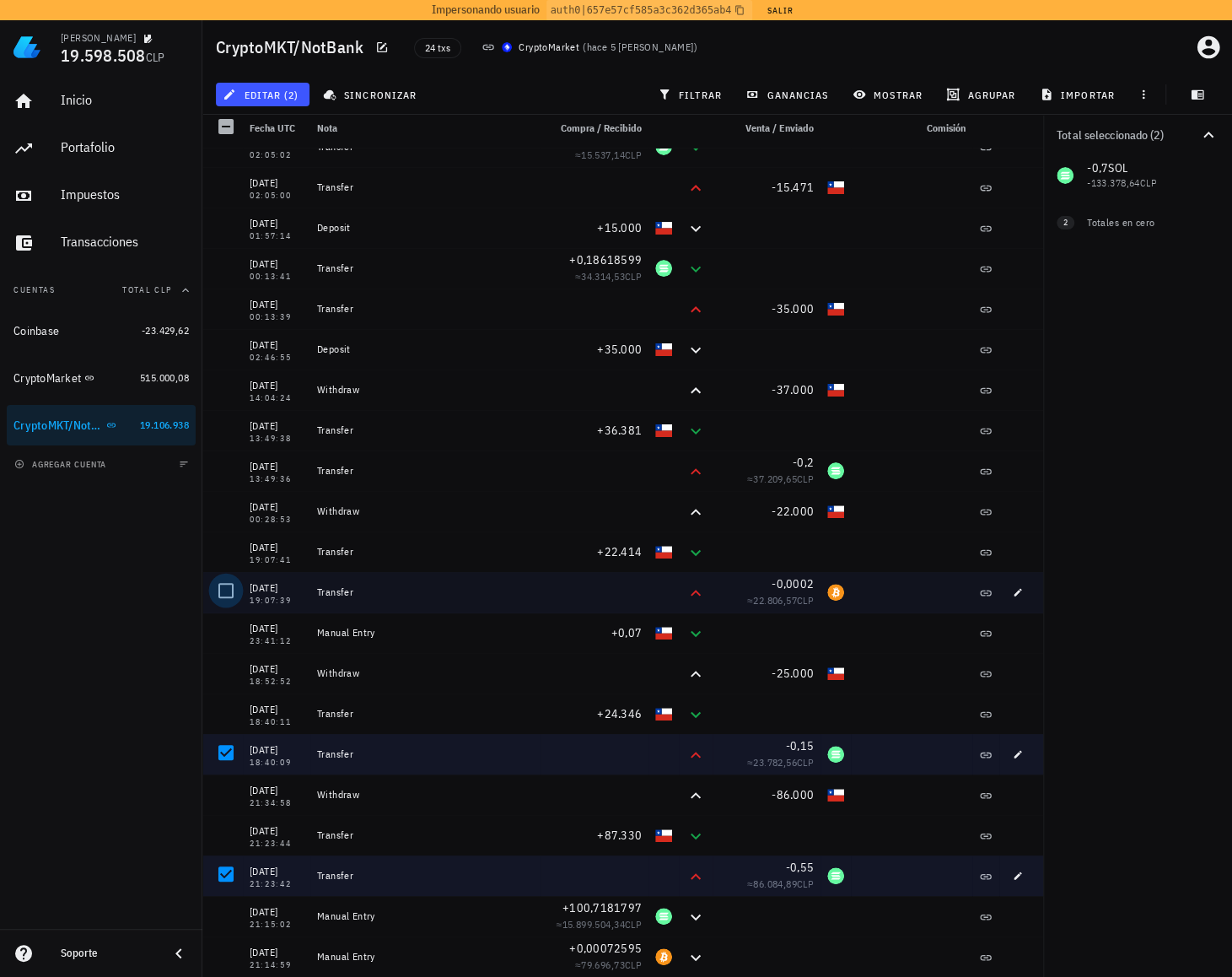
click at [230, 582] on div at bounding box center [225, 590] width 28 height 28
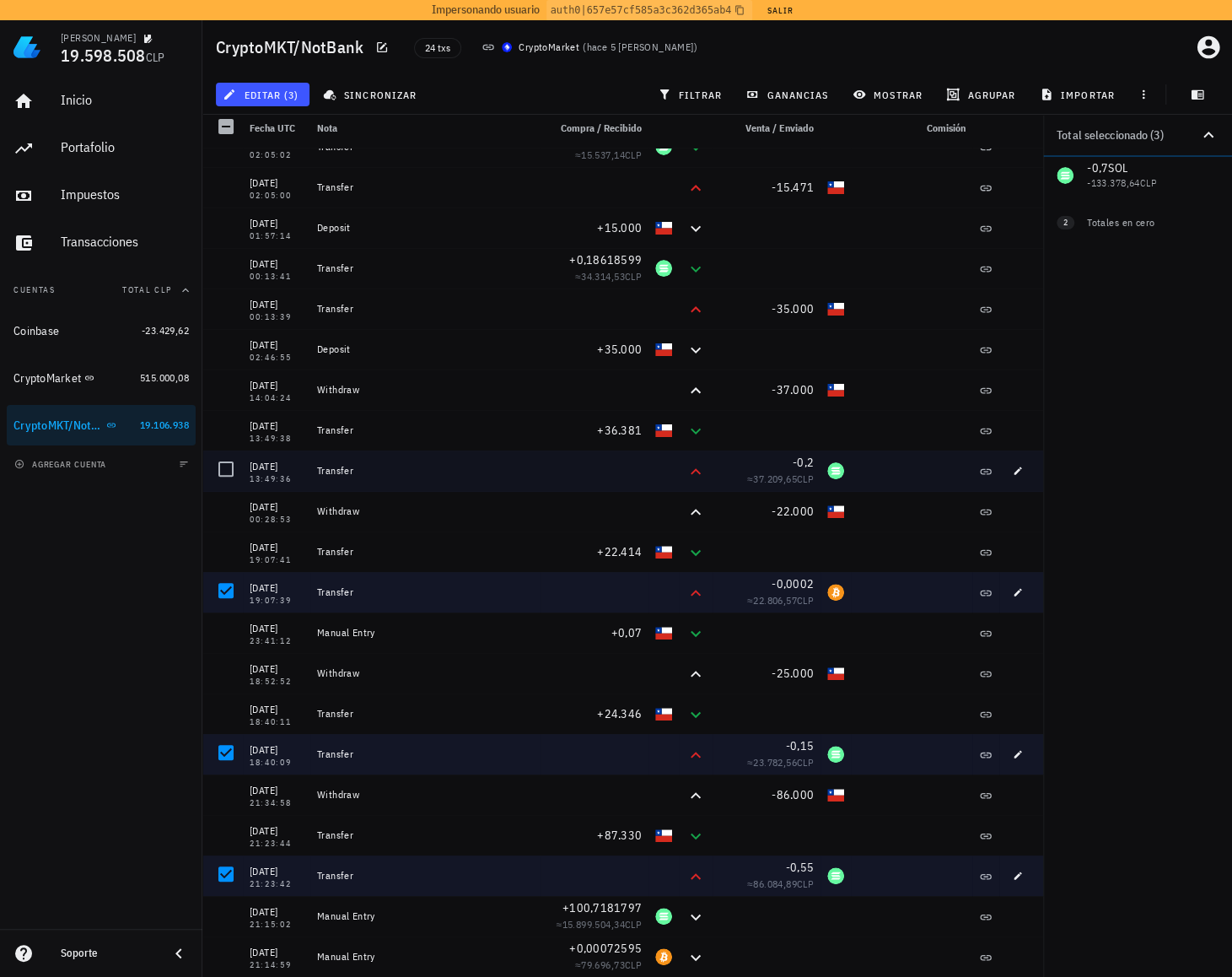
click at [209, 461] on div at bounding box center [222, 471] width 40 height 40
click at [226, 458] on div at bounding box center [225, 468] width 28 height 28
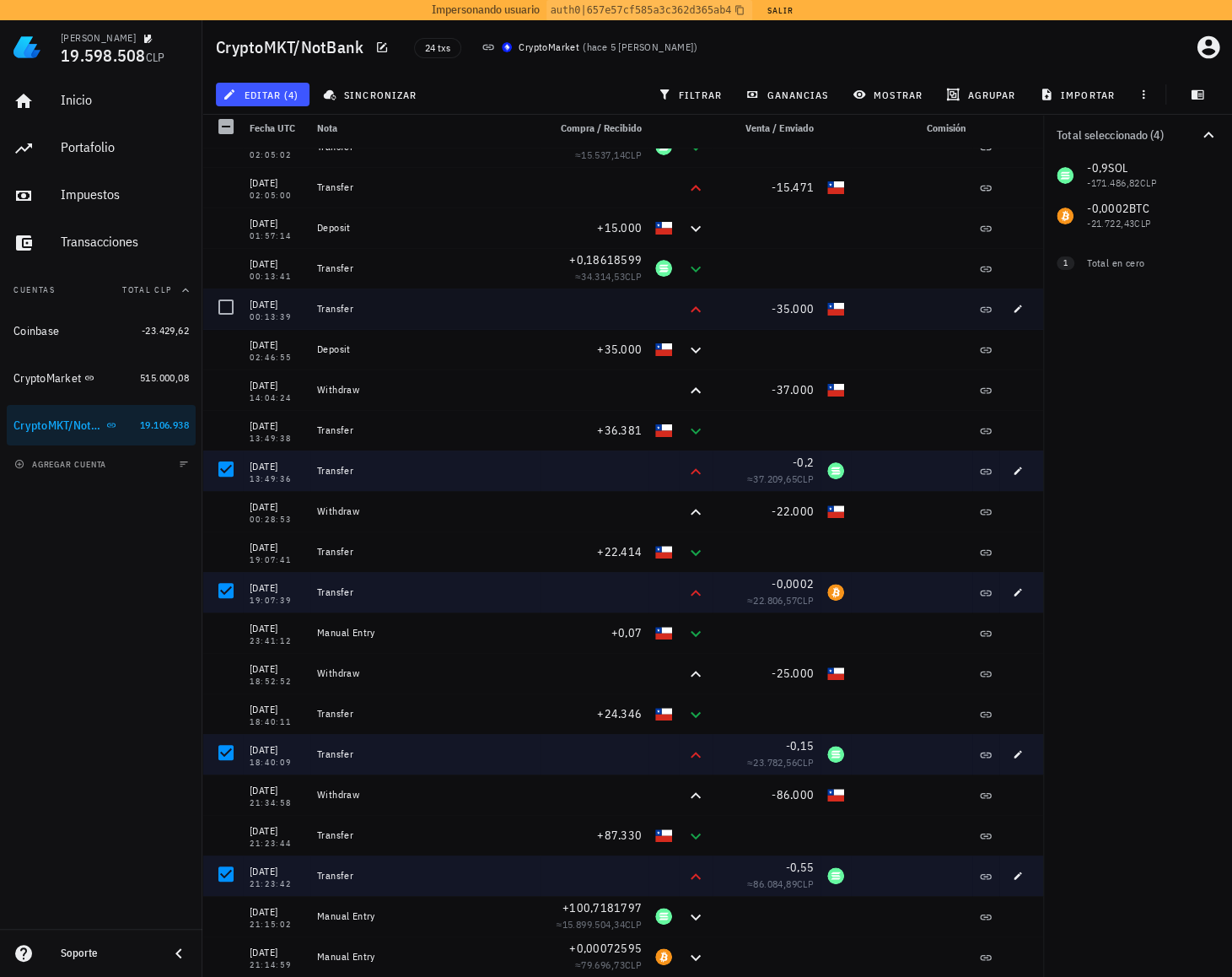
click at [240, 320] on div at bounding box center [222, 309] width 40 height 40
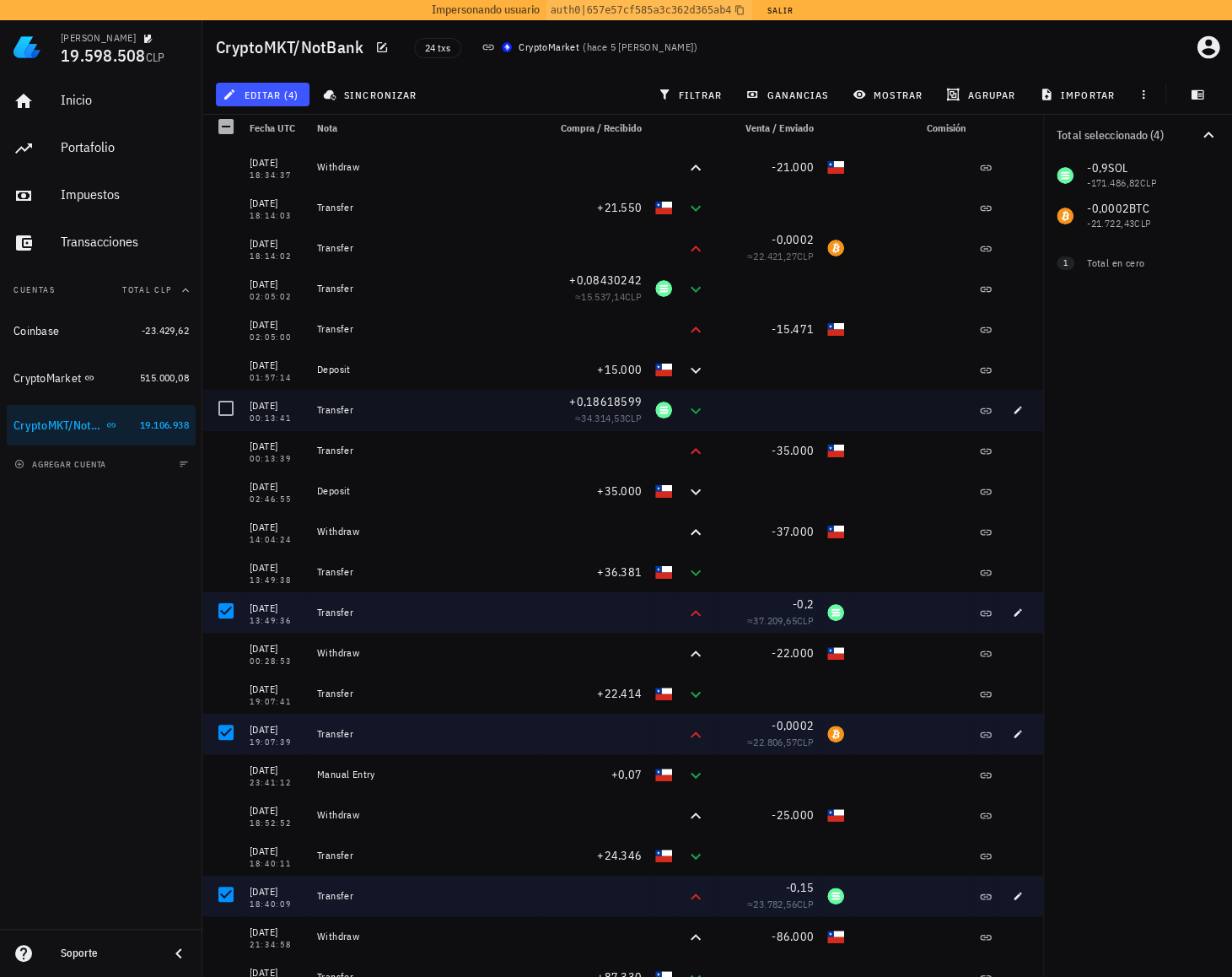
scroll to position [0, 0]
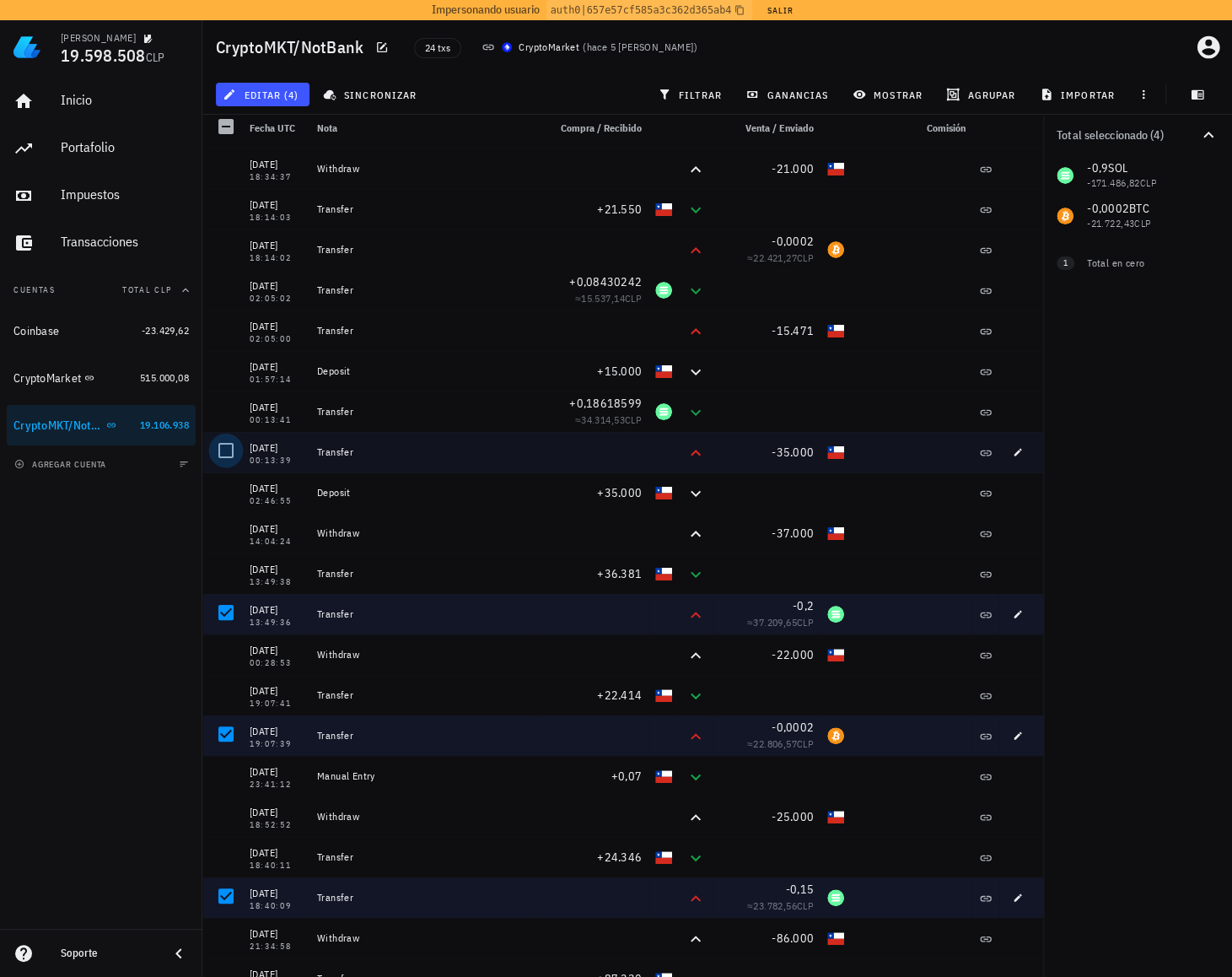
click at [226, 446] on div at bounding box center [225, 450] width 28 height 28
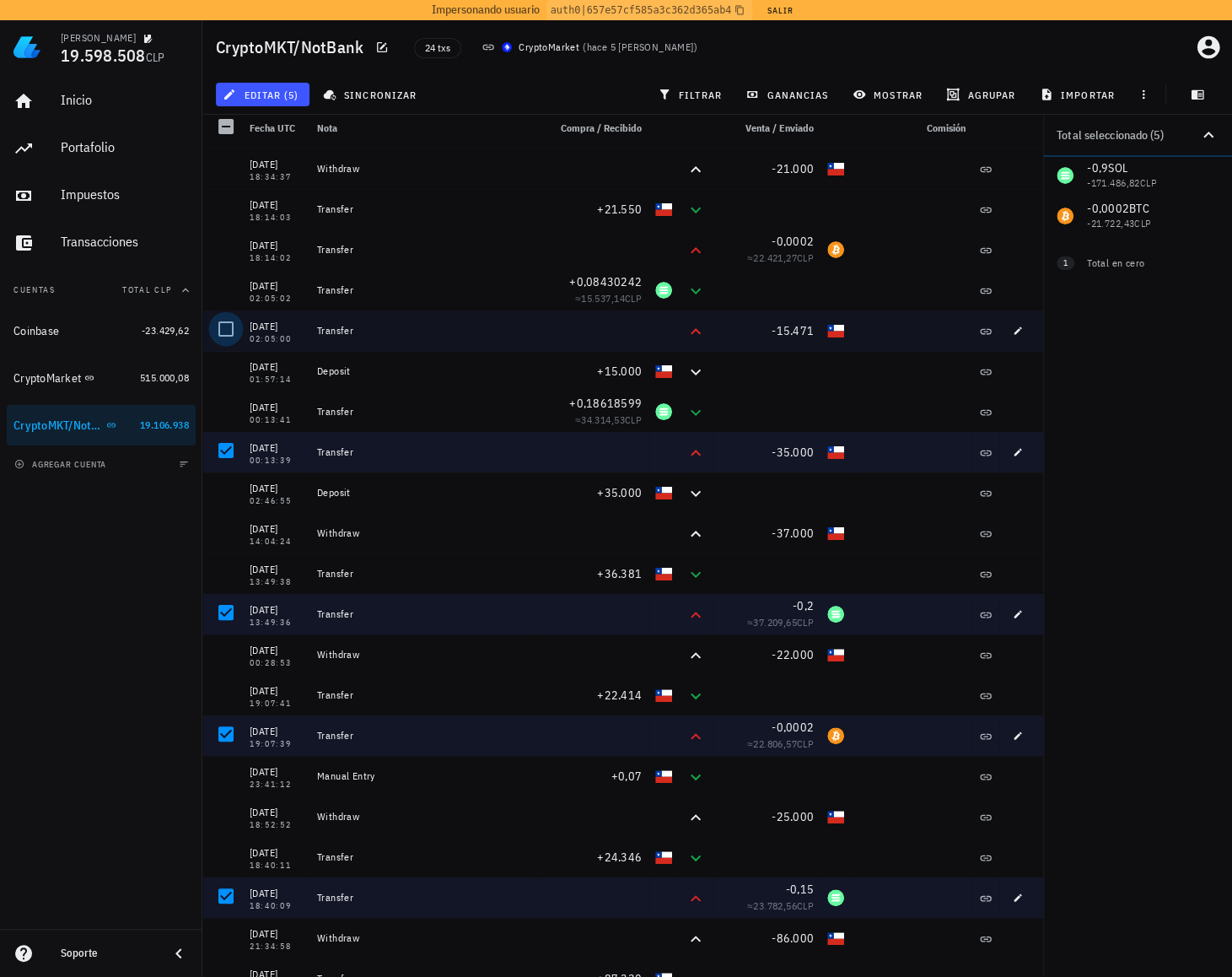
click at [225, 329] on div at bounding box center [225, 329] width 28 height 28
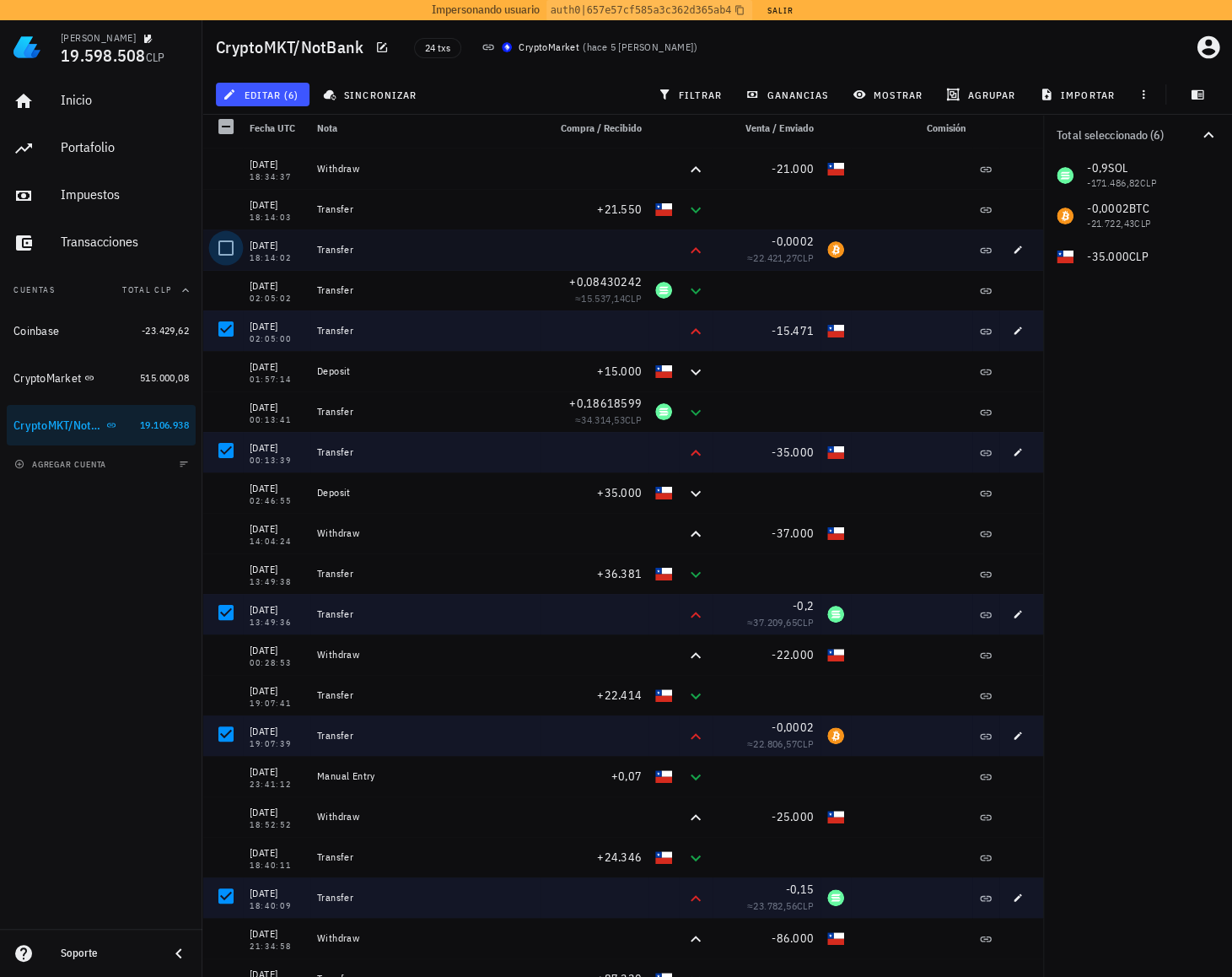
click at [224, 237] on div at bounding box center [225, 247] width 28 height 28
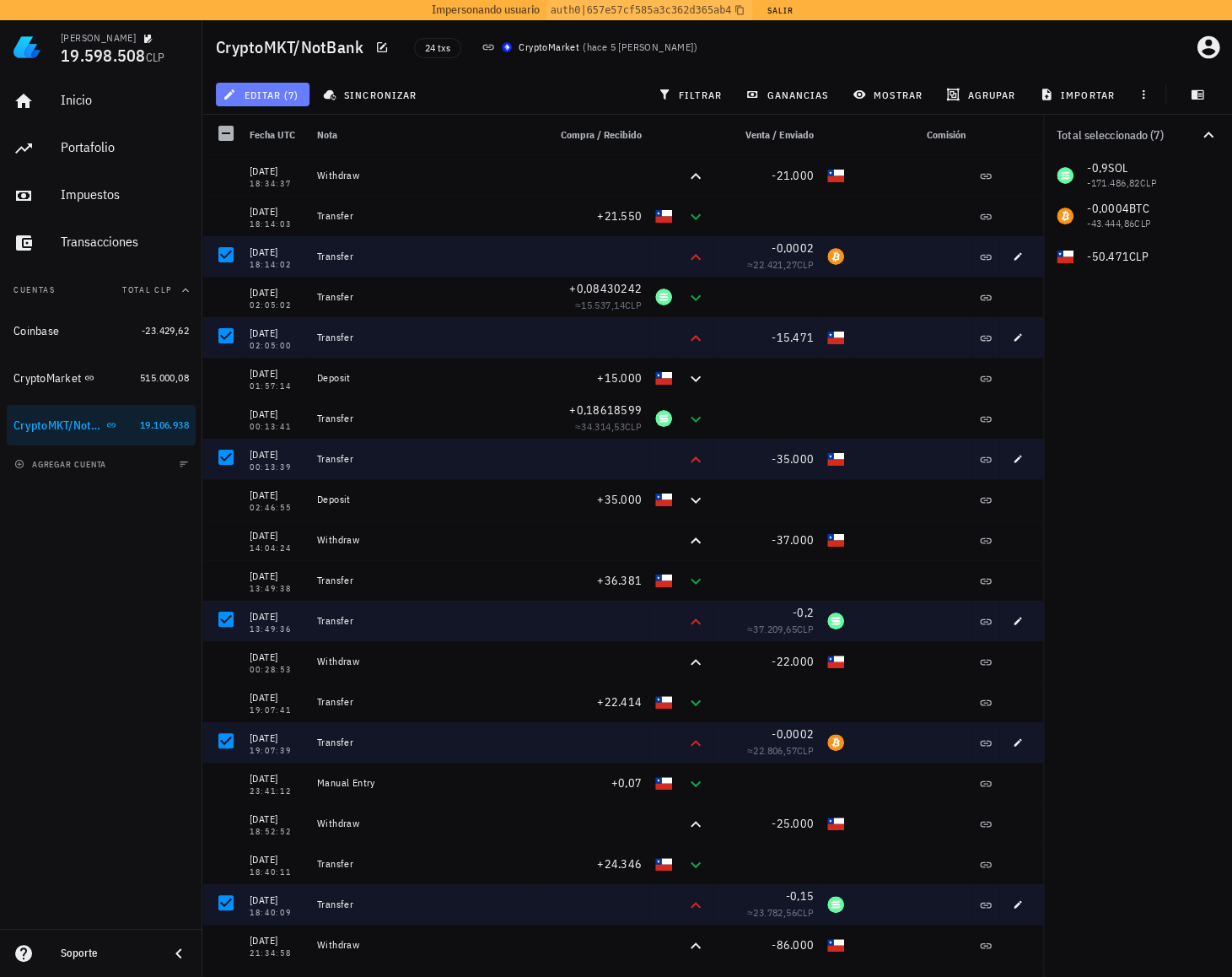
click at [283, 92] on span "editar (7)" at bounding box center [262, 94] width 72 height 14
click at [344, 167] on div "Cambiar de tipo" at bounding box center [302, 167] width 173 height 34
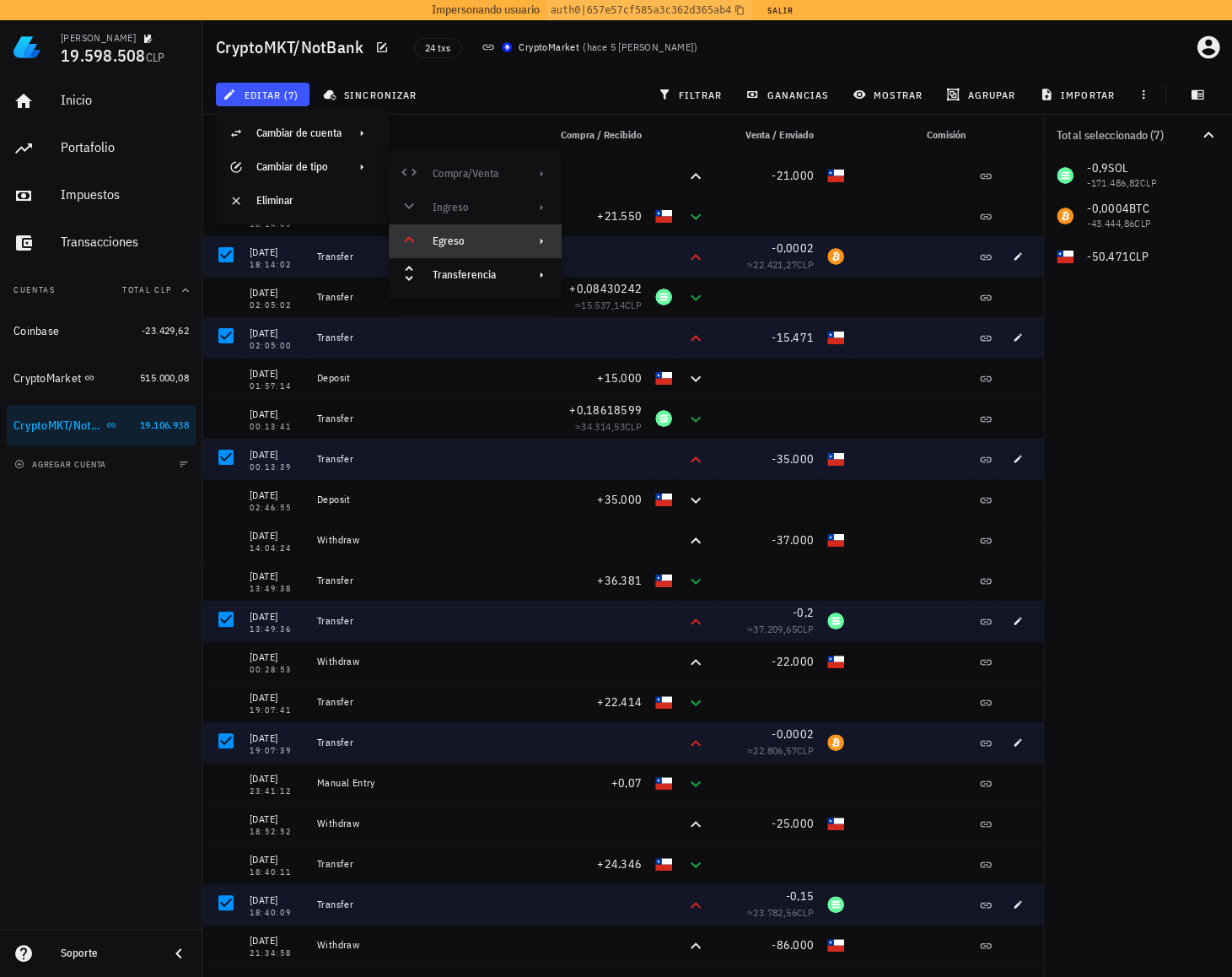
click at [474, 241] on div "Egreso" at bounding box center [472, 241] width 81 height 14
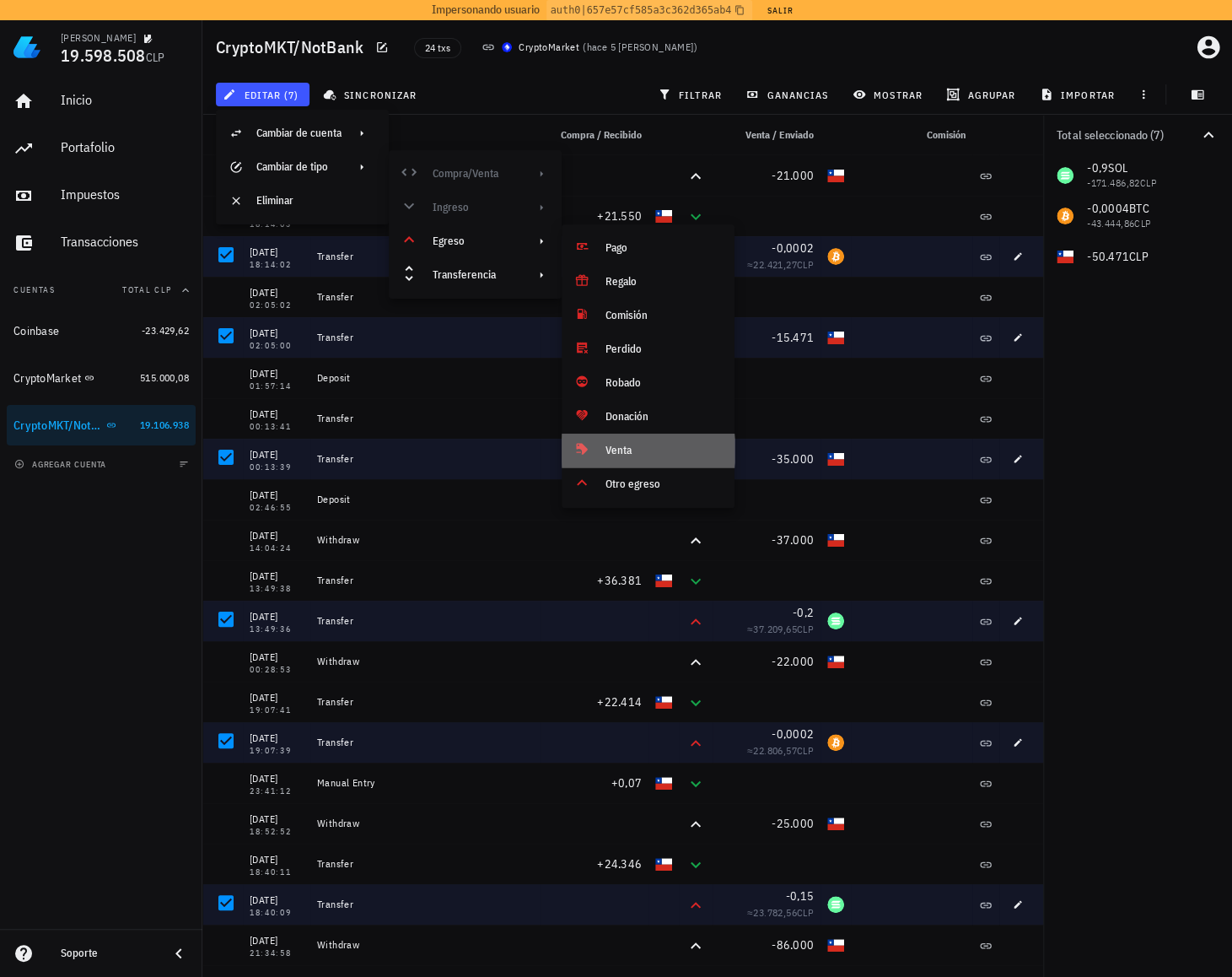
click at [637, 444] on div "Venta" at bounding box center [663, 450] width 115 height 14
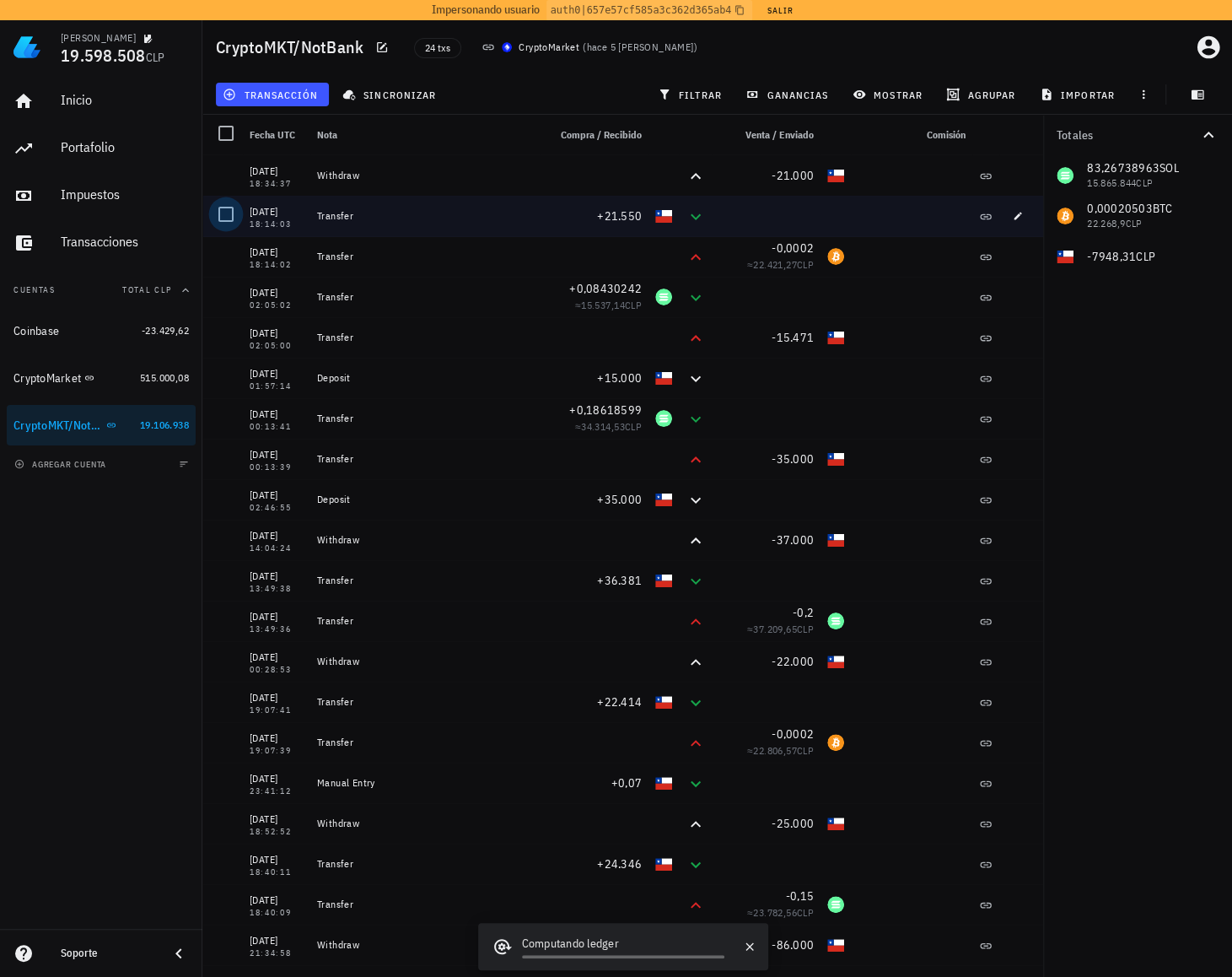
click at [239, 221] on div at bounding box center [225, 213] width 28 height 28
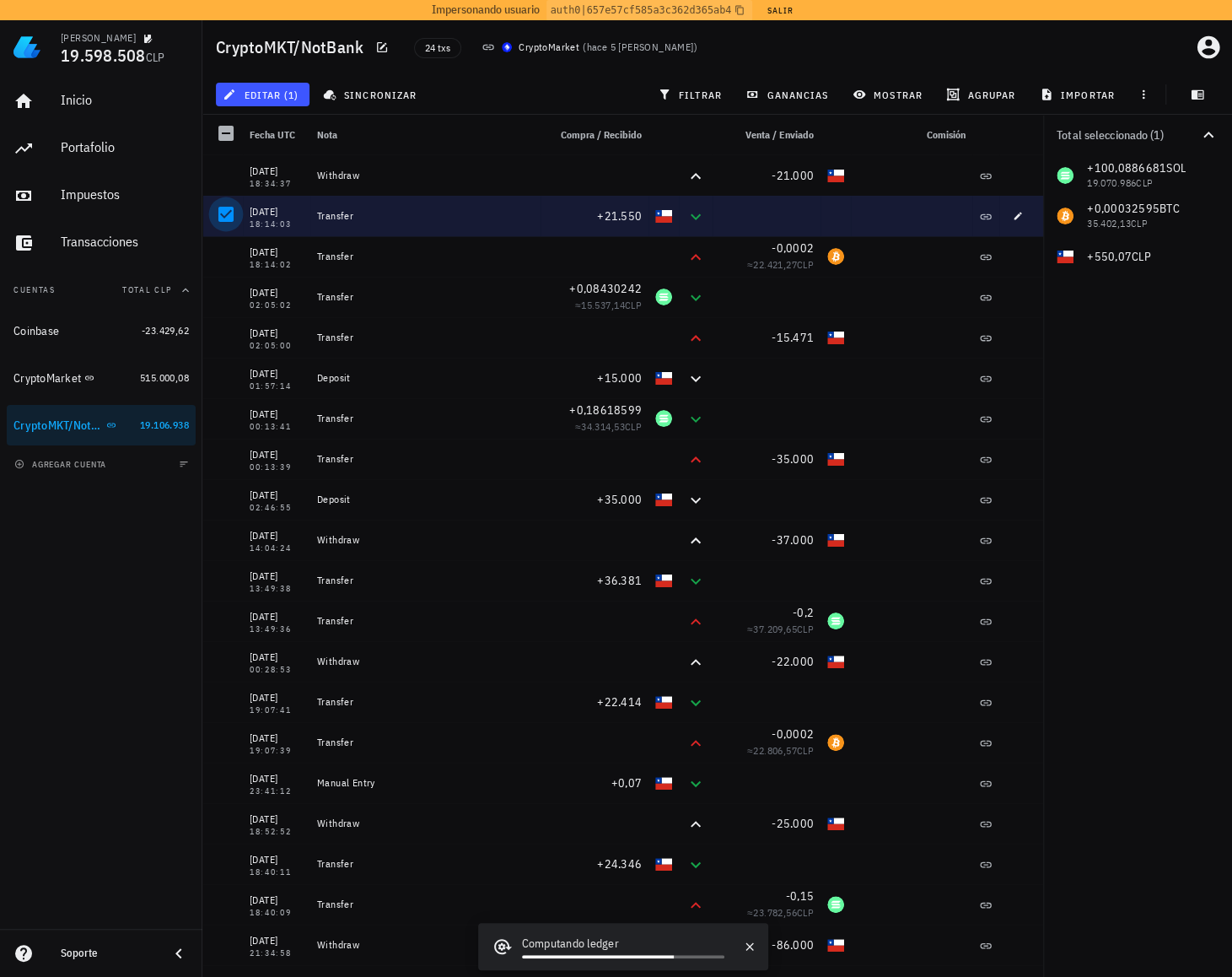
click at [232, 219] on div at bounding box center [225, 213] width 28 height 28
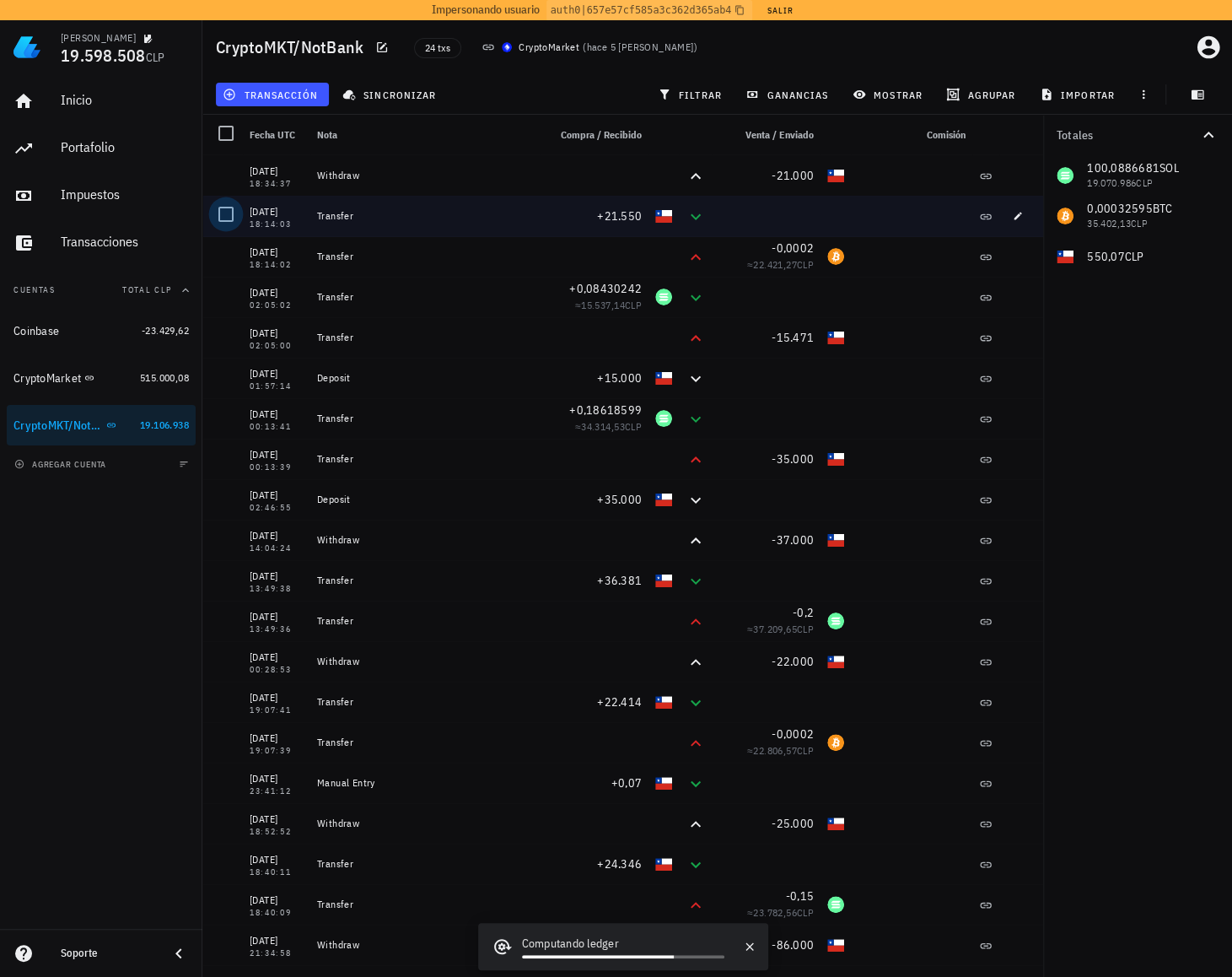
click at [227, 213] on div at bounding box center [225, 213] width 28 height 28
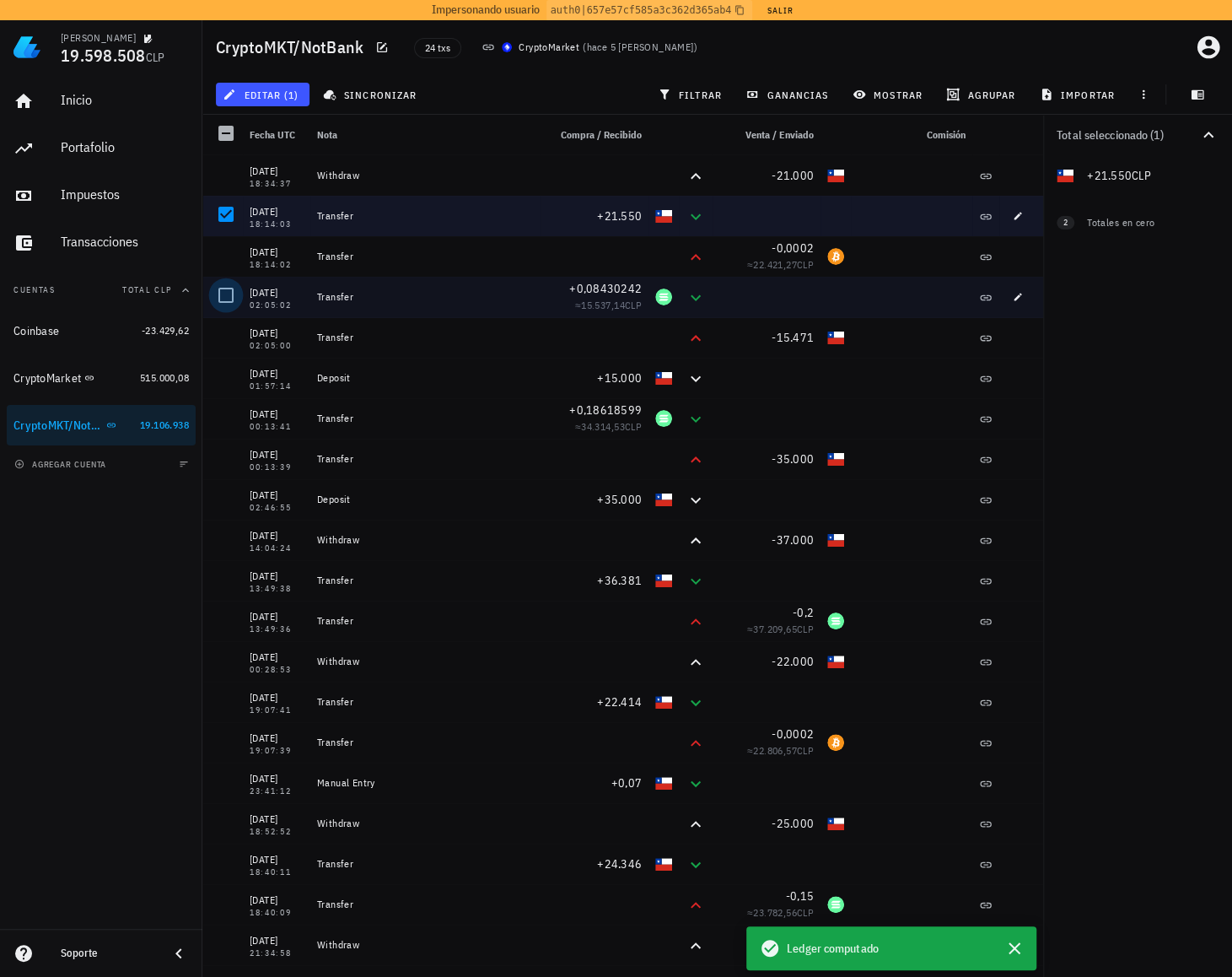
click at [230, 296] on div at bounding box center [225, 295] width 28 height 28
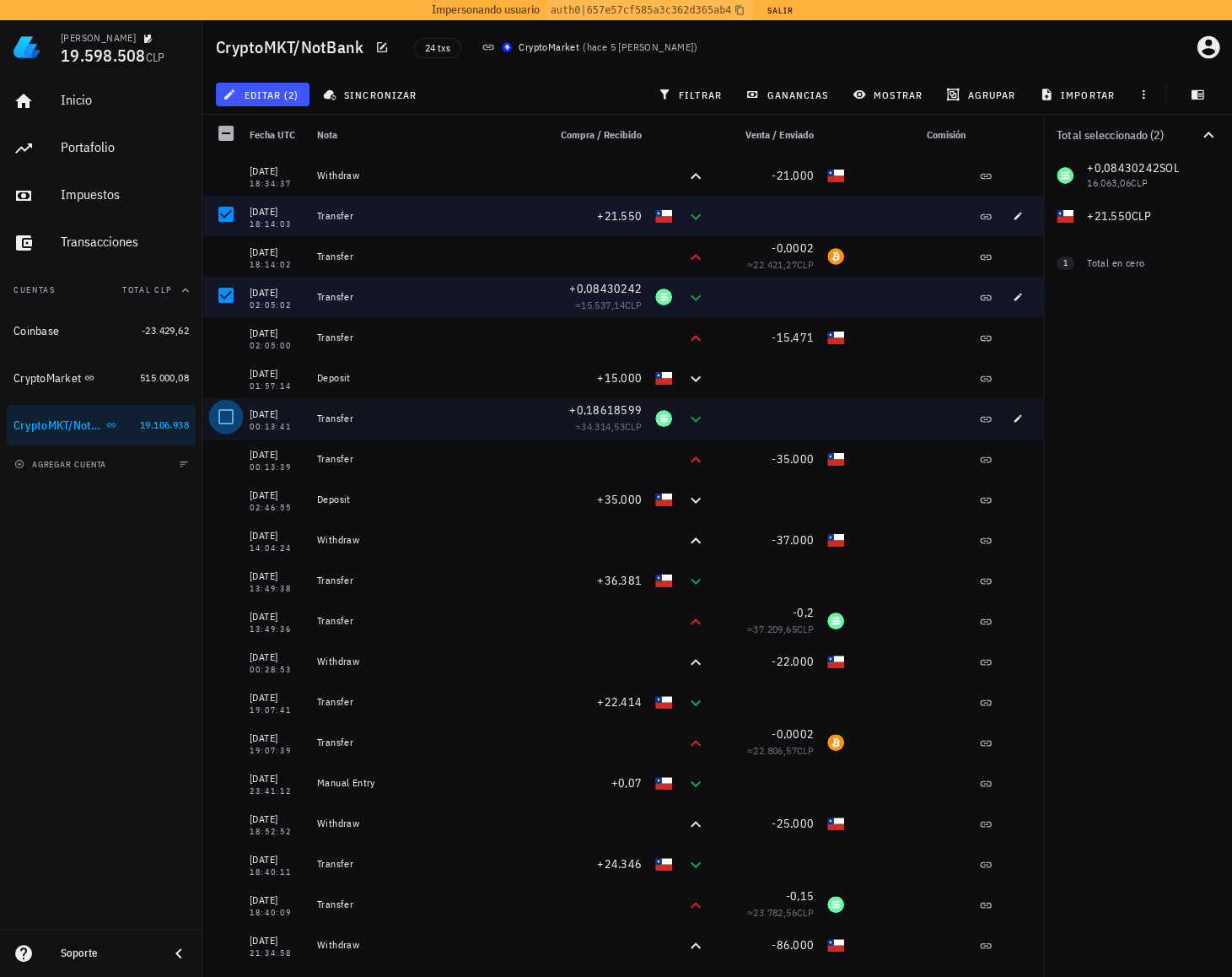
click at [222, 431] on div at bounding box center [225, 416] width 28 height 28
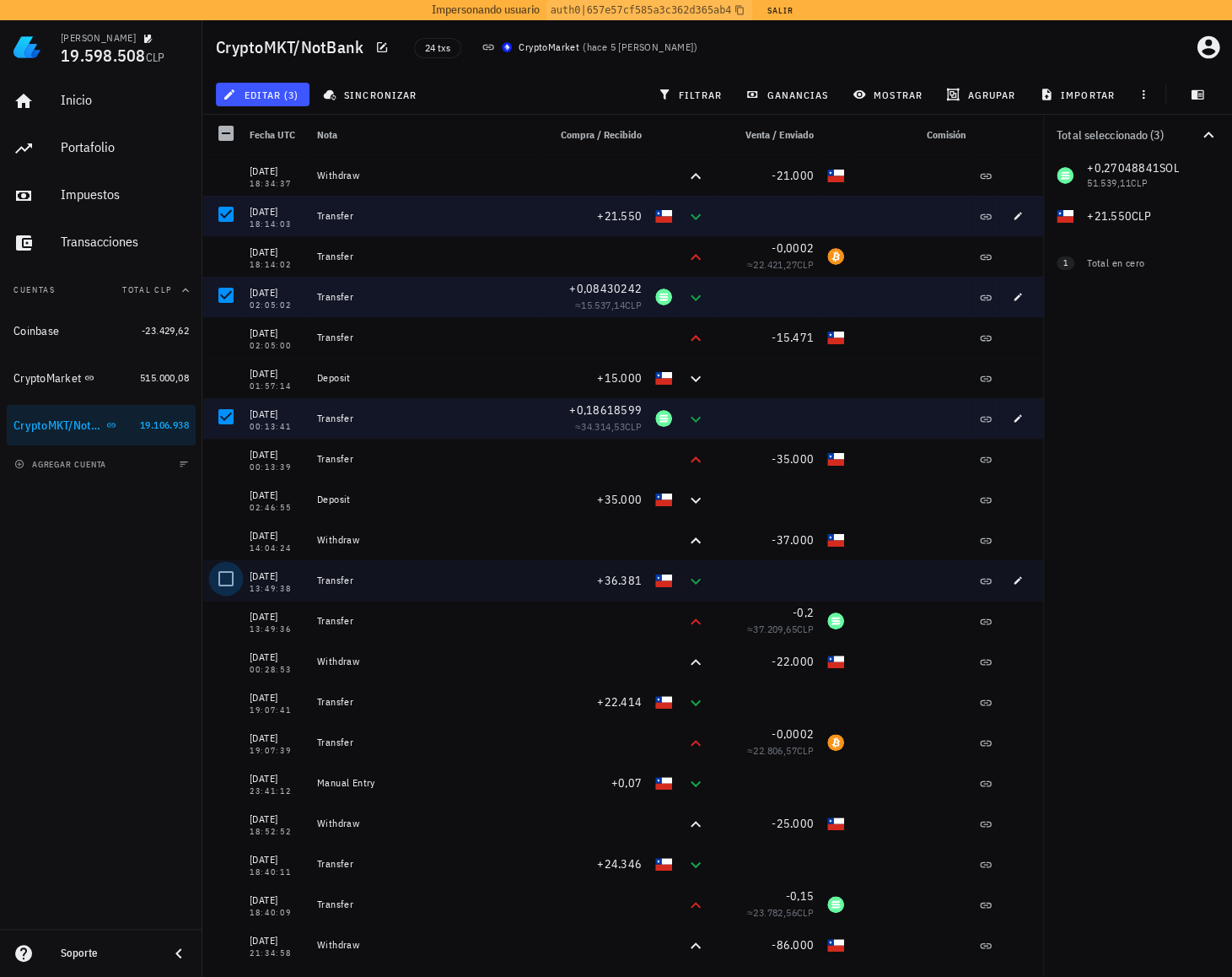
click at [226, 586] on div at bounding box center [225, 578] width 28 height 28
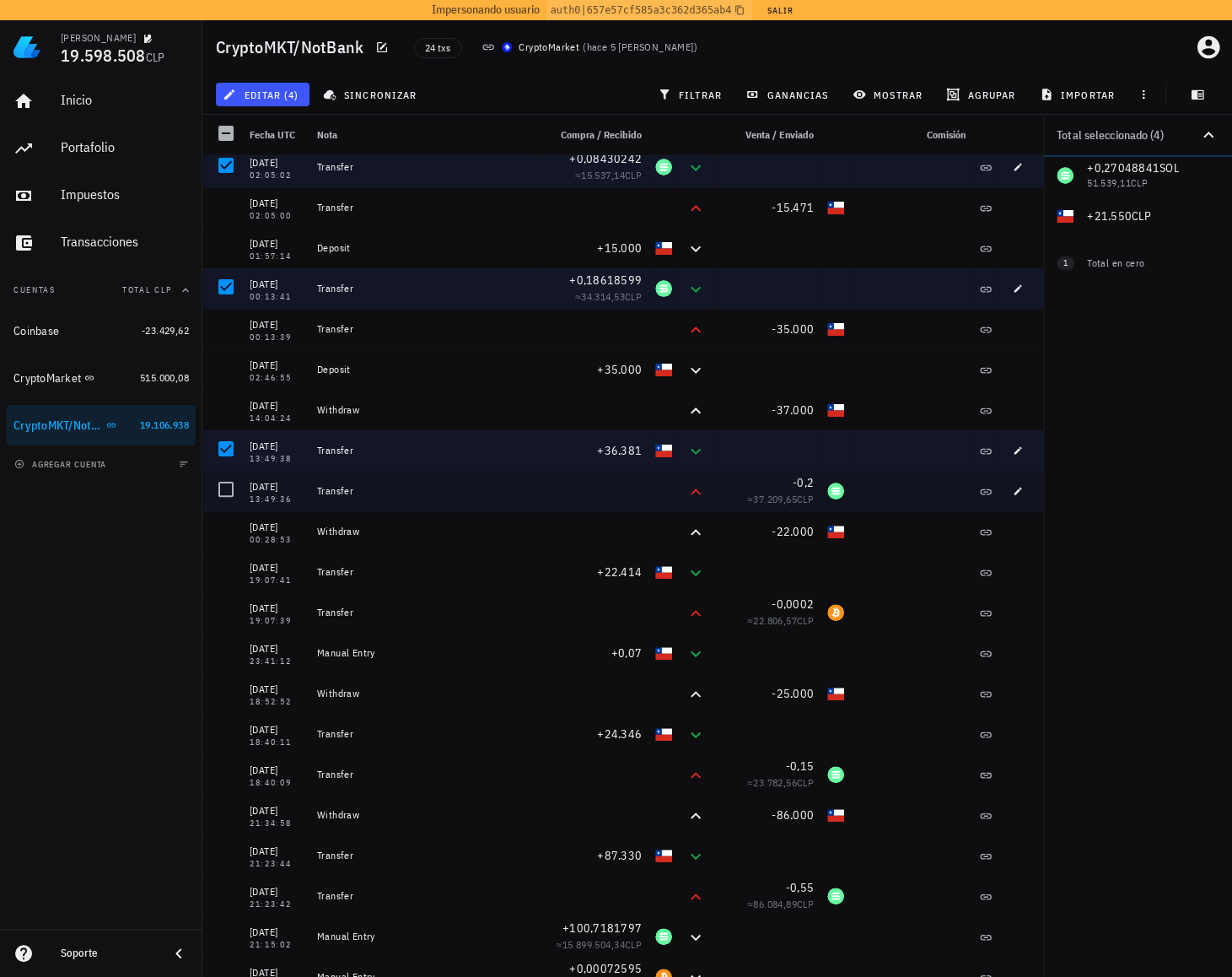
scroll to position [144, 0]
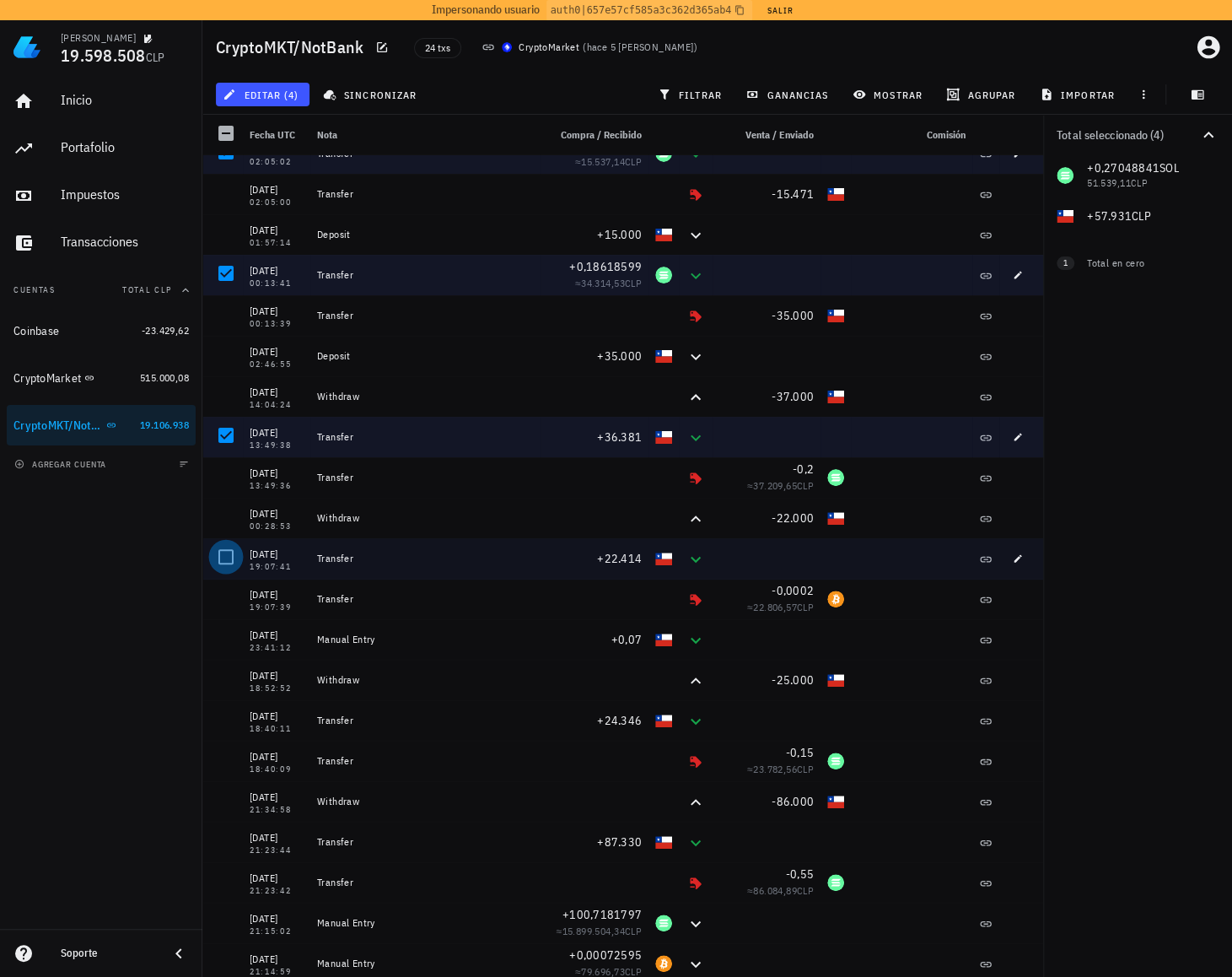
click at [229, 562] on div at bounding box center [225, 556] width 28 height 28
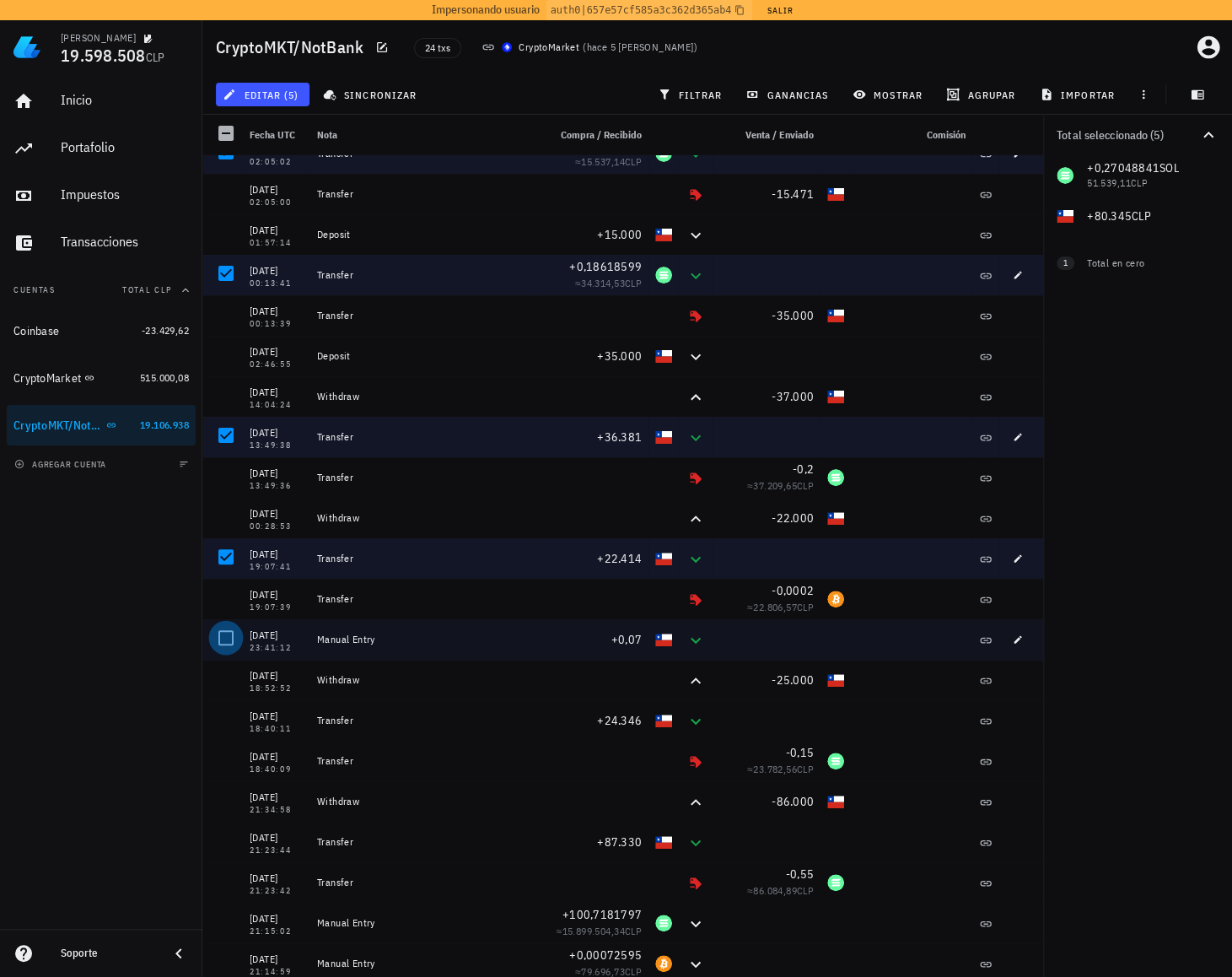
click at [219, 638] on div at bounding box center [225, 637] width 28 height 28
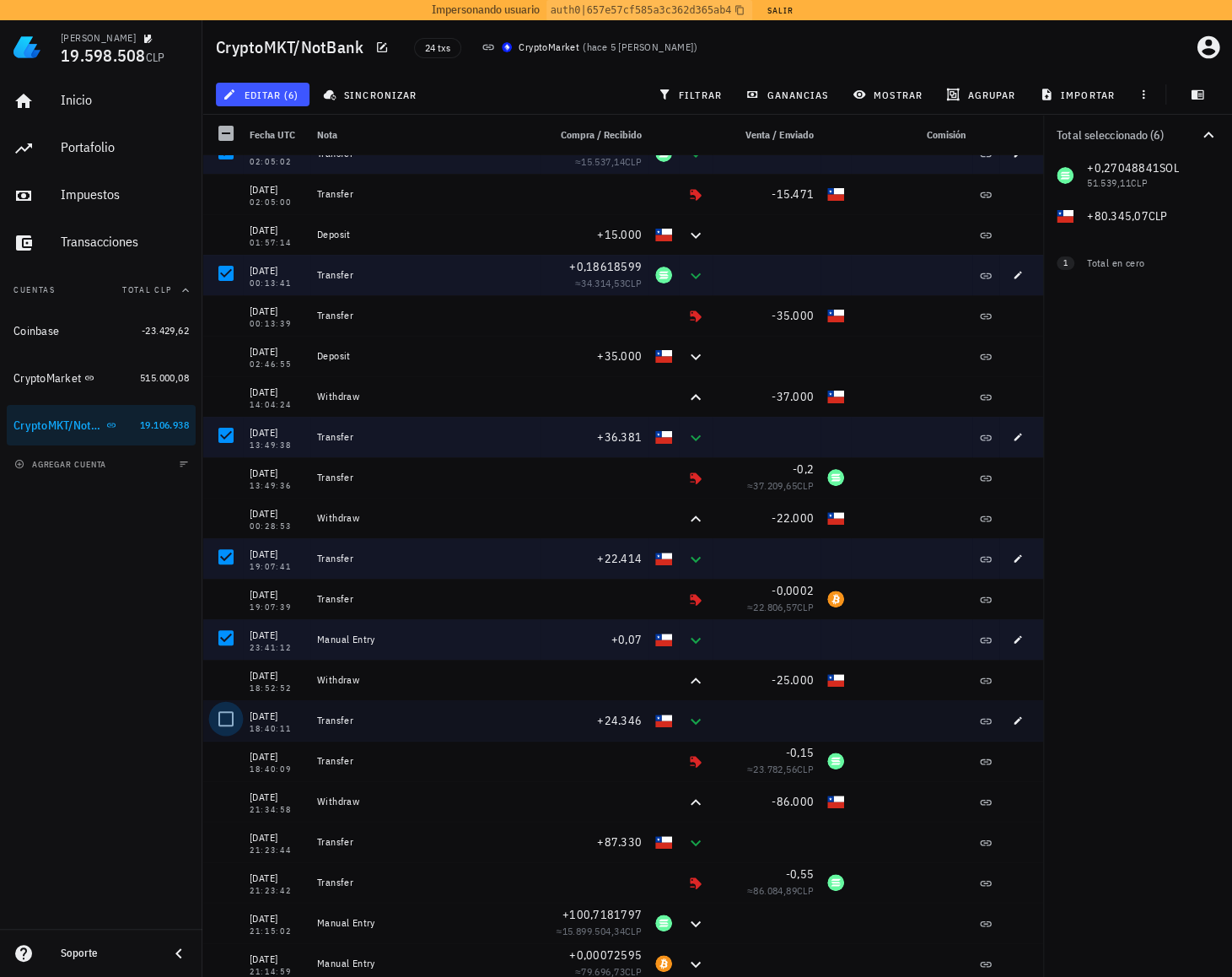
click at [221, 709] on div at bounding box center [225, 718] width 28 height 28
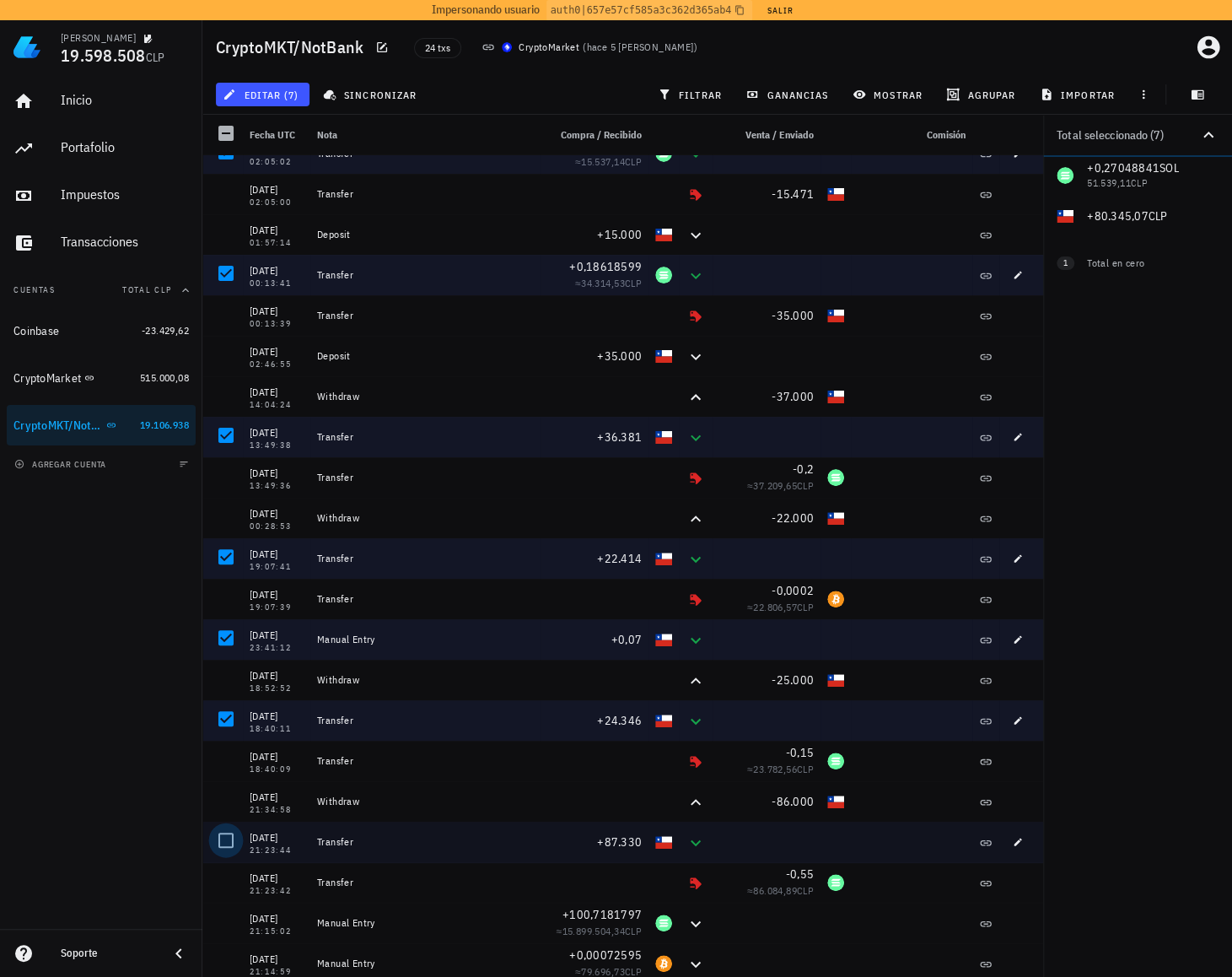
click at [222, 836] on div at bounding box center [225, 840] width 28 height 28
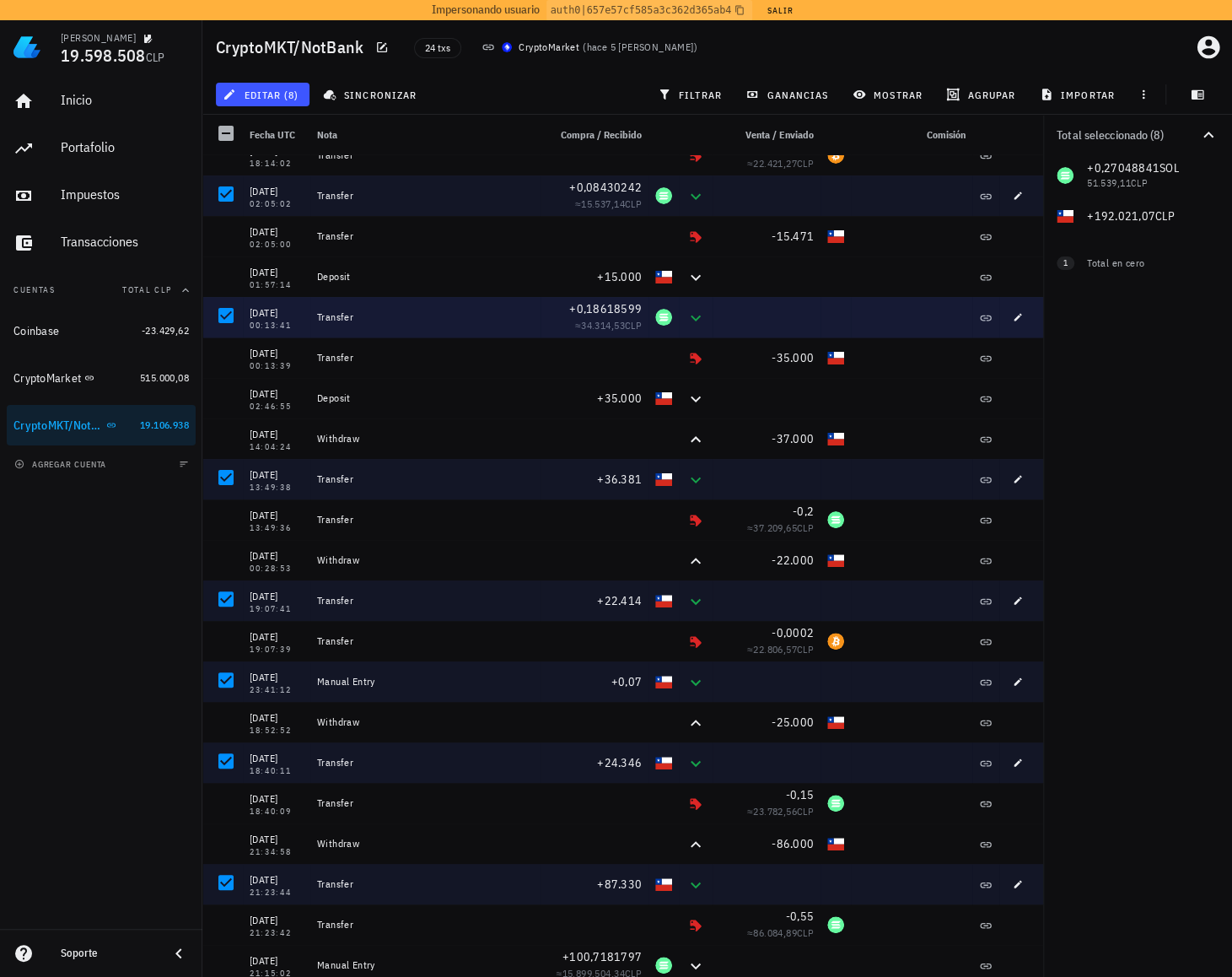
scroll to position [0, 0]
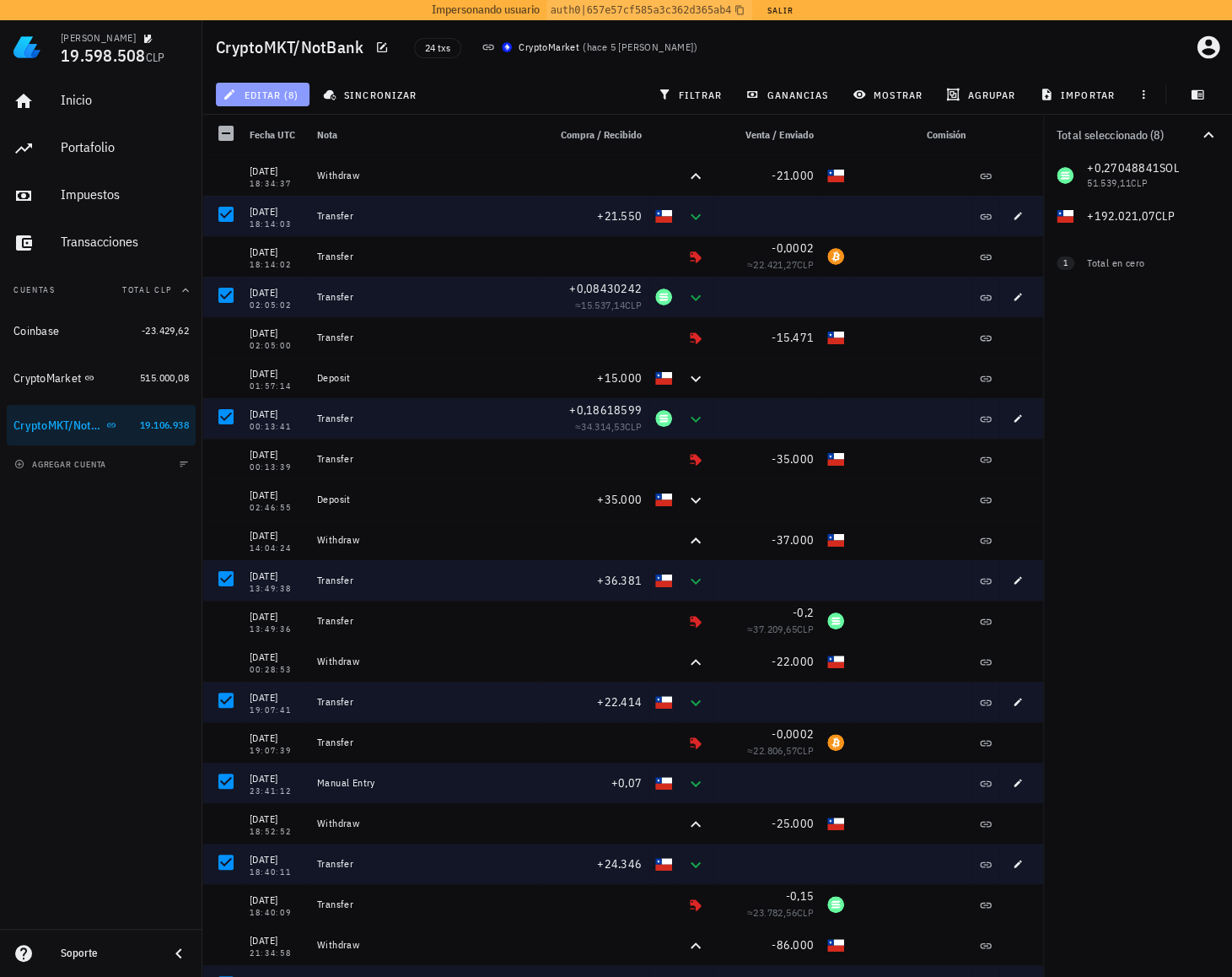
click at [286, 95] on span "editar (8)" at bounding box center [262, 94] width 72 height 14
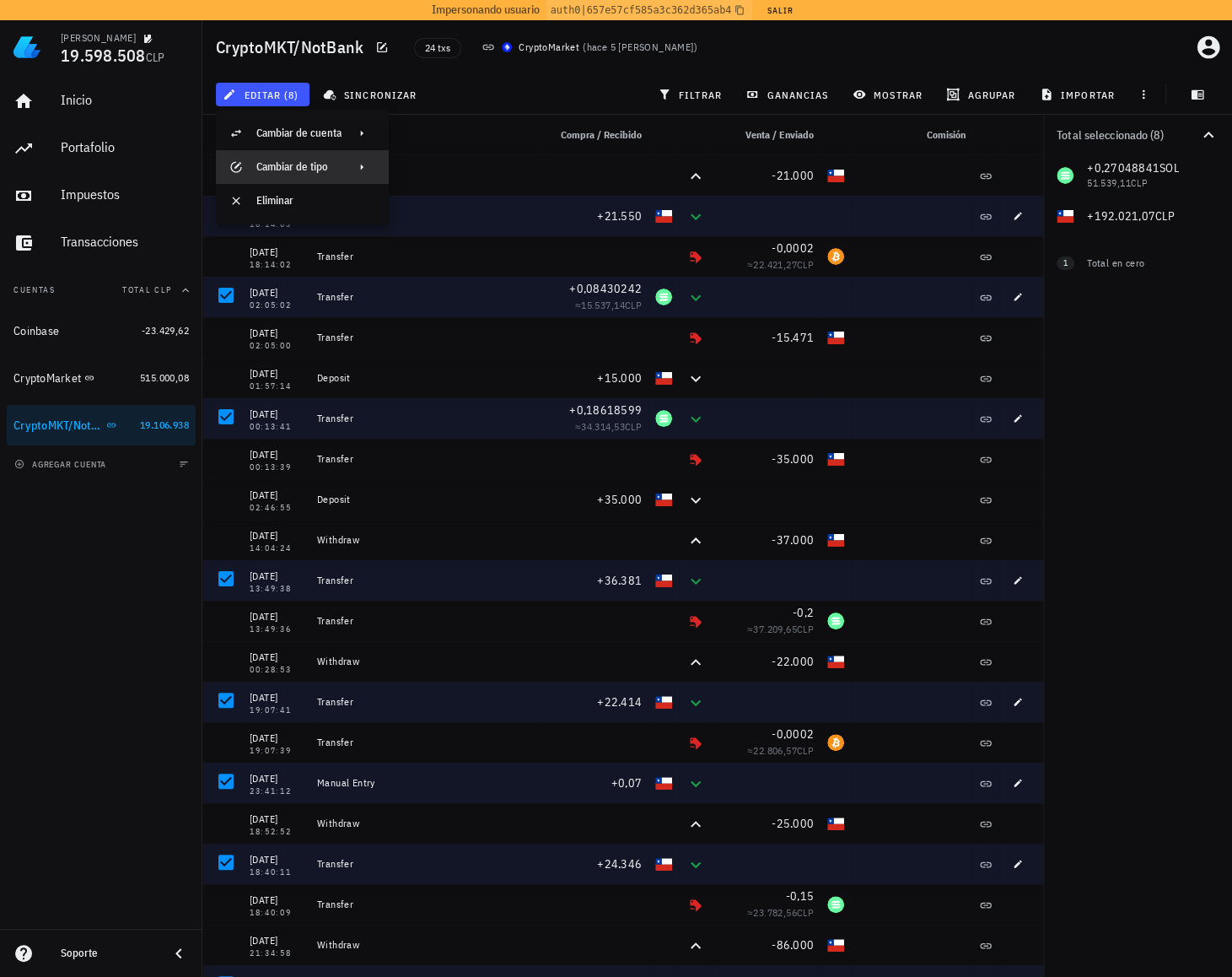
click at [340, 165] on div "Cambiar de tipo" at bounding box center [298, 167] width 85 height 14
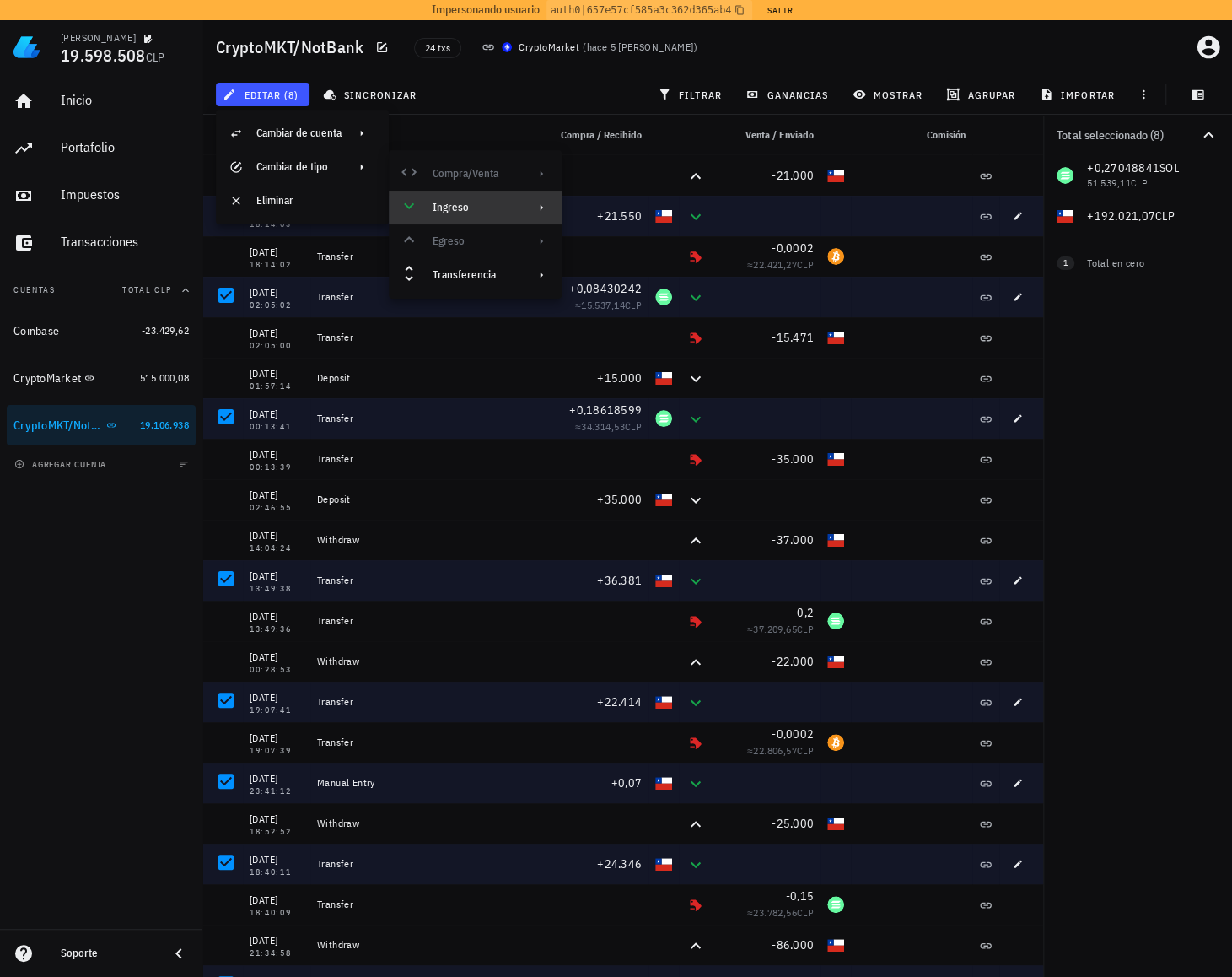
click at [476, 210] on div "Ingreso" at bounding box center [472, 207] width 81 height 14
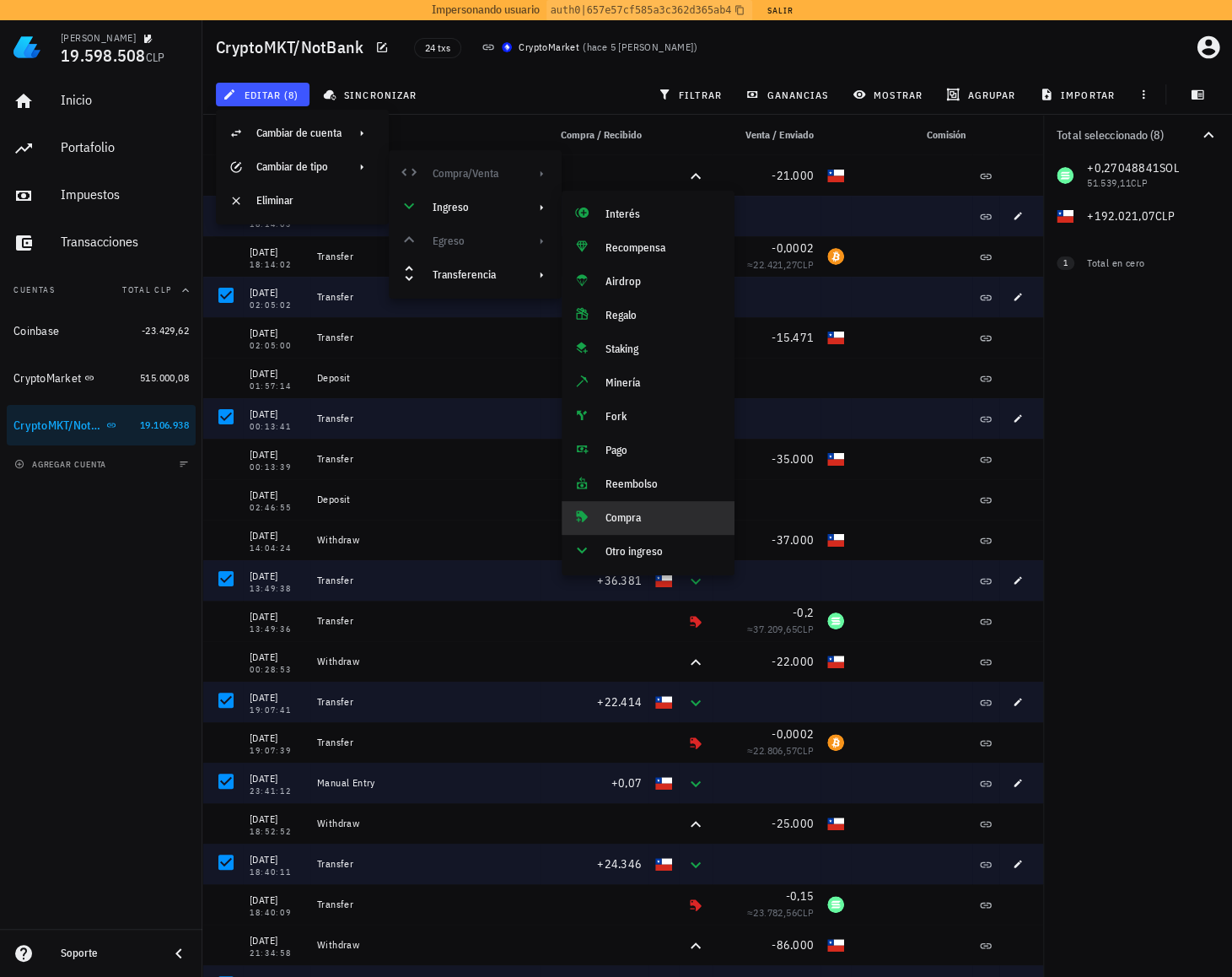
click at [629, 518] on div "Compra" at bounding box center [663, 517] width 115 height 14
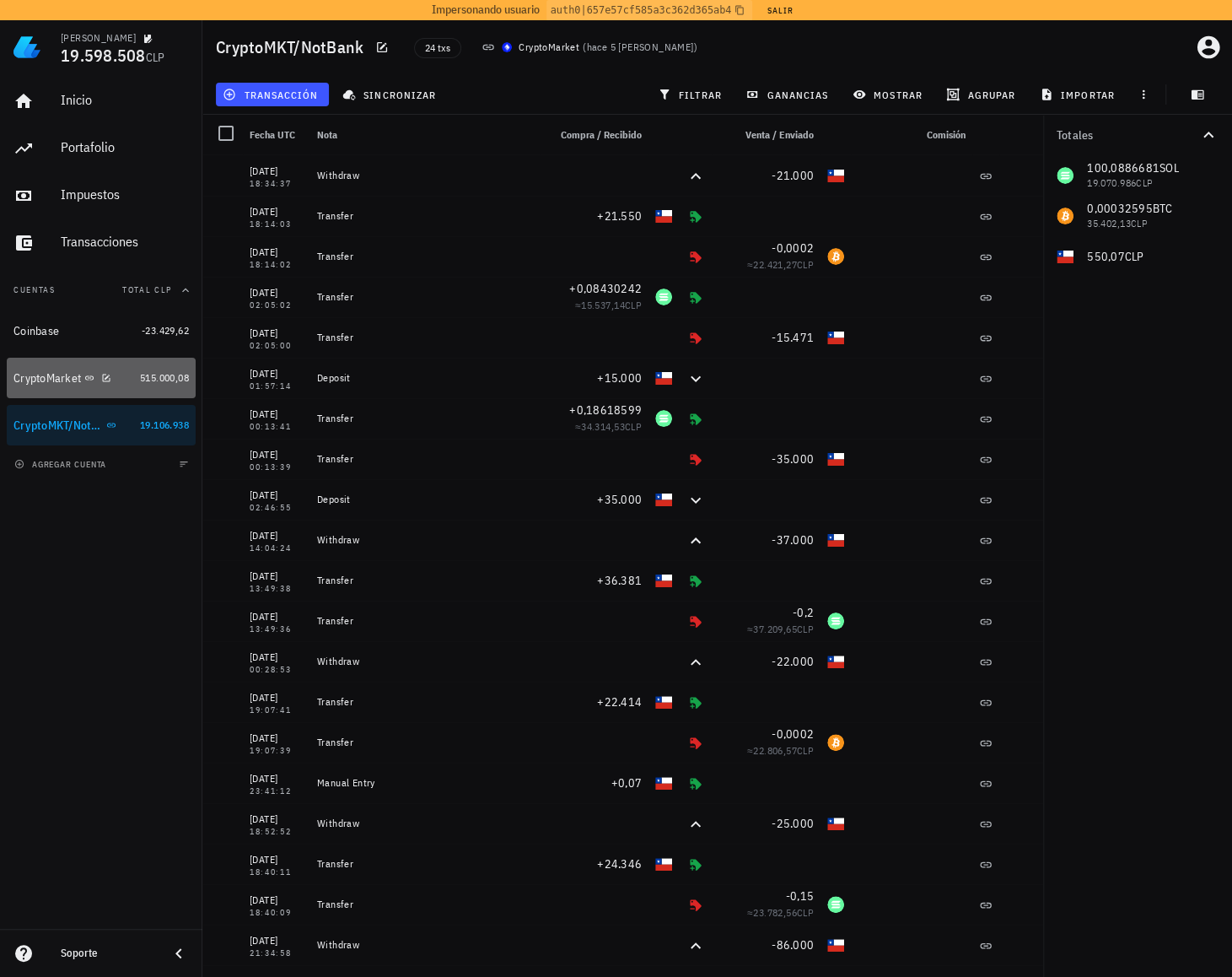
click at [99, 379] on div at bounding box center [103, 377] width 16 height 15
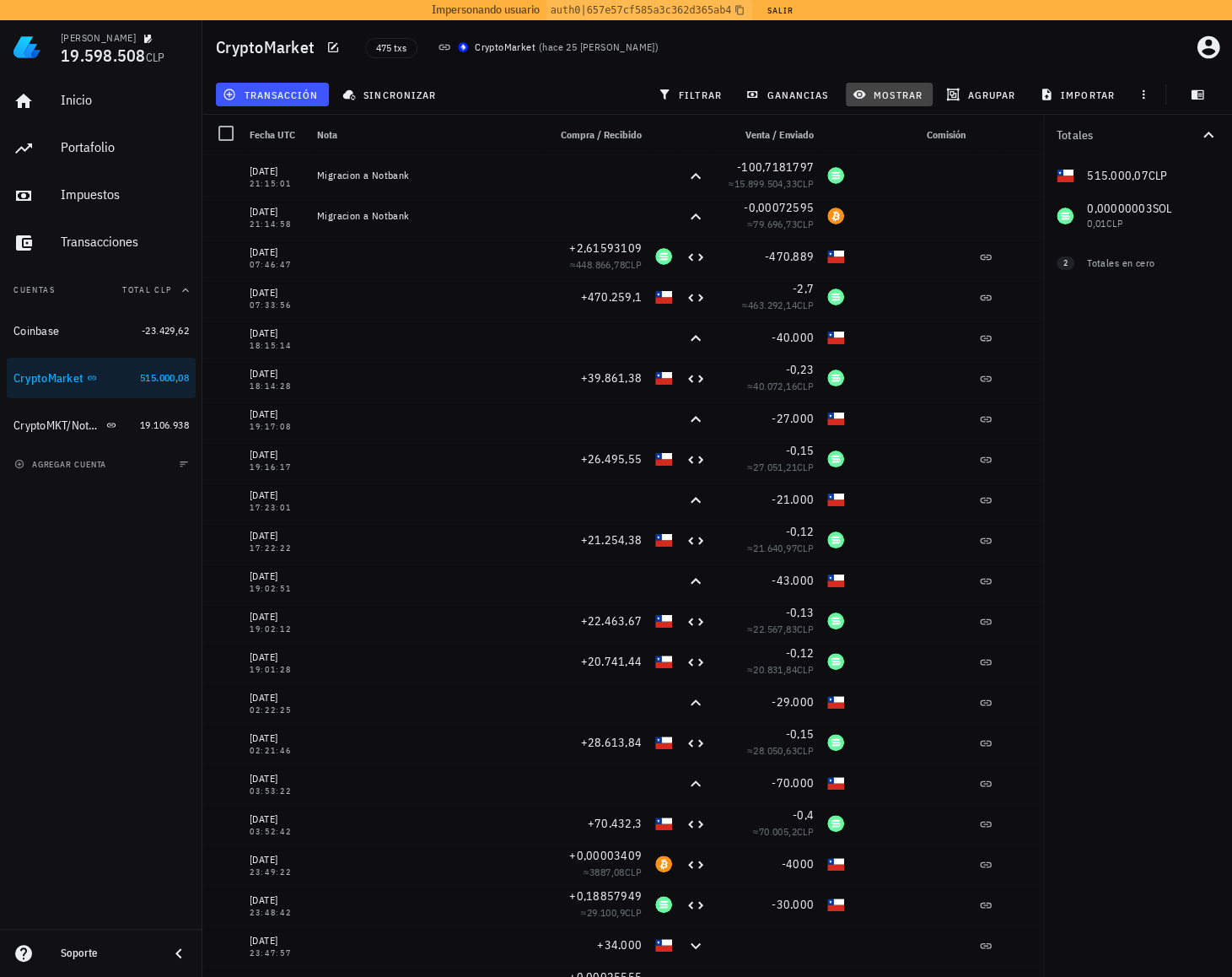
click at [911, 92] on span "mostrar" at bounding box center [889, 94] width 67 height 14
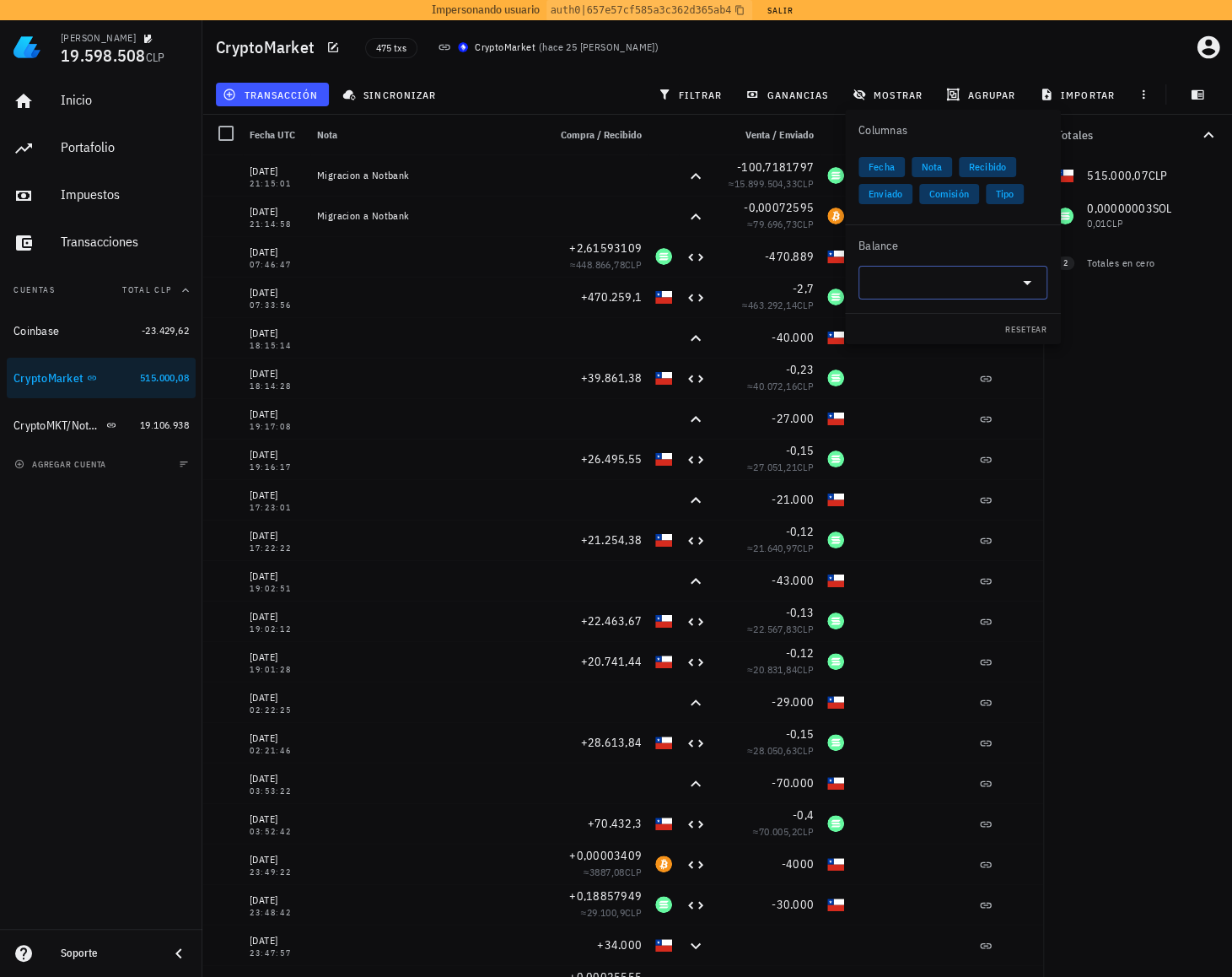
click at [951, 274] on input "text" at bounding box center [939, 282] width 142 height 27
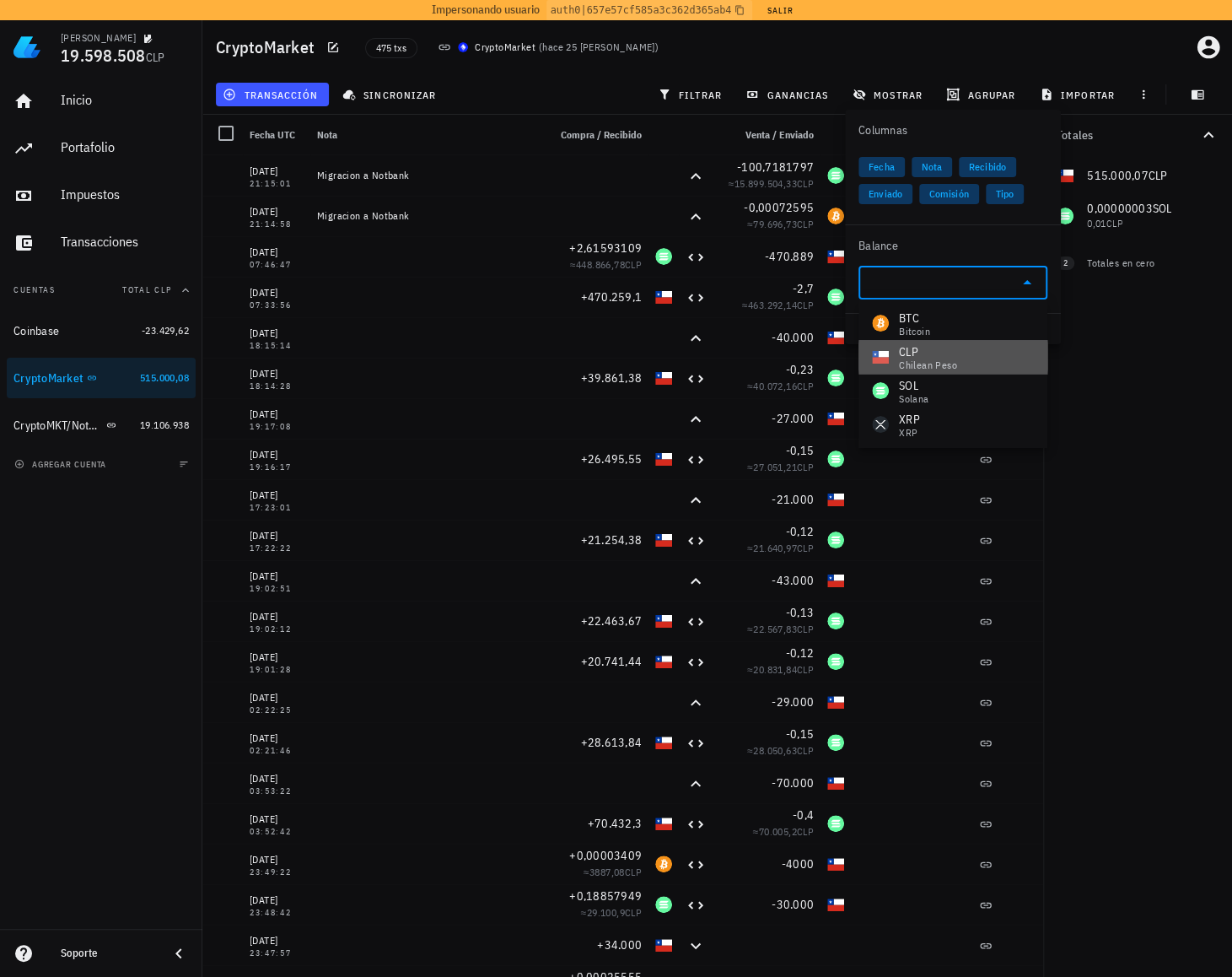
click at [946, 355] on div "CLP" at bounding box center [928, 352] width 59 height 16
type input "CLP"
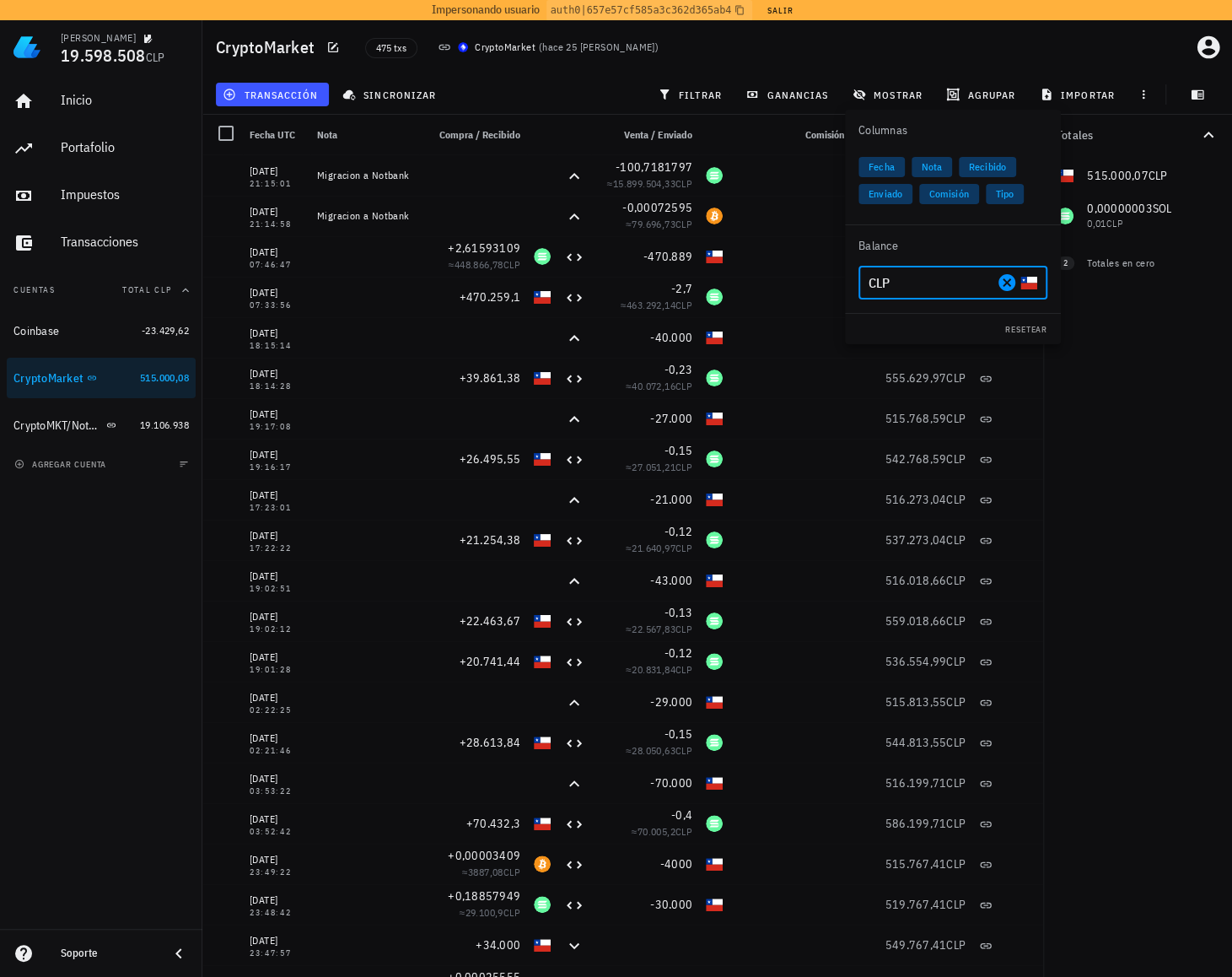
click at [1160, 371] on div "Totales 515.000,07 CLP 0,00000003 SOL 0,01 CLP 0 BTC 0 CLP 0 XRP 0 CLP 2 Totale…" at bounding box center [1137, 545] width 189 height 862
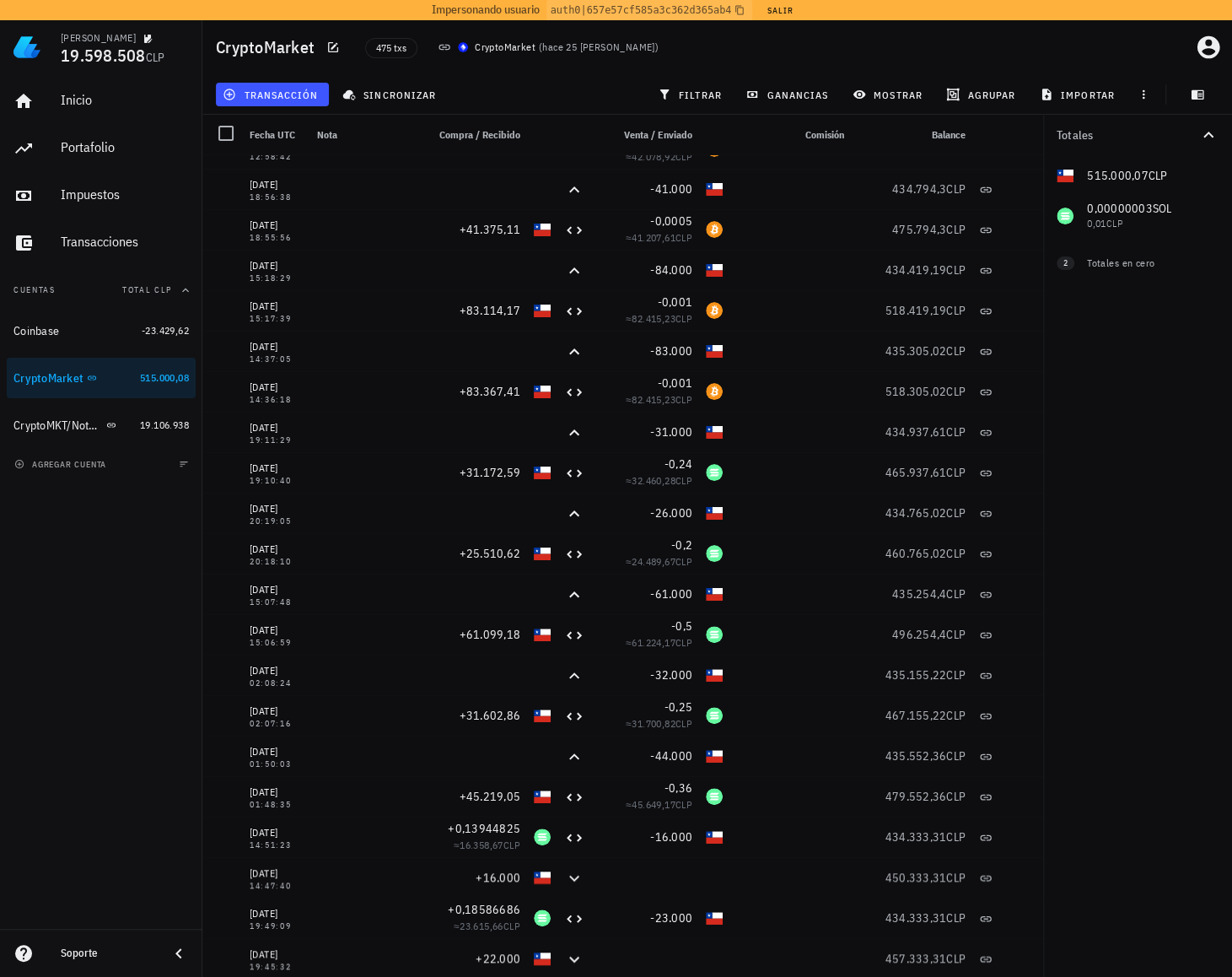
click at [1099, 175] on div "515.000,07 CLP 0,00000003 SOL 0,01 CLP 0 BTC 0 CLP 0 XRP 0 CLP" at bounding box center [1137, 195] width 189 height 81
copy span "515.000,07"
click at [243, 91] on span "transacción" at bounding box center [272, 94] width 92 height 14
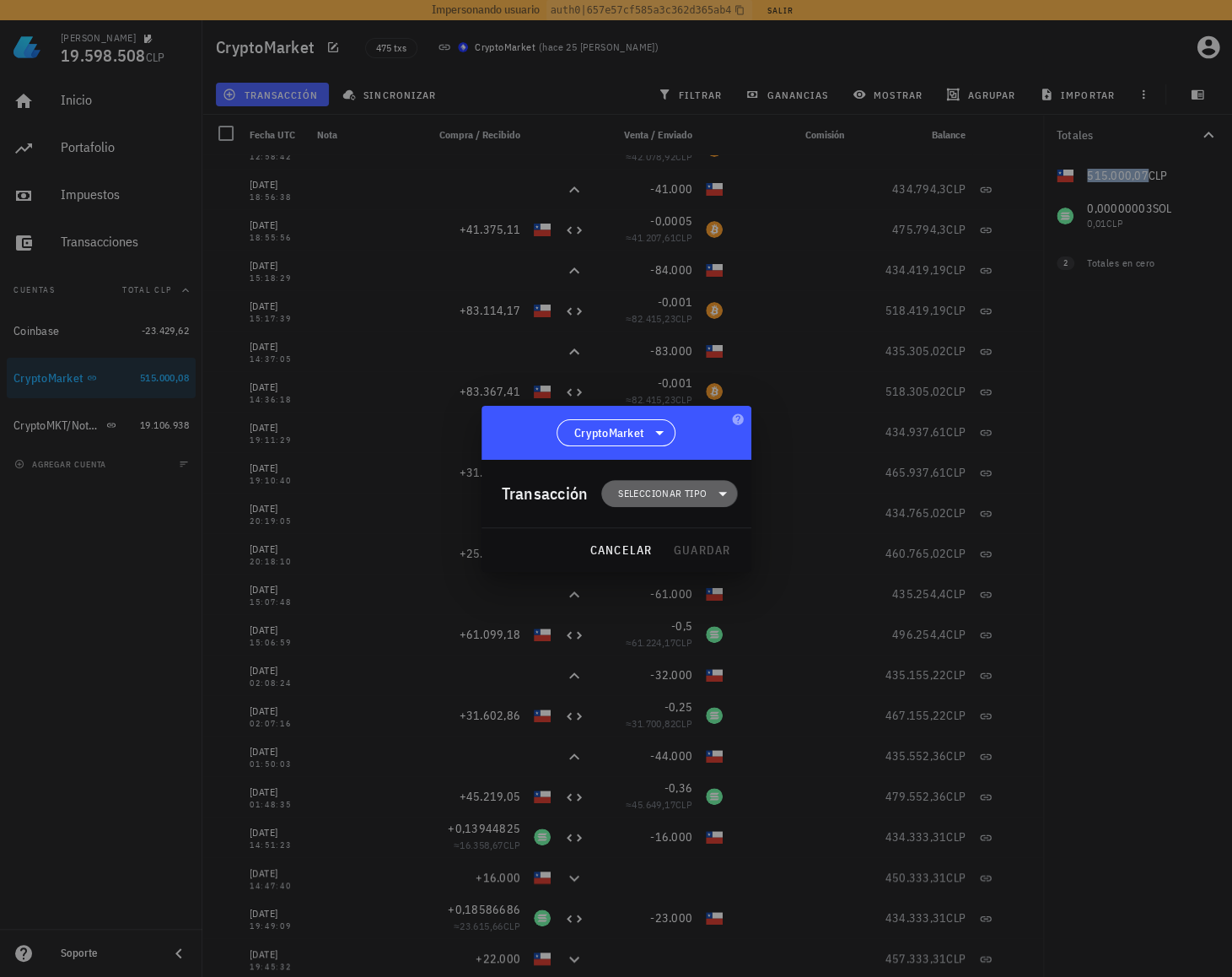
click at [695, 496] on span "Seleccionar tipo" at bounding box center [662, 494] width 89 height 16
click at [704, 638] on div "Transferencia" at bounding box center [678, 635] width 66 height 14
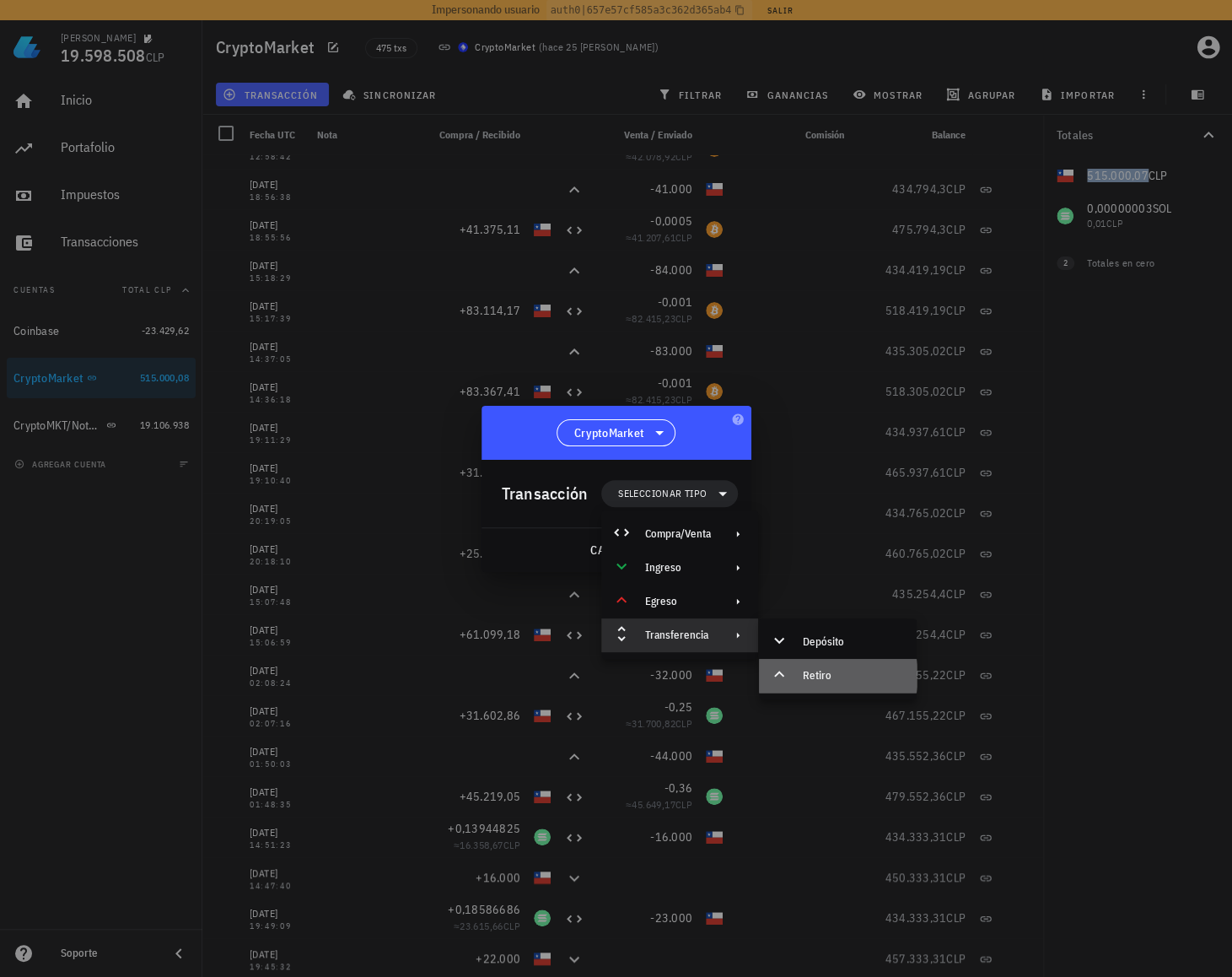
click at [827, 676] on div "Retiro" at bounding box center [853, 675] width 101 height 14
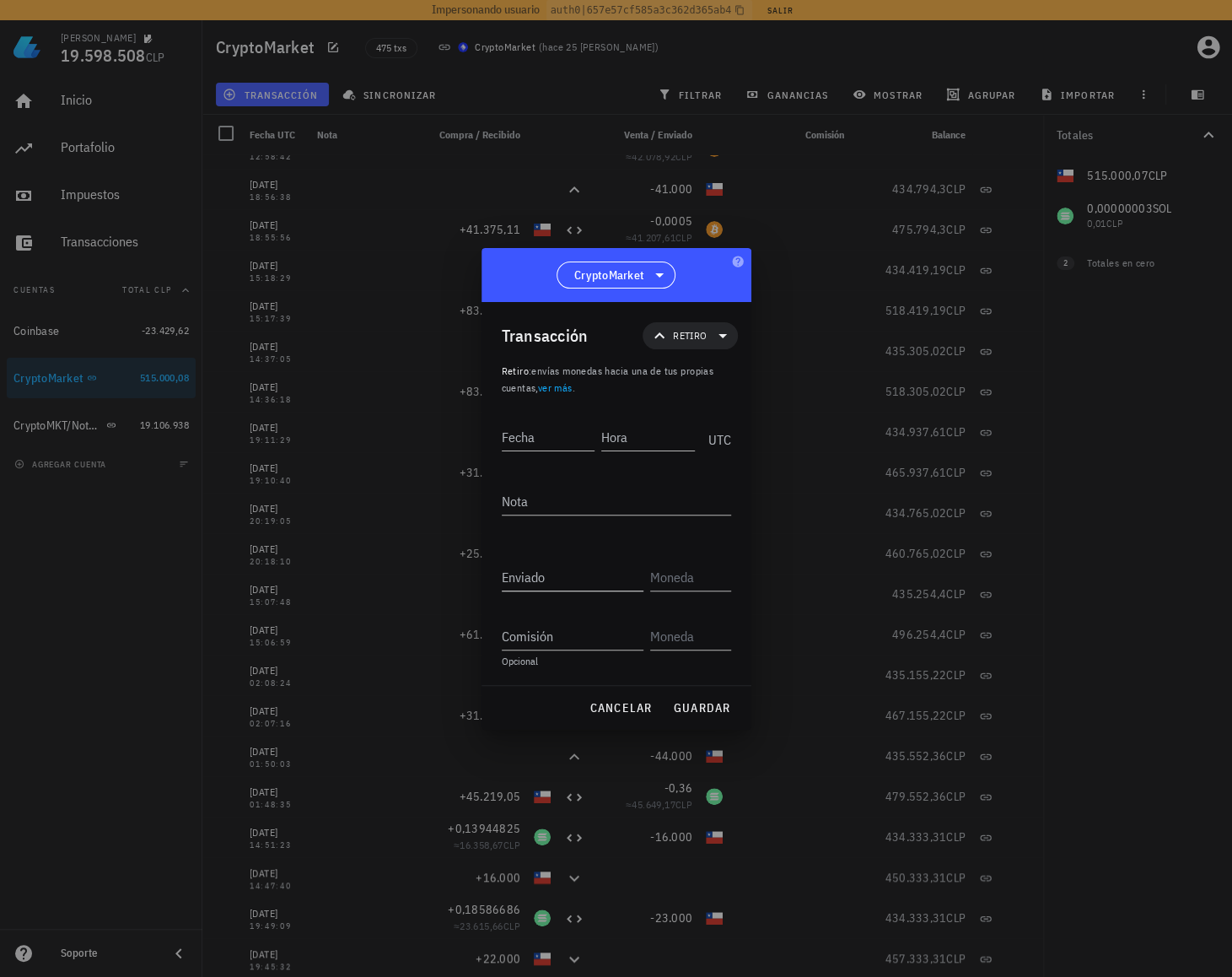
click at [551, 583] on input "Enviado" at bounding box center [572, 576] width 142 height 27
paste input "515000,07"
type input "515.000,07"
click at [682, 580] on input "text" at bounding box center [688, 576] width 78 height 27
type input "CLP"
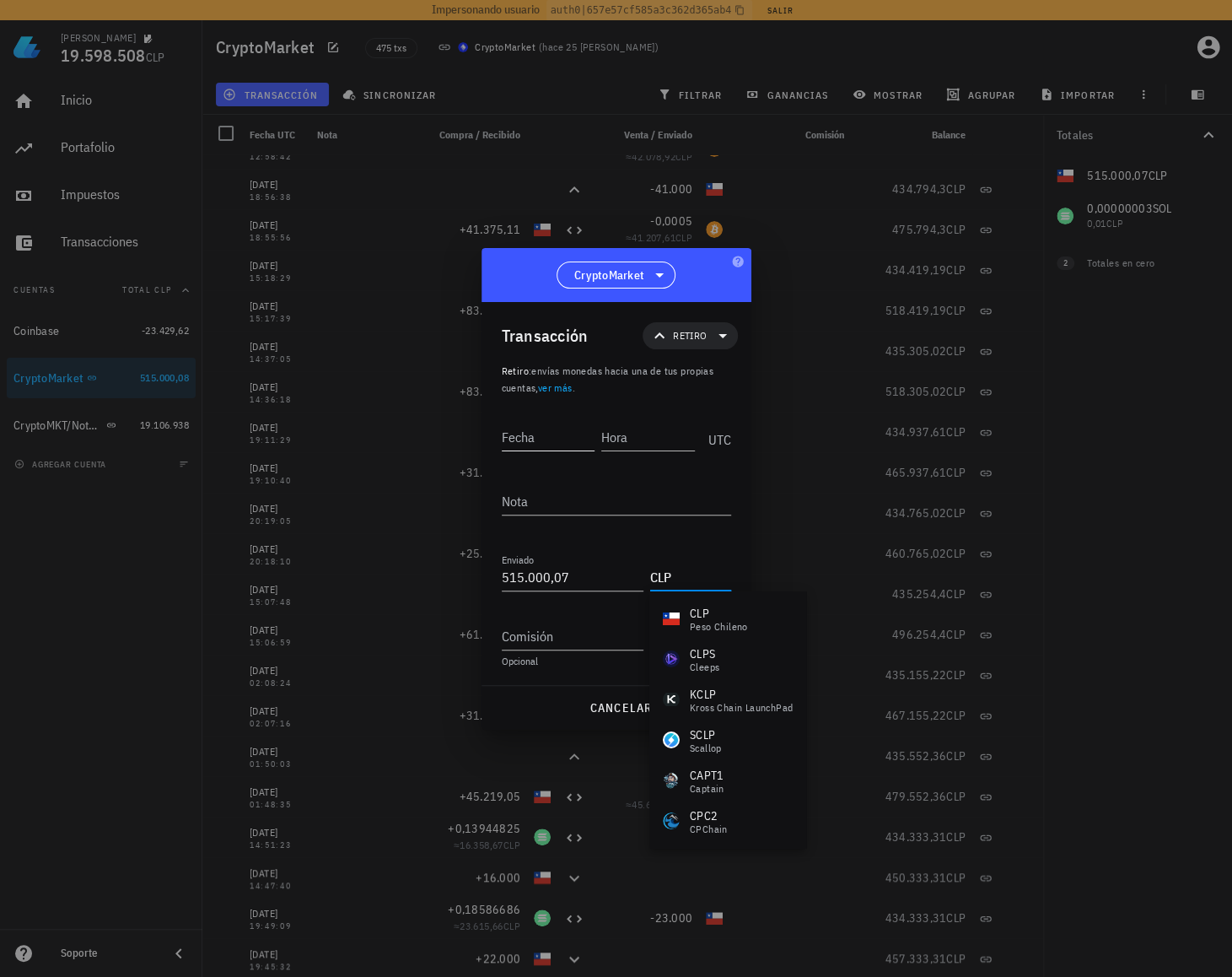
click at [574, 432] on input "Fecha" at bounding box center [548, 436] width 93 height 27
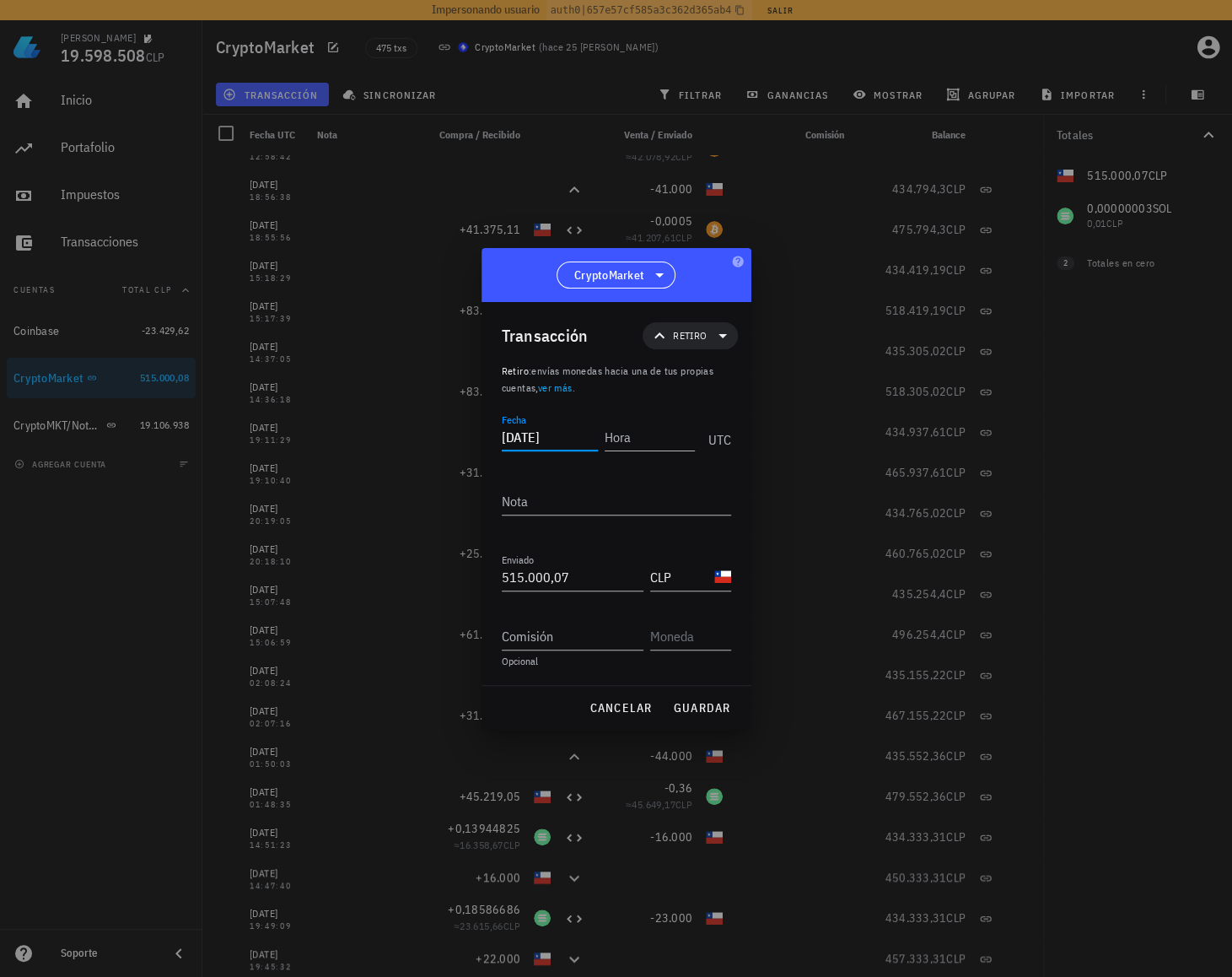
type input "[DATE]"
type input "00:00:00"
drag, startPoint x: 595, startPoint y: 500, endPoint x: 589, endPoint y: 552, distance: 52.3
click at [595, 502] on textarea "Migracion a Notnabk" at bounding box center [616, 500] width 230 height 27
click at [591, 502] on textarea "Migracion a Notnbank" at bounding box center [616, 500] width 230 height 27
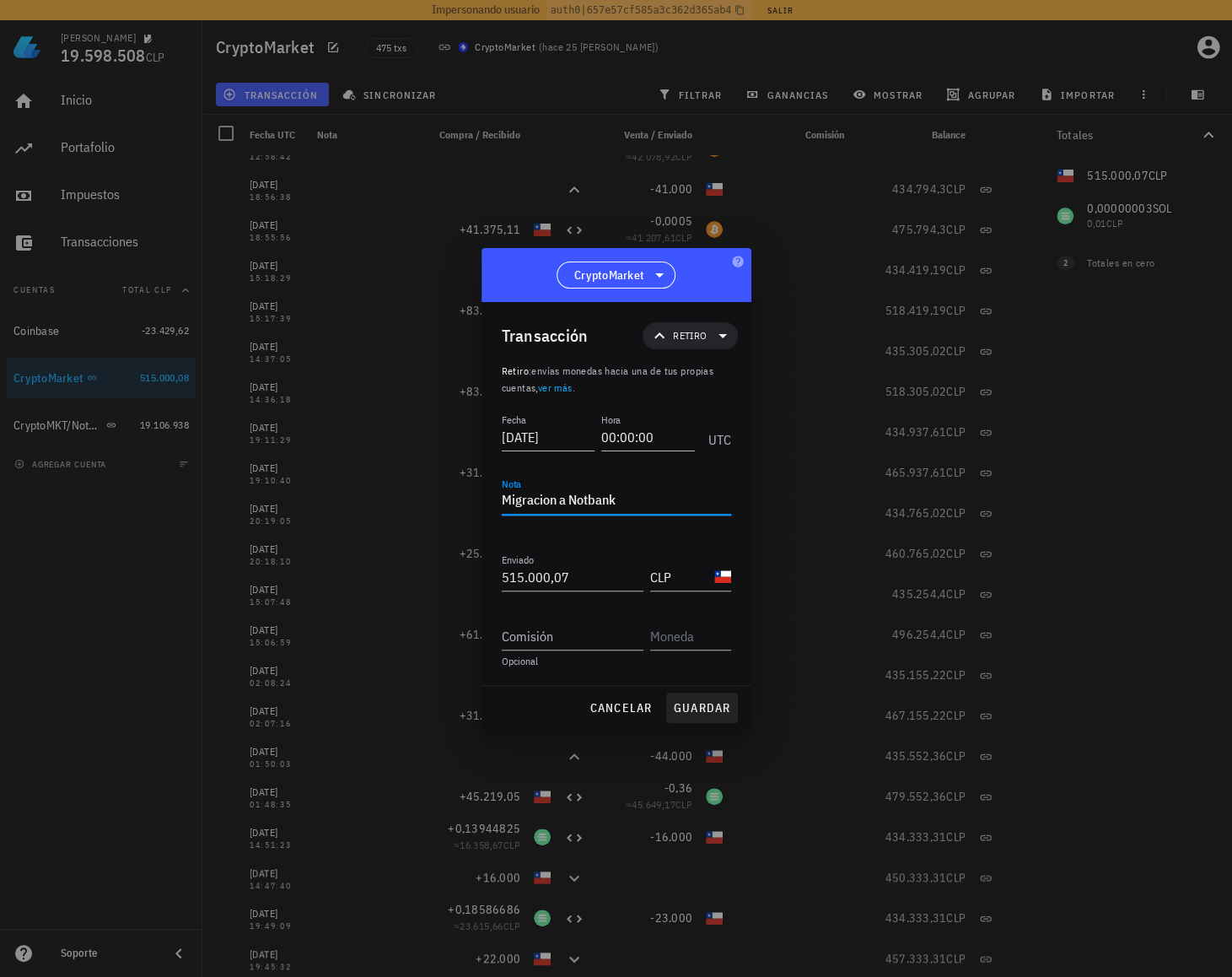
type textarea "Migracion a Notbank"
click at [693, 698] on button "guardar" at bounding box center [702, 707] width 71 height 30
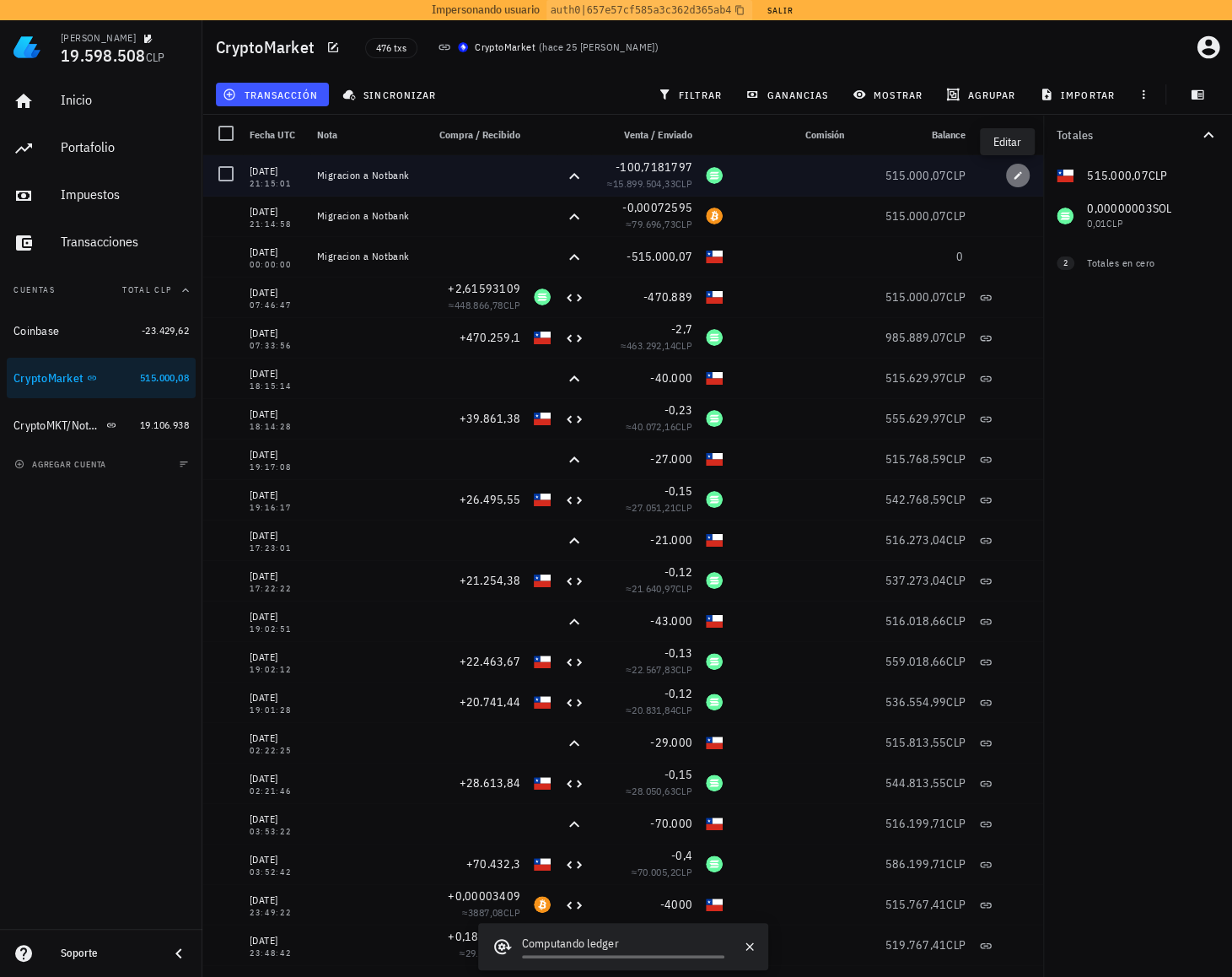
click at [1012, 175] on icon "button" at bounding box center [1017, 175] width 10 height 10
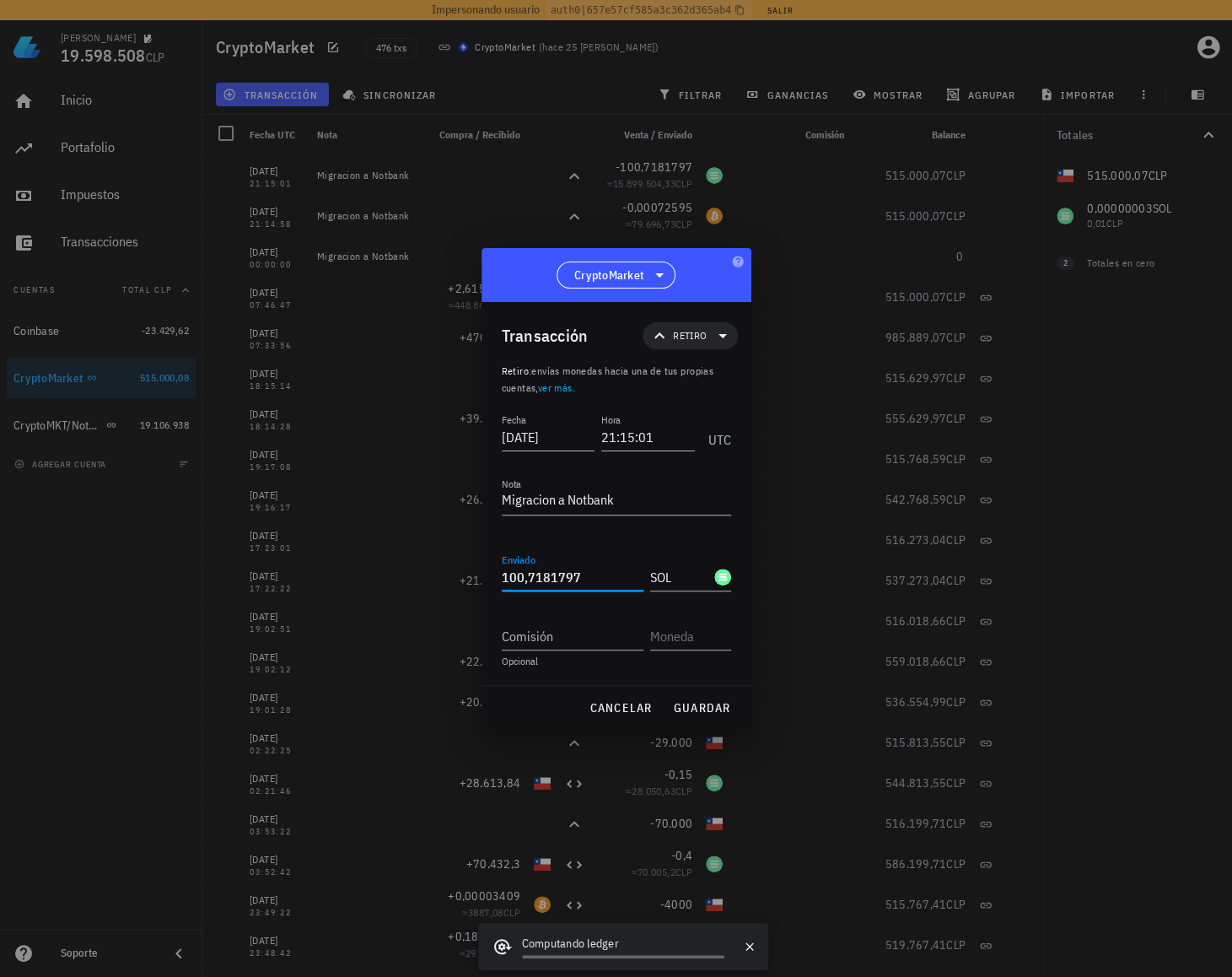
click at [587, 578] on input "100,7181797" at bounding box center [572, 576] width 142 height 27
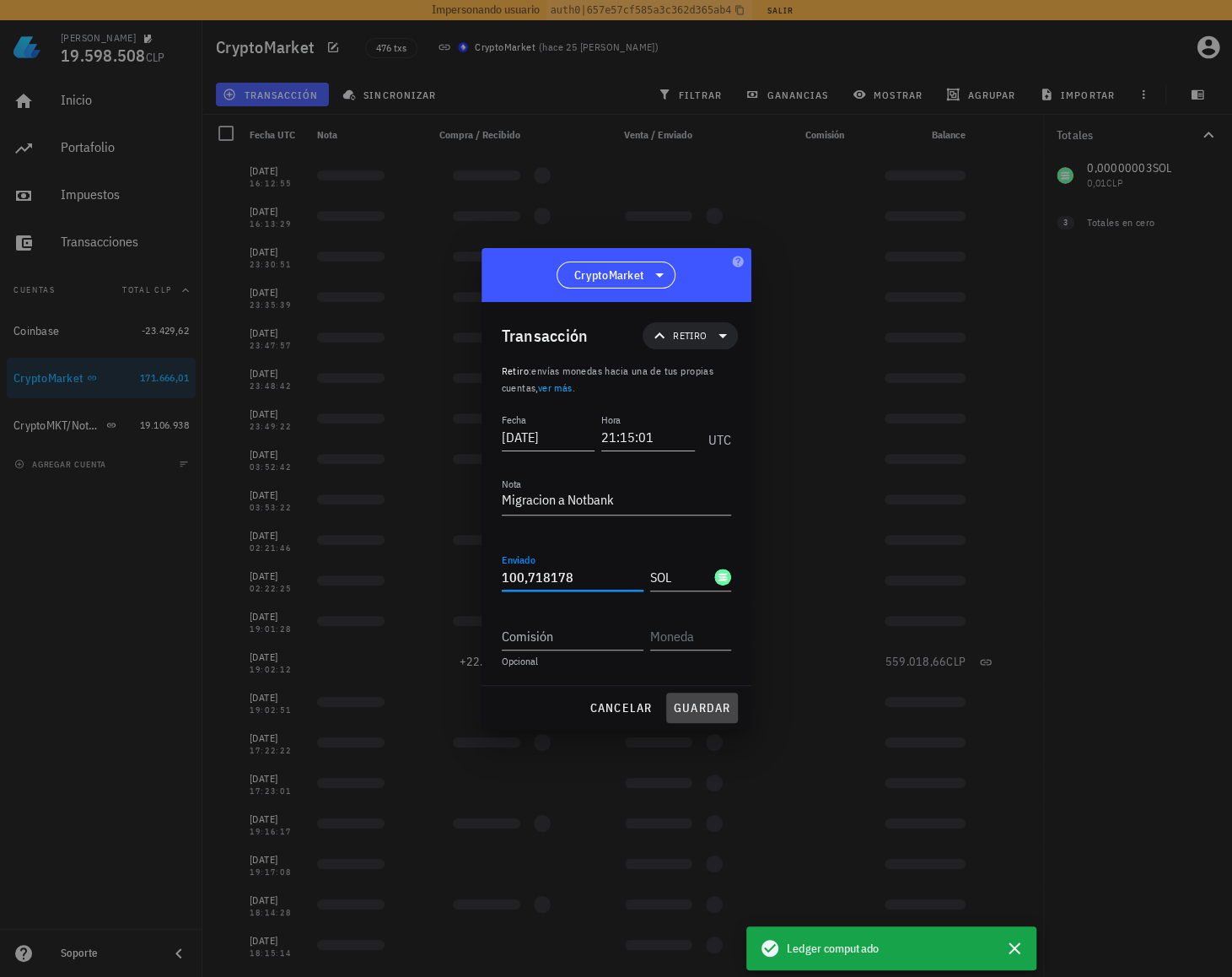
click at [710, 700] on span "guardar" at bounding box center [702, 707] width 59 height 16
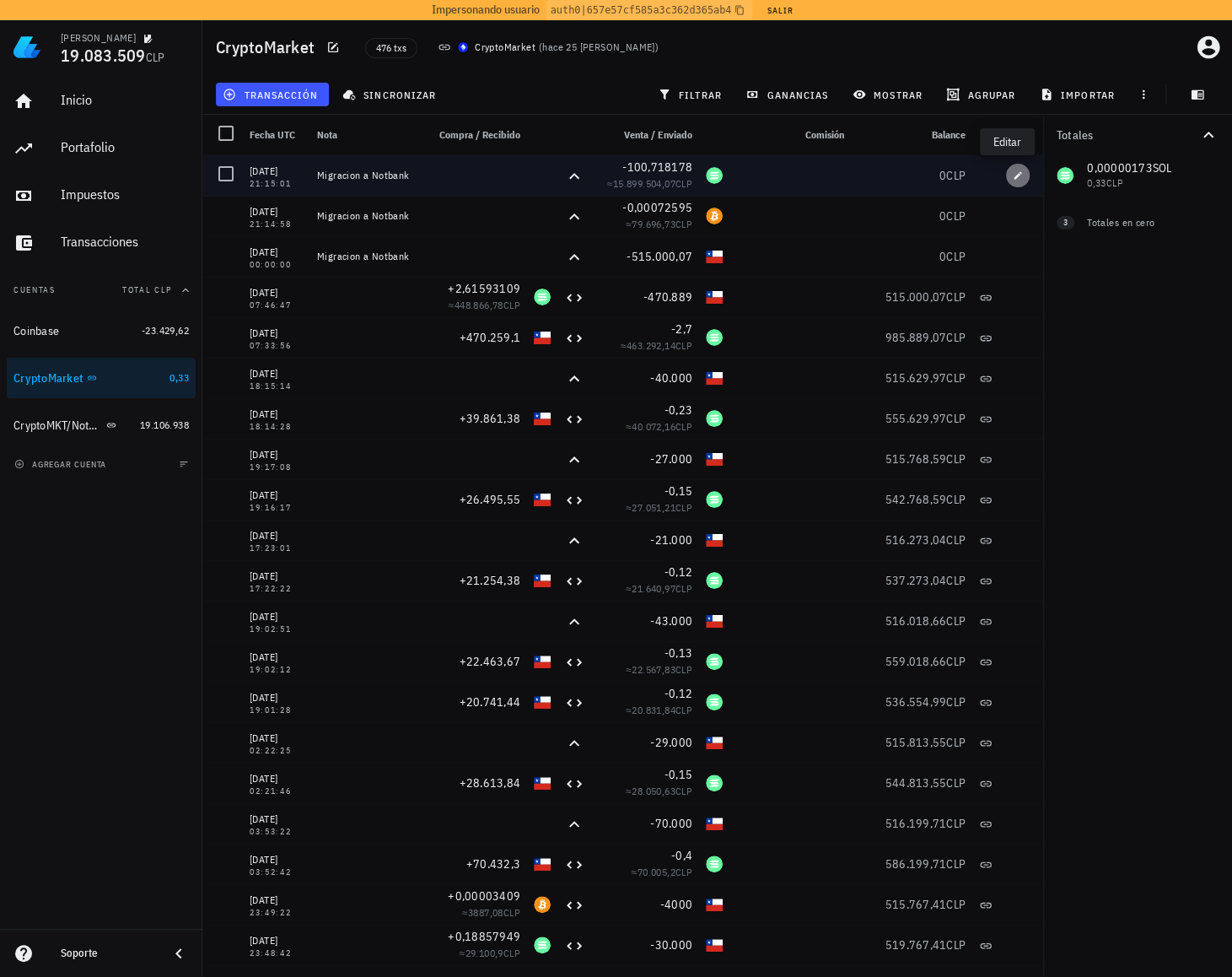
click at [1014, 178] on icon "button" at bounding box center [1018, 175] width 7 height 7
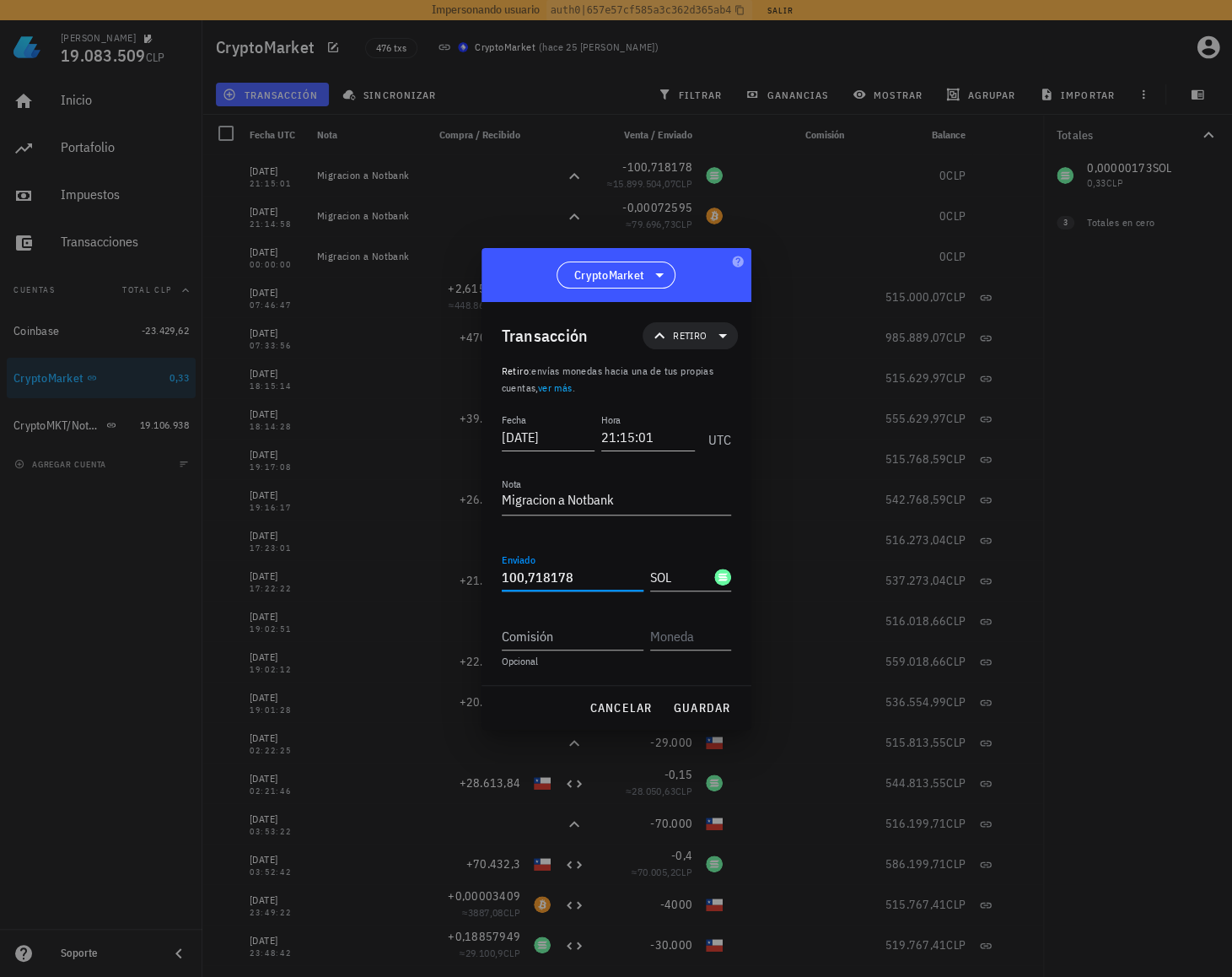
drag, startPoint x: 555, startPoint y: 572, endPoint x: 390, endPoint y: 571, distance: 165.0
click at [390, 571] on div "[PERSON_NAME] 19.083.509 CLP Inicio [GEOGRAPHIC_DATA] Impuestos [GEOGRAPHIC_DAT…" at bounding box center [616, 492] width 1232 height 983
click at [677, 708] on span "guardar" at bounding box center [702, 707] width 59 height 16
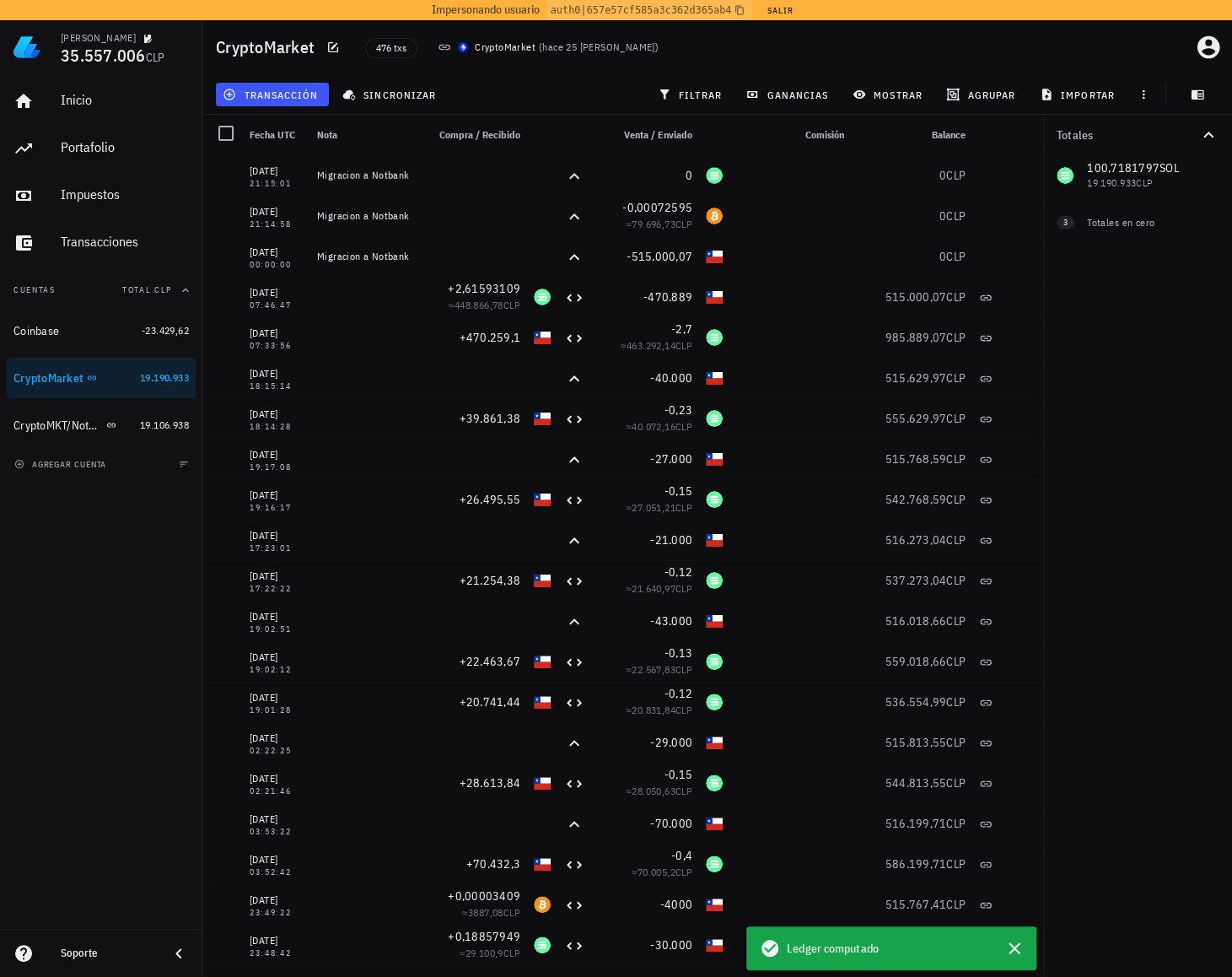
click at [1121, 171] on div "100,7181797 SOL 19.190.933 CLP 0 BTC 0 CLP 0 CLP 0 XRP 0 CLP" at bounding box center [1137, 175] width 189 height 40
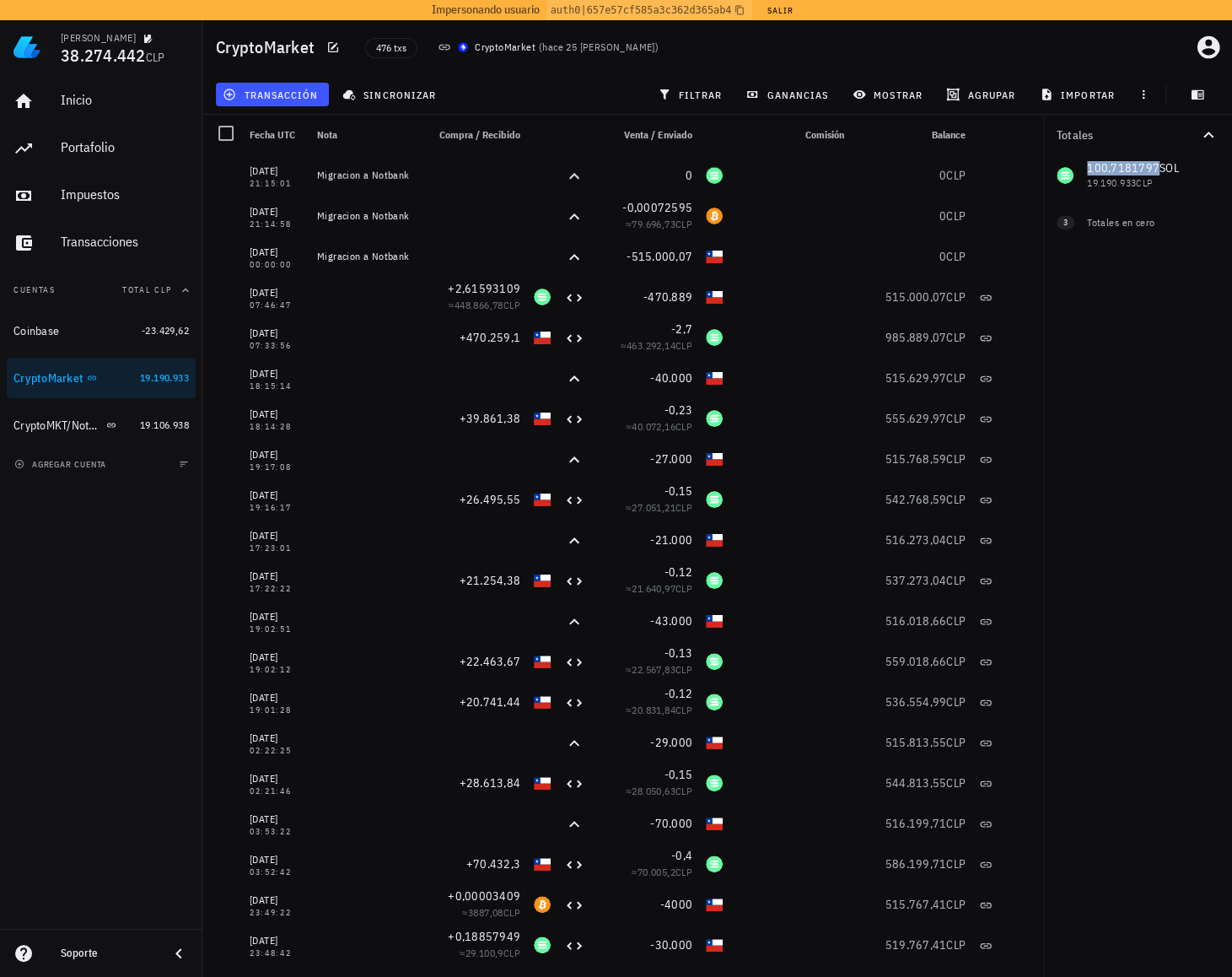
copy span "100,7181797"
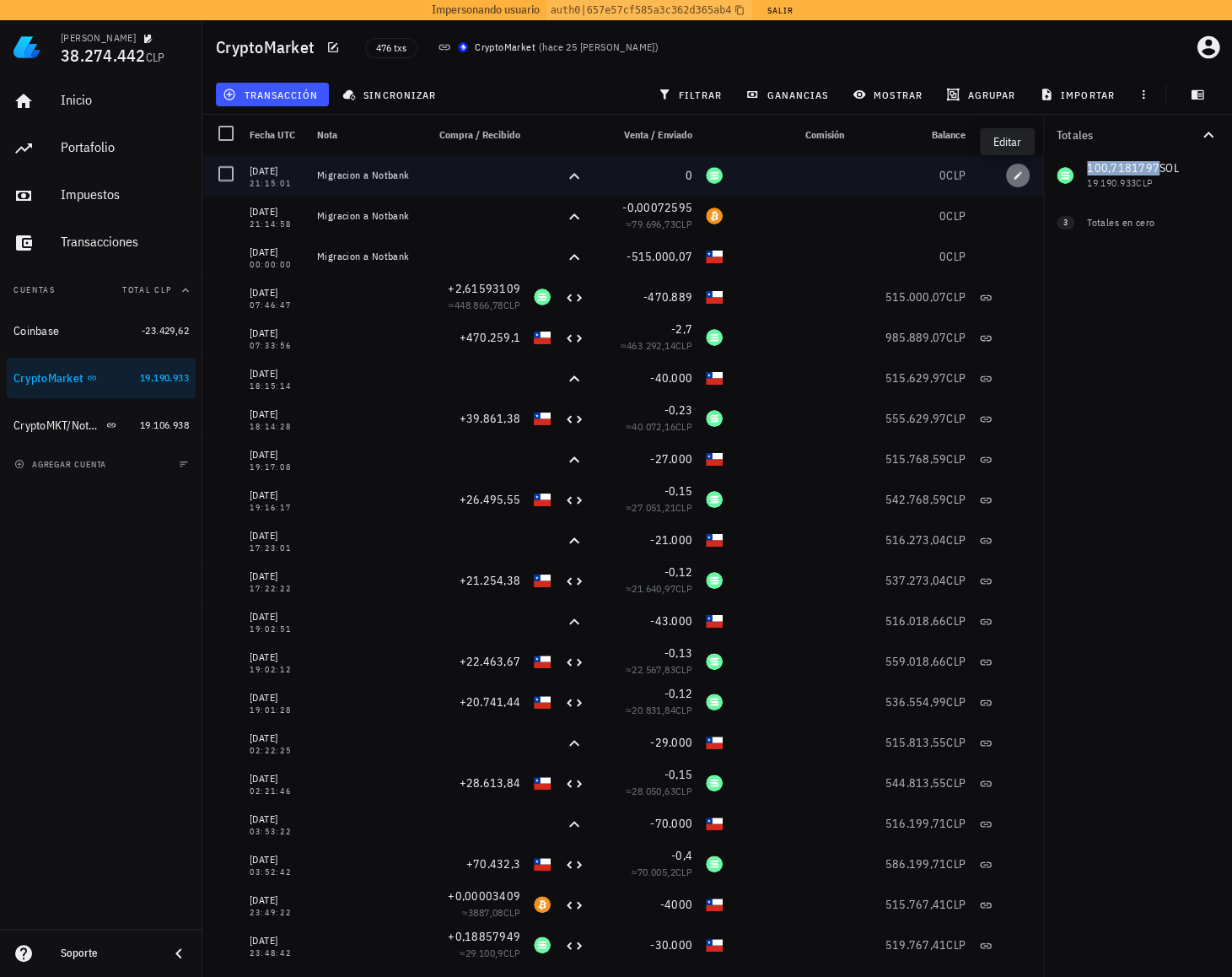
click at [1012, 176] on icon "button" at bounding box center [1017, 175] width 10 height 10
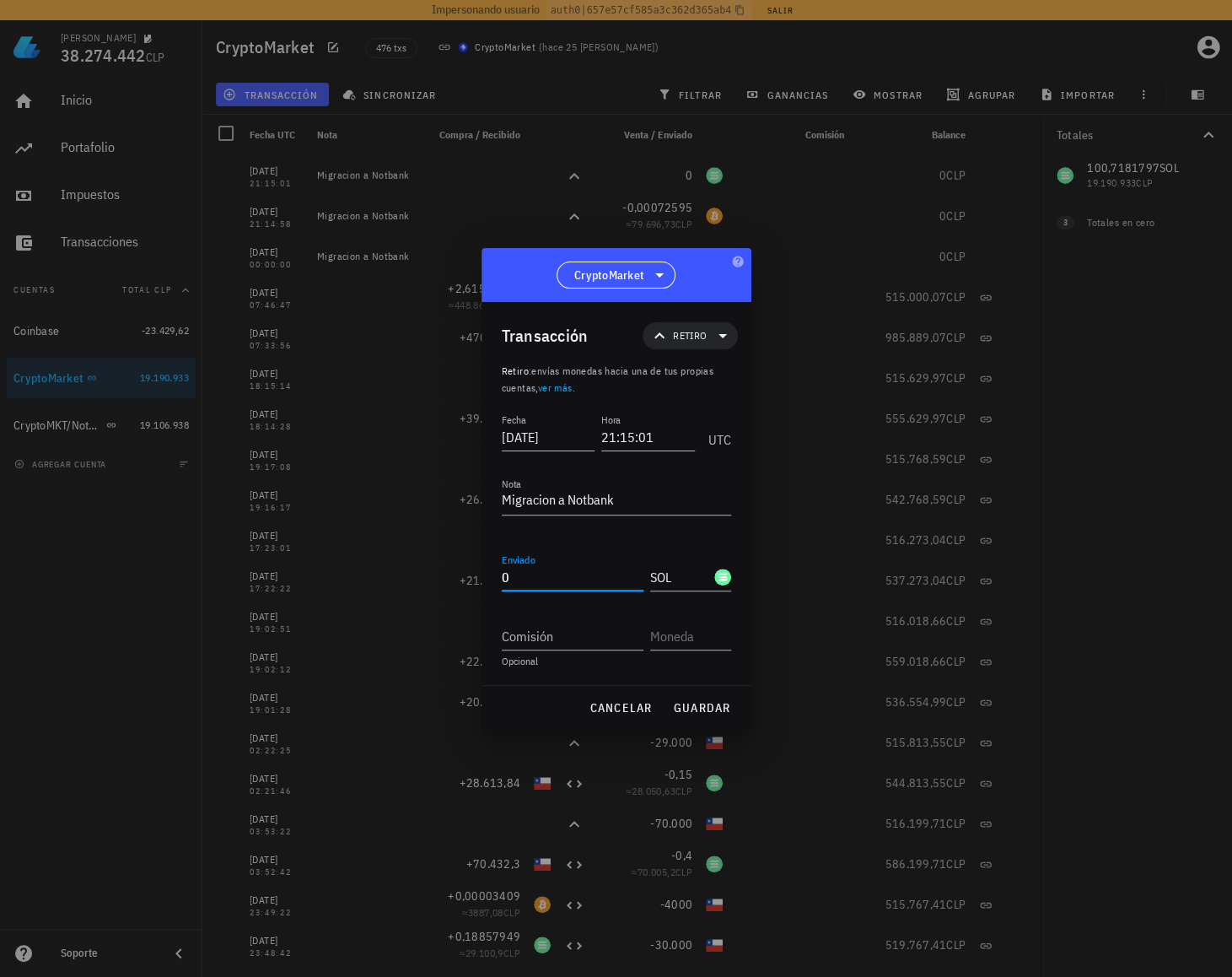
drag, startPoint x: 550, startPoint y: 582, endPoint x: 303, endPoint y: 560, distance: 248.0
click at [303, 560] on div "[PERSON_NAME] 38.274.442 CLP Inicio [GEOGRAPHIC_DATA] Impuestos [GEOGRAPHIC_DAT…" at bounding box center [616, 492] width 1232 height 983
paste input "100,7181797"
click at [707, 699] on button "guardar" at bounding box center [702, 707] width 71 height 30
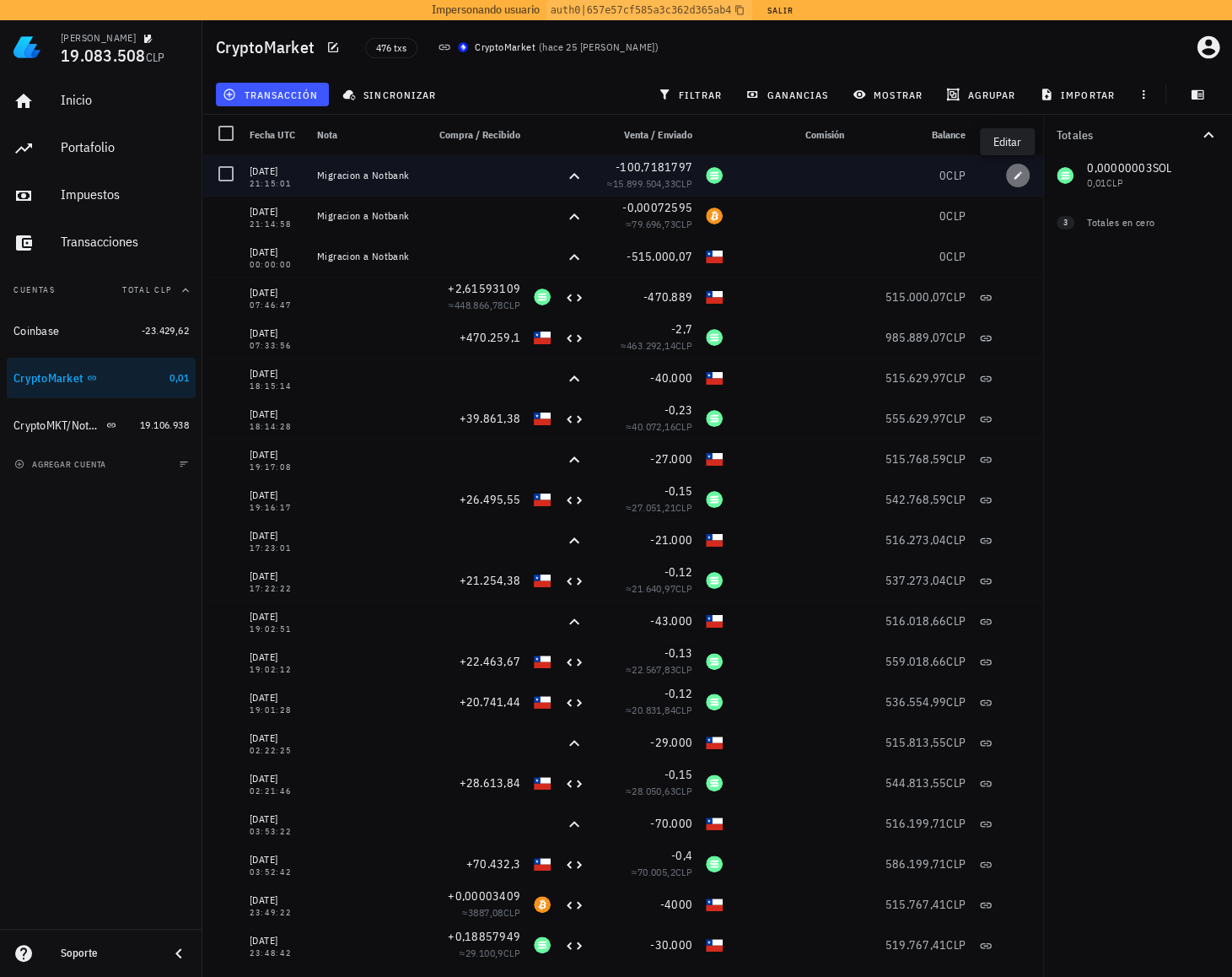
click at [1012, 176] on icon "button" at bounding box center [1017, 175] width 10 height 10
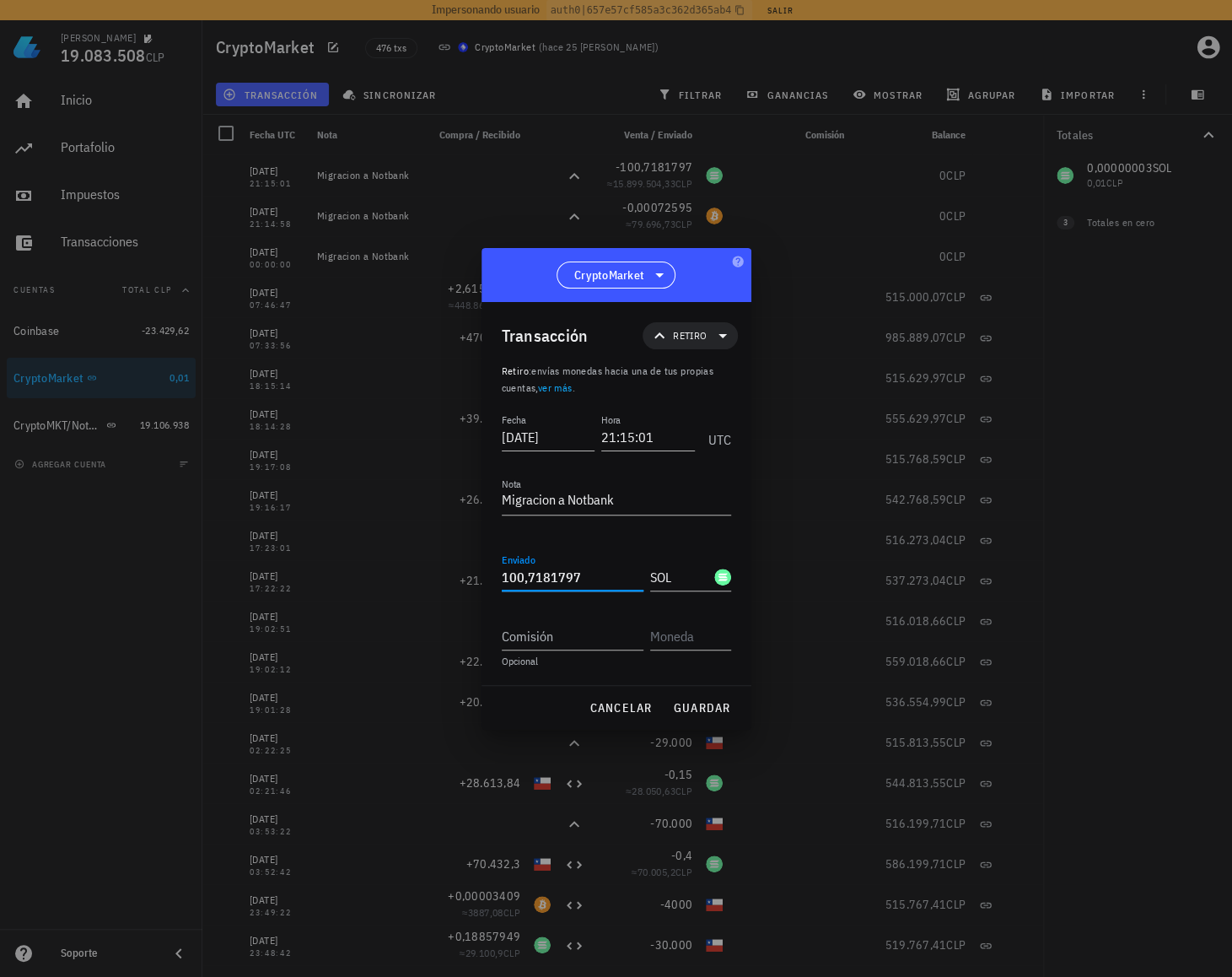
click at [589, 581] on input "100,7181797" at bounding box center [572, 576] width 142 height 27
click at [528, 578] on input "100,7181797" at bounding box center [572, 576] width 142 height 27
click at [530, 574] on input "100,7181797" at bounding box center [572, 576] width 142 height 27
click at [727, 696] on button "guardar" at bounding box center [702, 707] width 71 height 30
type input "100,7181797"
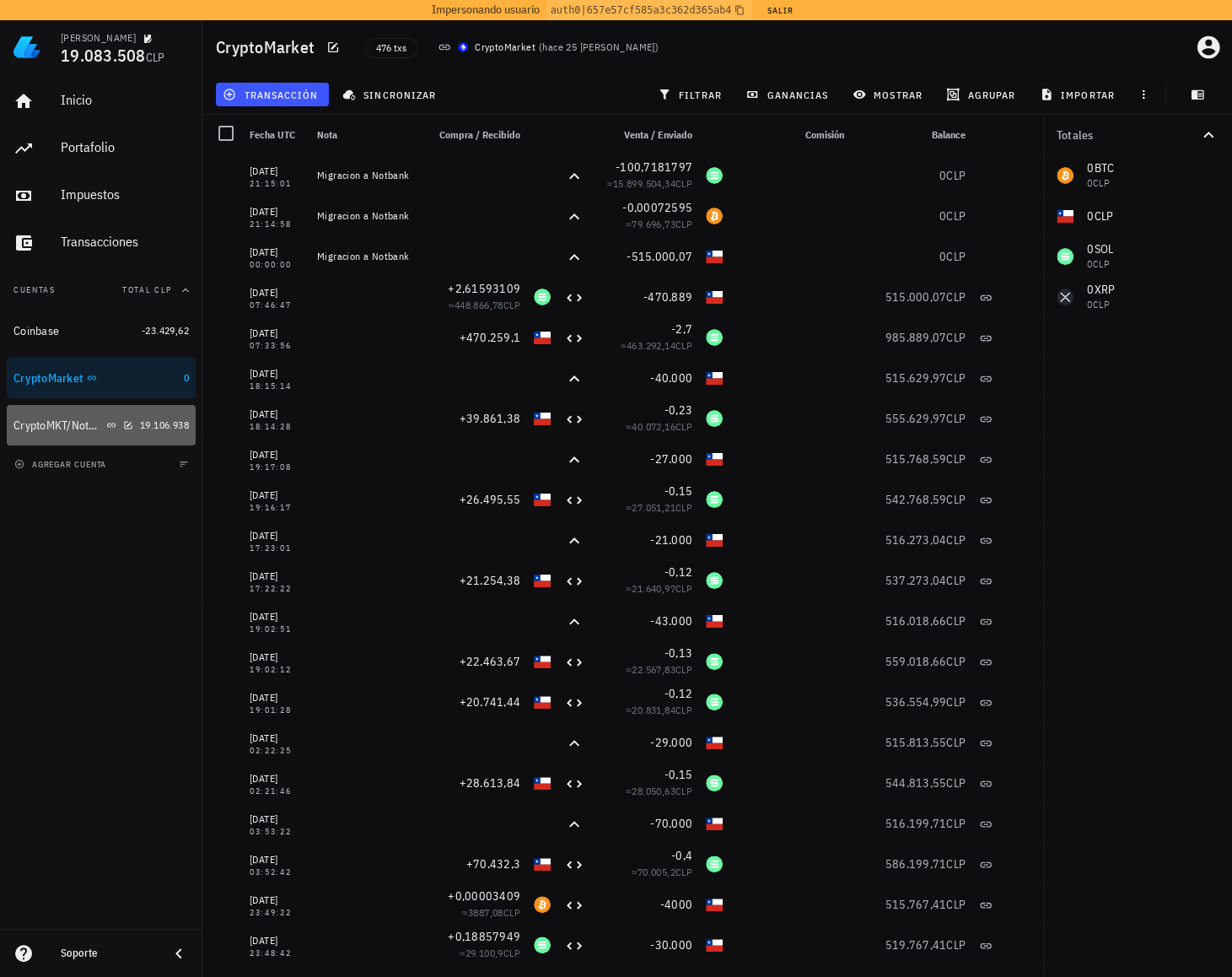
click at [62, 428] on div "CryptoMKT/NotBank" at bounding box center [59, 426] width 90 height 15
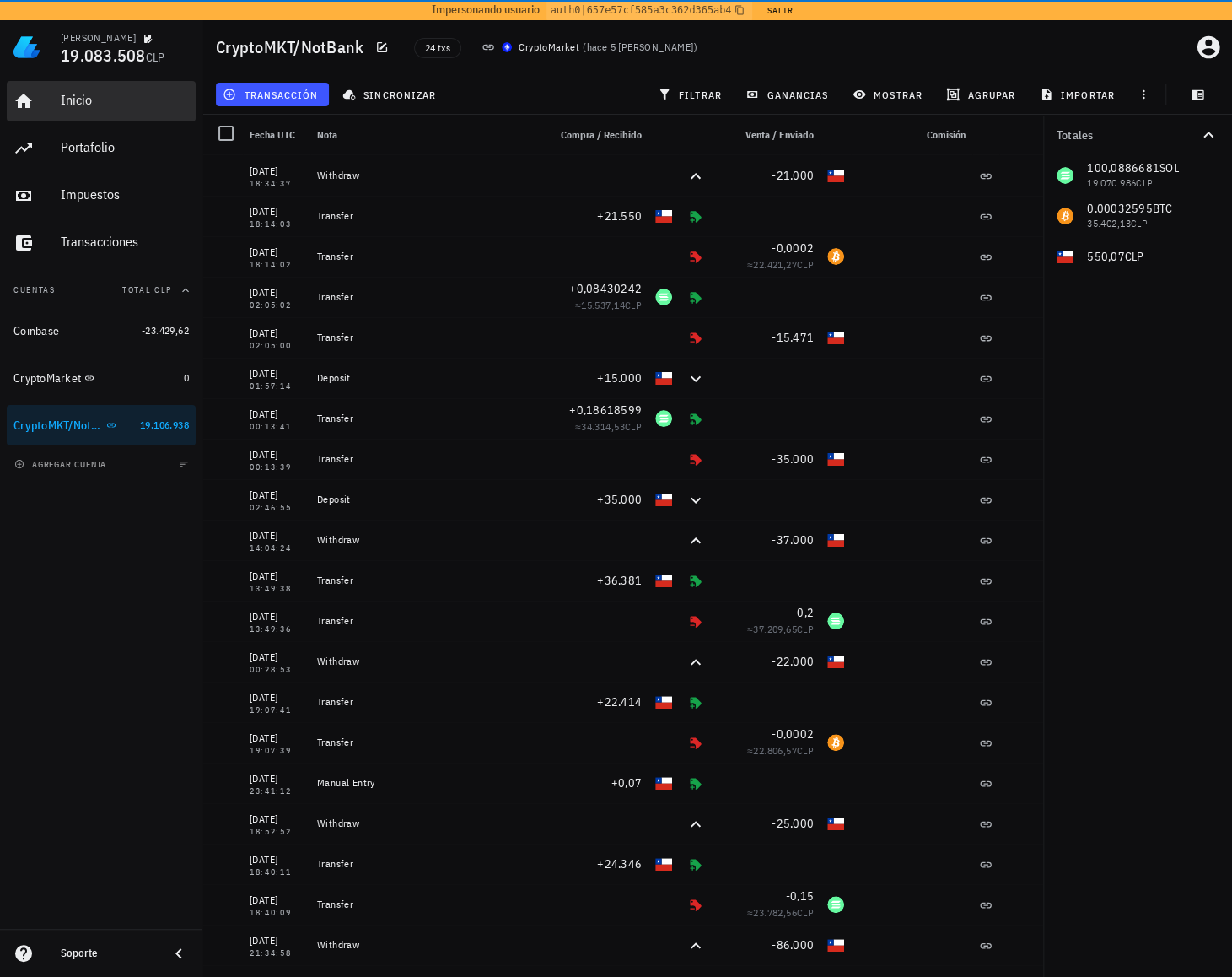
click at [68, 107] on div "Inicio" at bounding box center [124, 99] width 128 height 16
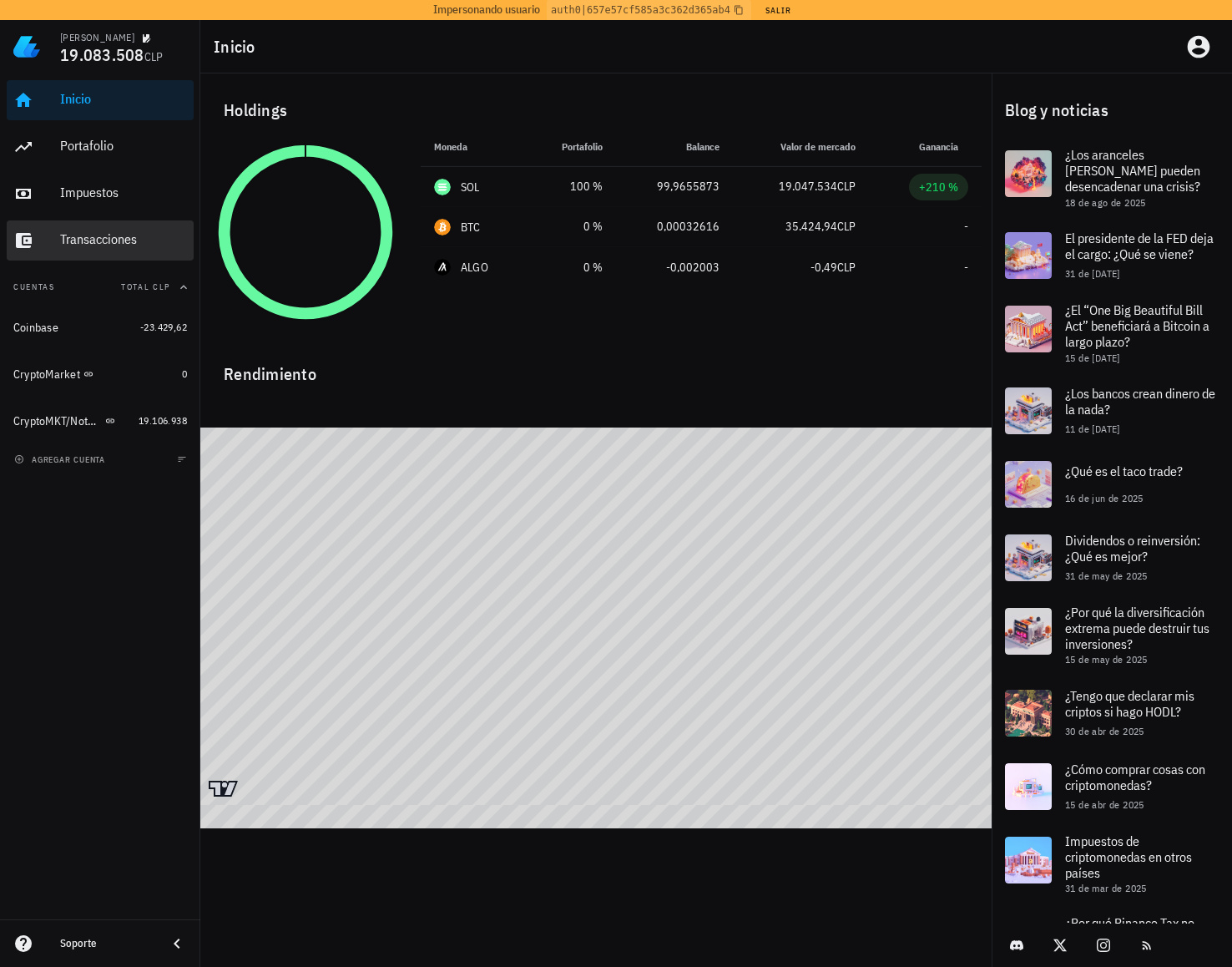
click at [128, 238] on div "Transacciones" at bounding box center [123, 238] width 127 height 15
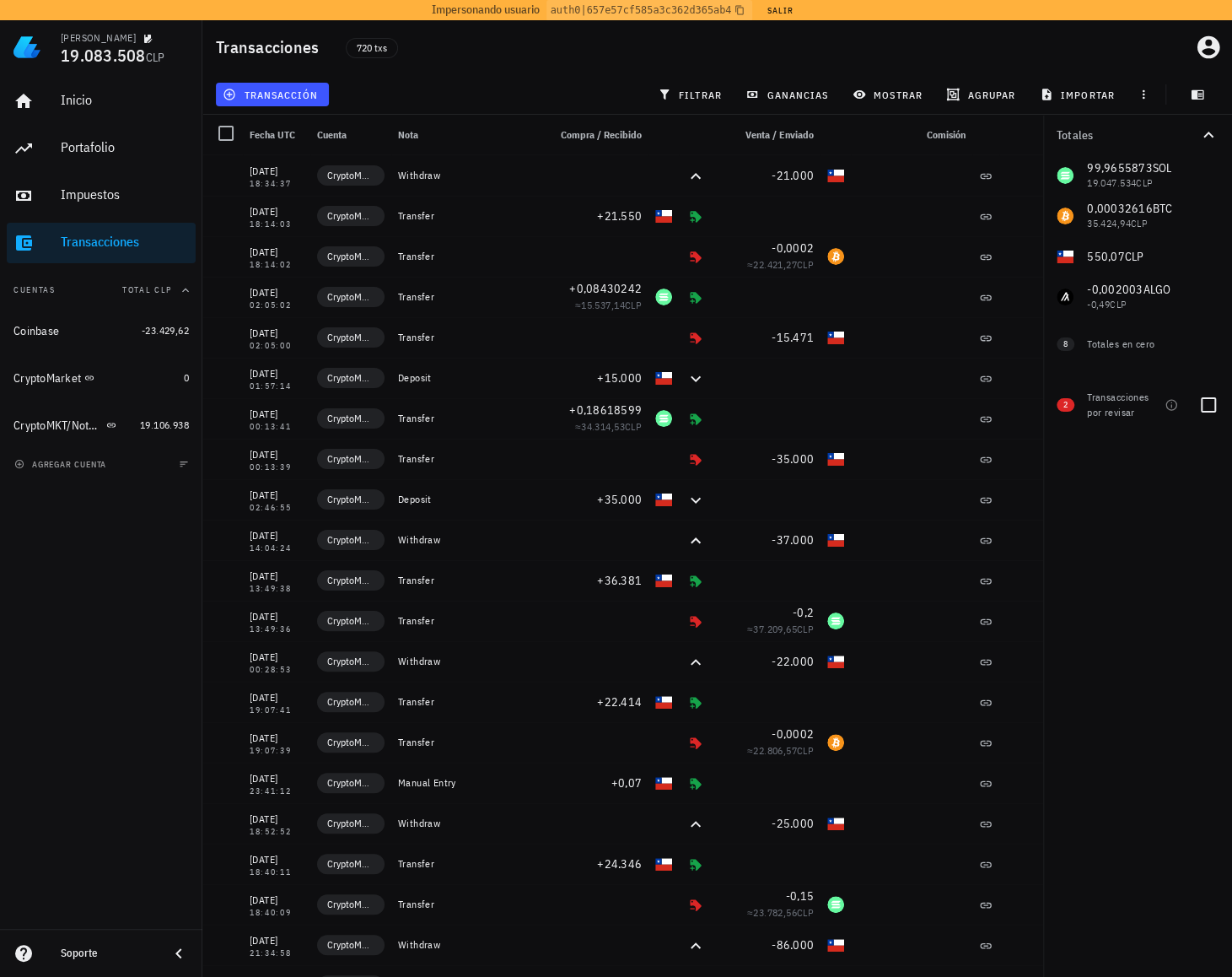
click at [1201, 397] on div at bounding box center [1207, 404] width 28 height 28
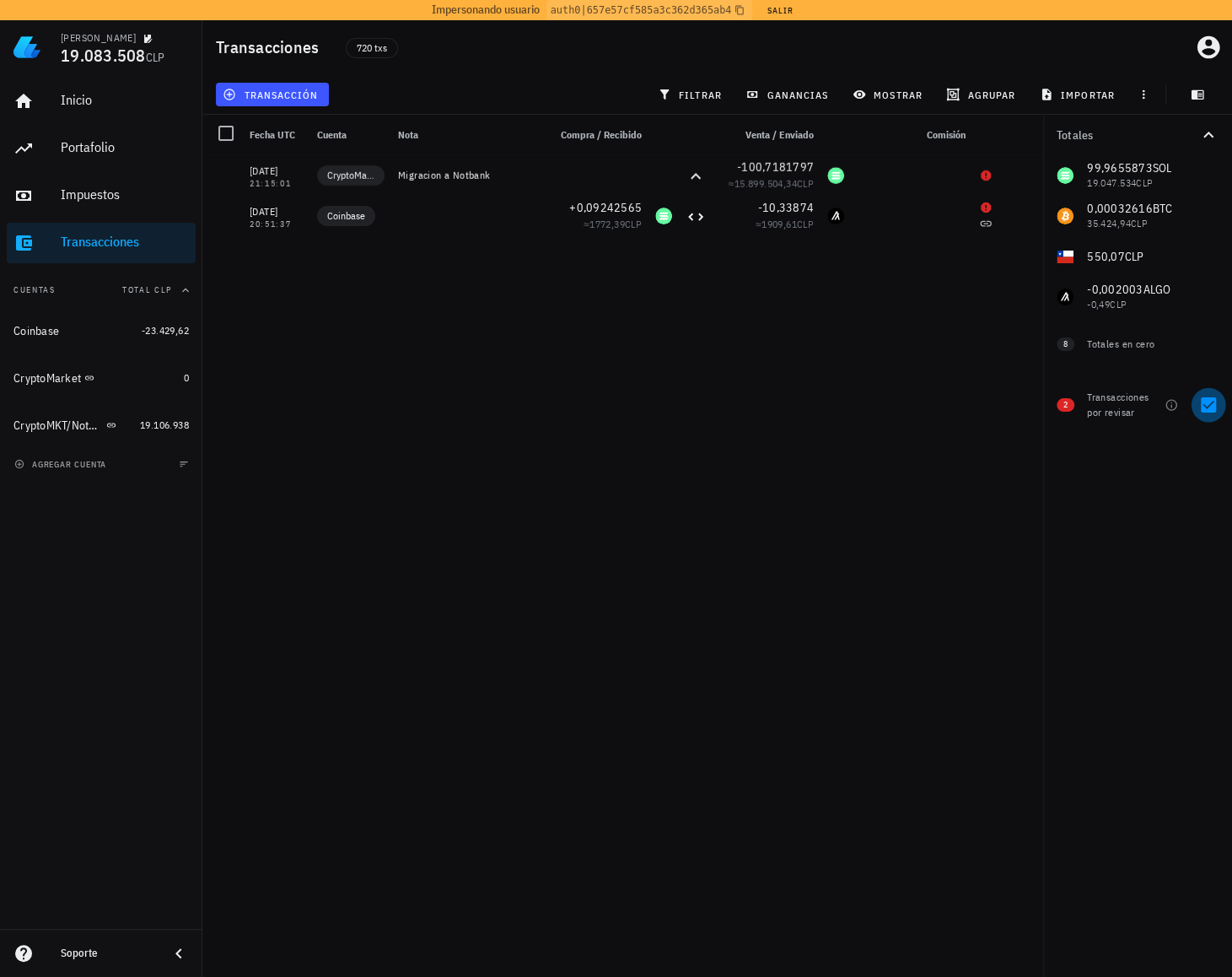
click at [1201, 399] on div at bounding box center [1207, 404] width 28 height 28
checkbox input "false"
click at [90, 330] on div "Coinbase" at bounding box center [74, 331] width 122 height 16
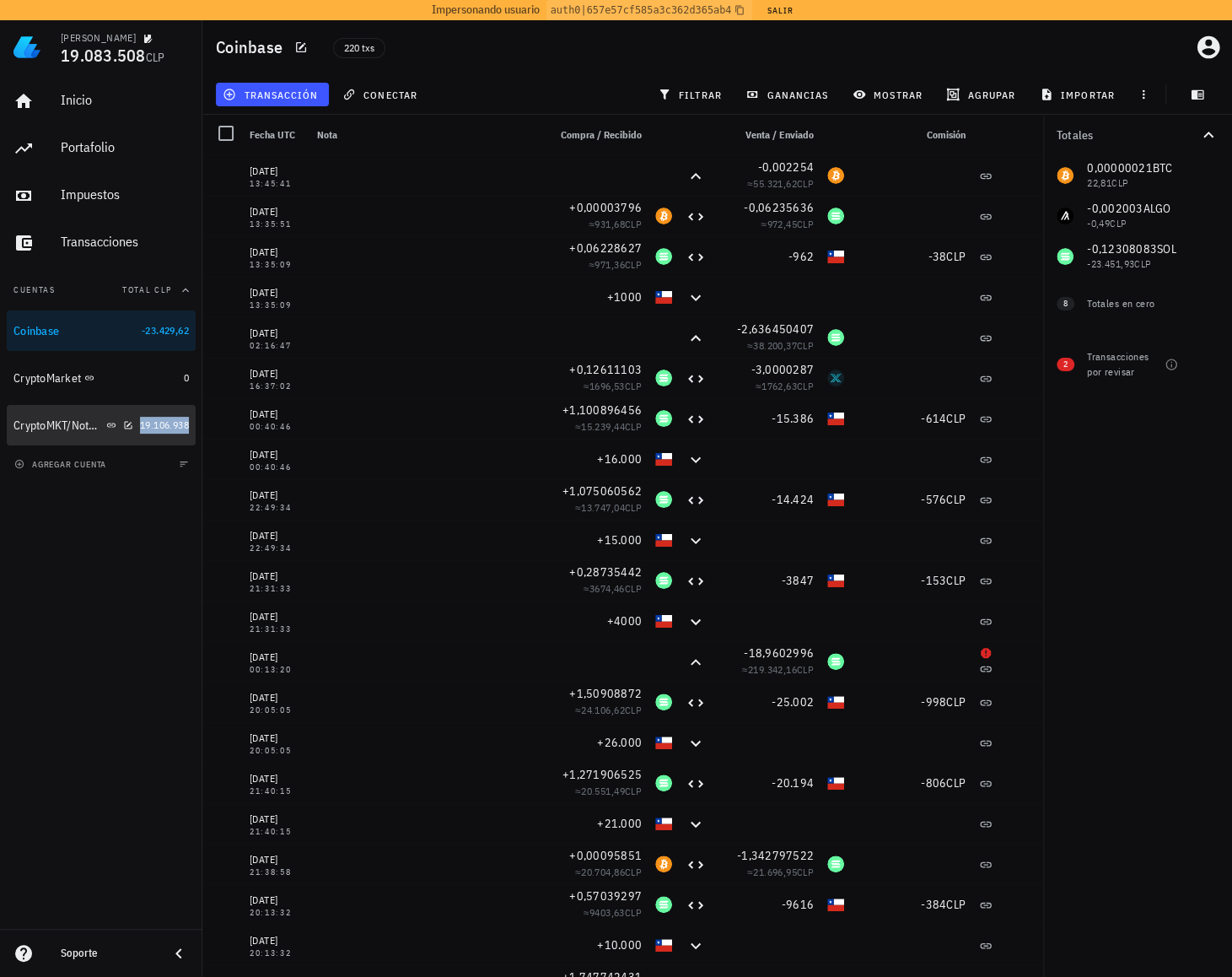
click at [159, 428] on span "19.106.938" at bounding box center [164, 425] width 49 height 13
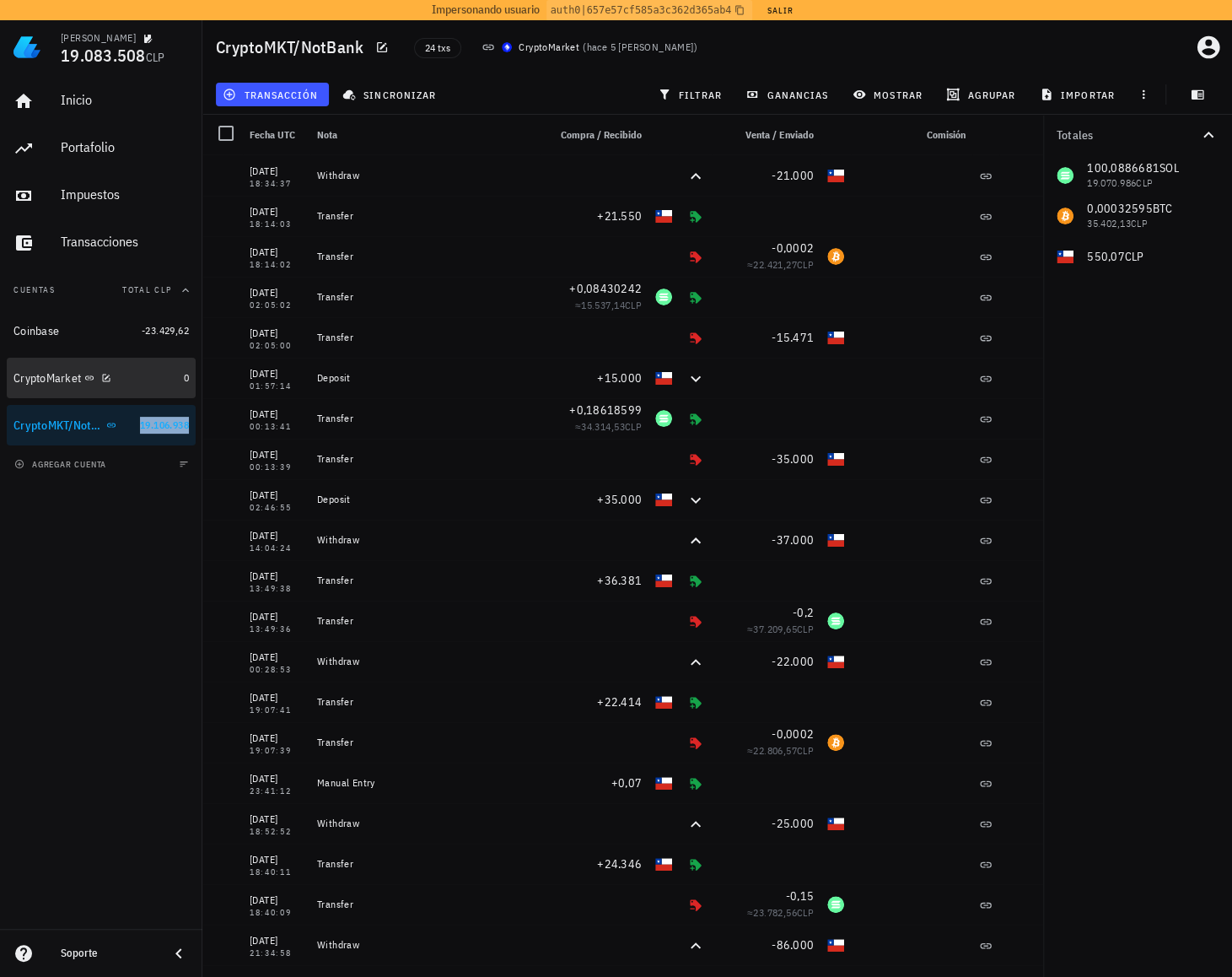
click at [140, 374] on div "CryptoMarket" at bounding box center [95, 377] width 164 height 16
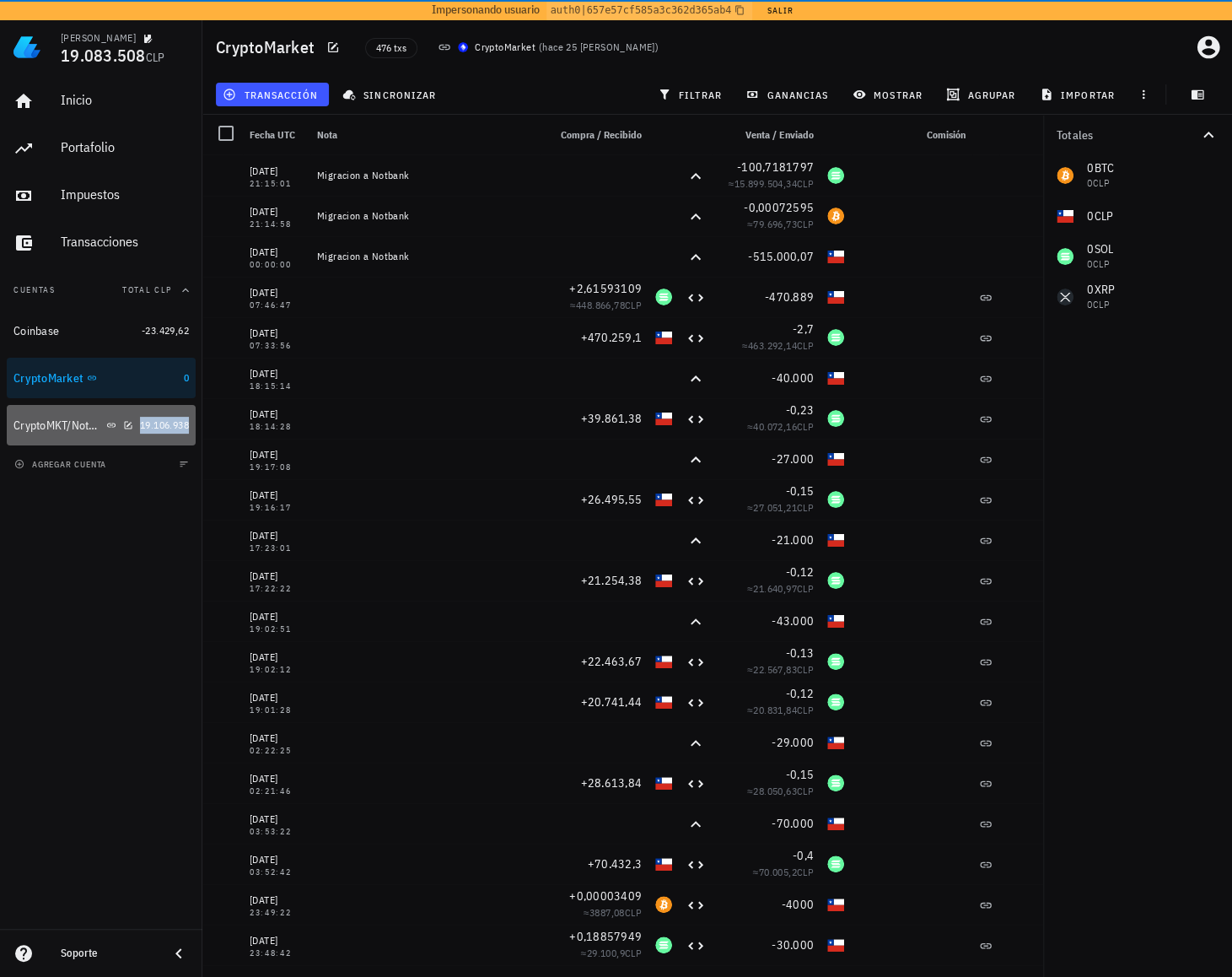
click at [142, 422] on span "19.106.938" at bounding box center [164, 425] width 49 height 13
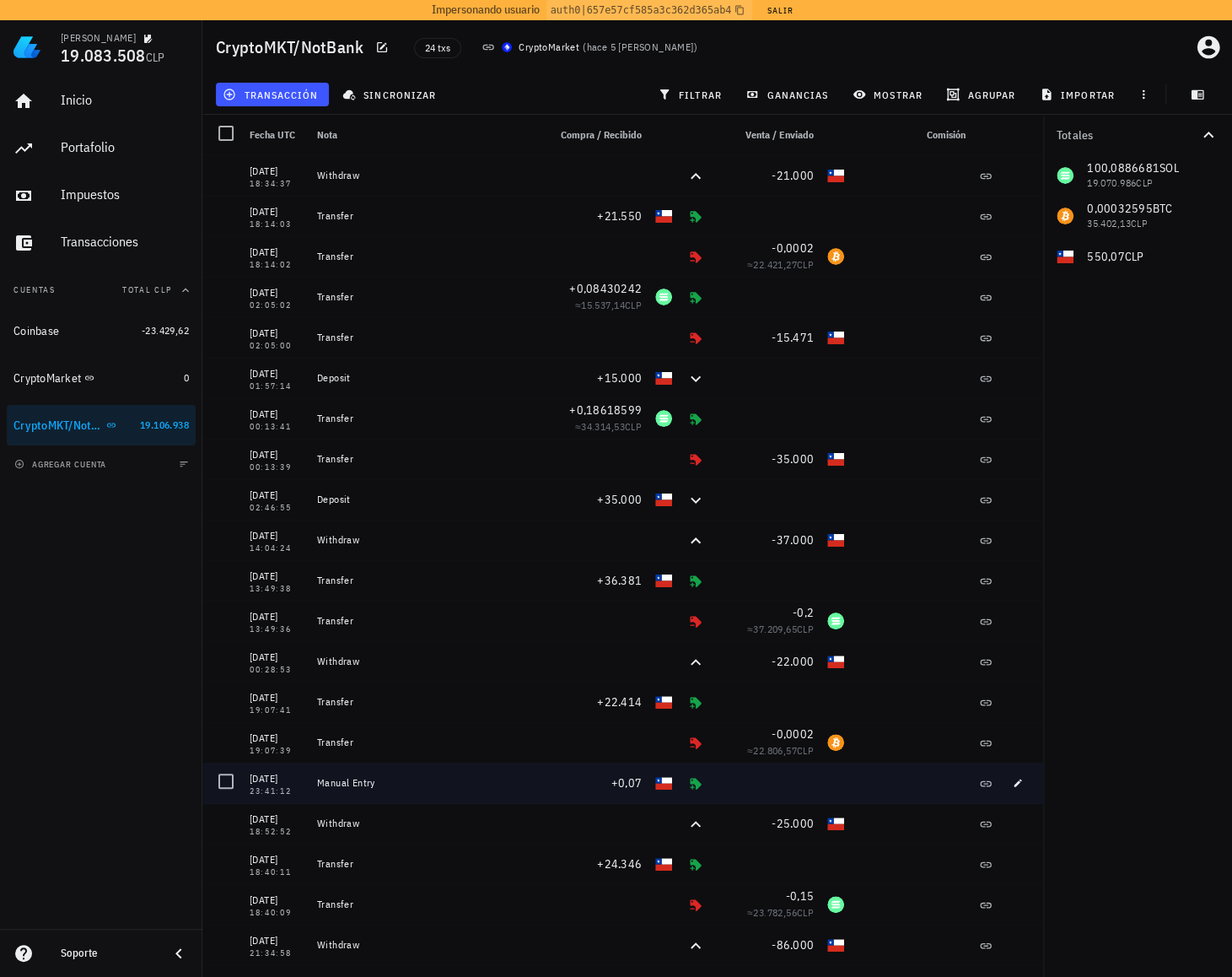
drag, startPoint x: 479, startPoint y: 777, endPoint x: 749, endPoint y: 780, distance: 270.0
click at [749, 780] on div "[DATE] 23:41:12 Manual Entry +0,07" at bounding box center [622, 783] width 840 height 40
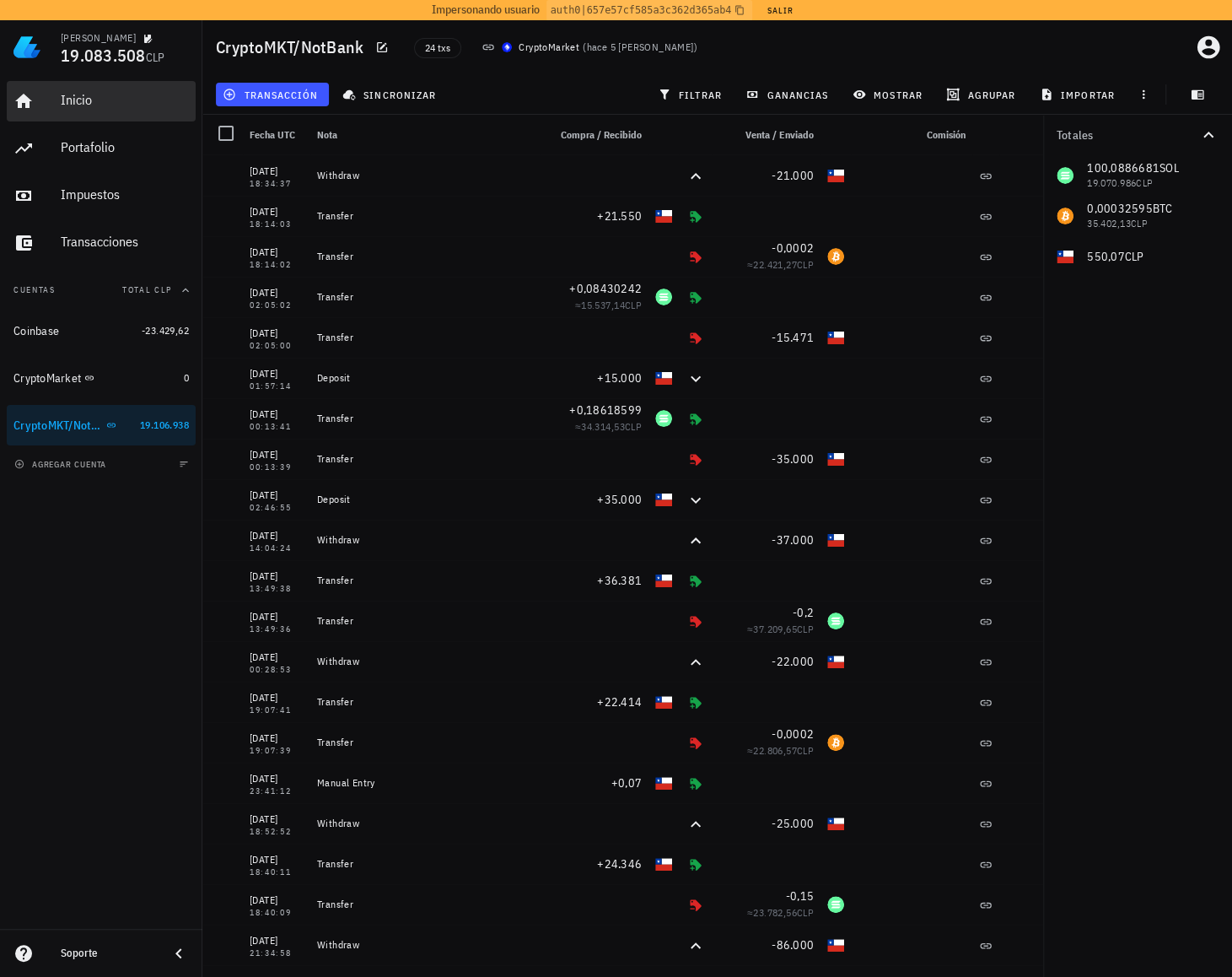
click at [108, 105] on div "Inicio" at bounding box center [124, 99] width 128 height 16
